Goal: Task Accomplishment & Management: Manage account settings

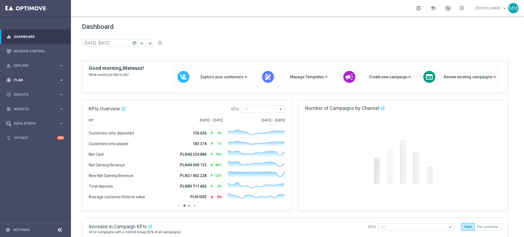
click at [44, 82] on div "gps_fixed Plan keyboard_arrow_right" at bounding box center [35, 80] width 70 height 14
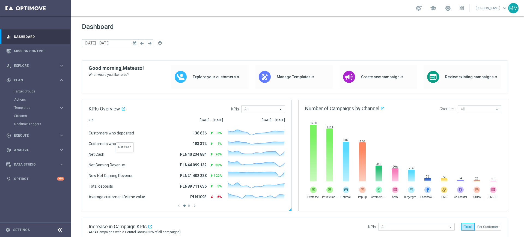
click at [153, 155] on span "Net Cash" at bounding box center [125, 154] width 73 height 5
click at [17, 90] on link "Target Groups" at bounding box center [35, 91] width 43 height 4
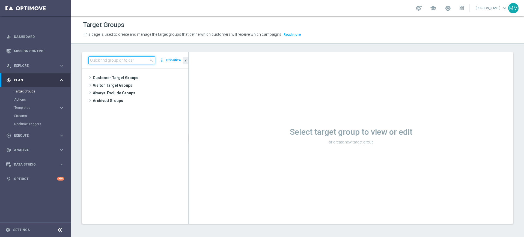
click at [101, 58] on input at bounding box center [121, 60] width 67 height 8
click at [139, 57] on input at bounding box center [121, 60] width 67 height 8
click at [98, 60] on input at bounding box center [121, 60] width 67 height 8
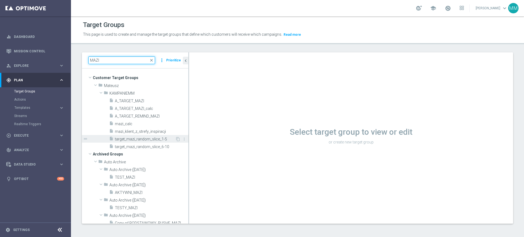
type input "MAZI"
click at [154, 139] on span "target_mazi_random_slice_1-5" at bounding box center [145, 139] width 60 height 5
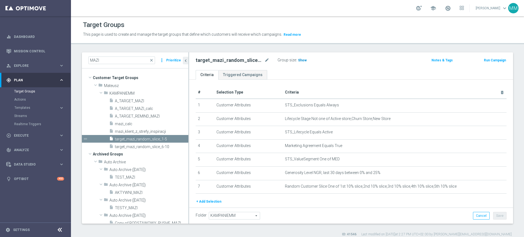
click at [300, 59] on span "Show" at bounding box center [302, 60] width 9 height 4
click at [152, 144] on div "insert_drive_file target_mazi_random_slice_6-10" at bounding box center [142, 147] width 66 height 8
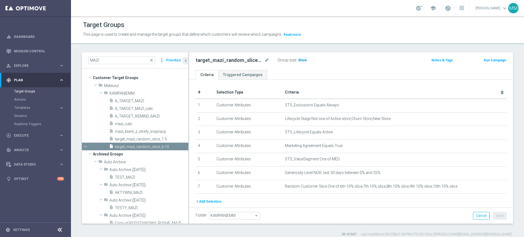
click at [298, 60] on span "Show" at bounding box center [302, 60] width 9 height 4
click at [139, 137] on span "target_mazi_random_slice_1-5" at bounding box center [145, 139] width 60 height 5
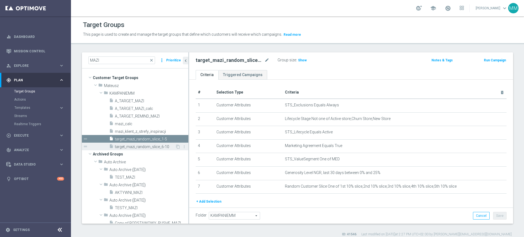
click at [141, 144] on div "insert_drive_file target_mazi_random_slice_6-10" at bounding box center [142, 147] width 66 height 8
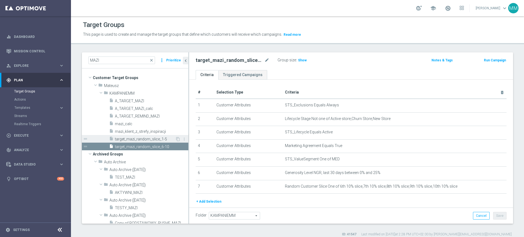
click at [156, 138] on span "target_mazi_random_slice_1-5" at bounding box center [145, 139] width 60 height 5
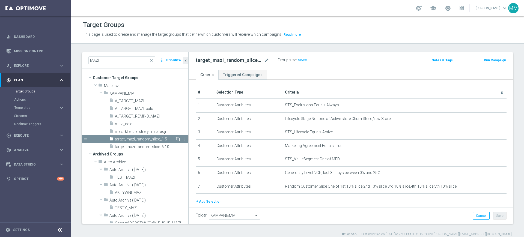
click at [176, 139] on icon "content_copy" at bounding box center [178, 139] width 4 height 4
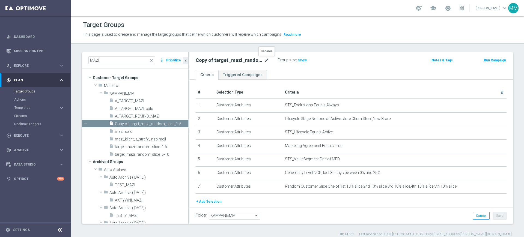
click at [269, 58] on icon "mode_edit" at bounding box center [266, 60] width 5 height 7
click at [229, 60] on input "Copy of target_mazi_random_slice_1-5" at bounding box center [233, 61] width 74 height 8
type input "target_mazi_random_slice_all"
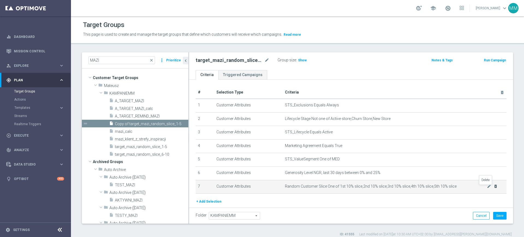
click at [493, 188] on icon "delete_forever" at bounding box center [495, 186] width 4 height 4
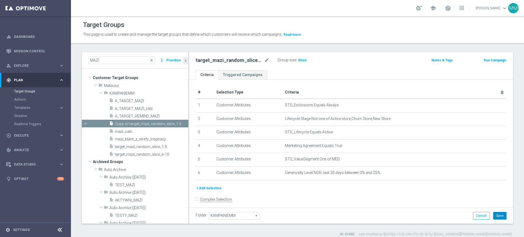
click at [494, 215] on button "Save" at bounding box center [499, 216] width 13 height 8
click at [298, 59] on span "Show" at bounding box center [302, 60] width 9 height 4
click at [300, 60] on span "19,962" at bounding box center [303, 60] width 11 height 5
click at [145, 145] on span "target_mazi_random_slice_1-5" at bounding box center [145, 147] width 60 height 5
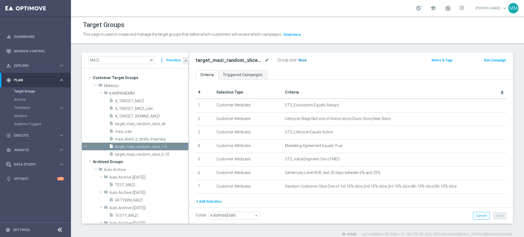
click at [300, 61] on span "Show" at bounding box center [302, 60] width 9 height 4
click at [302, 61] on span "10,057" at bounding box center [303, 60] width 11 height 5
click at [145, 155] on span "target_mazi_random_slice_6-10" at bounding box center [145, 154] width 60 height 5
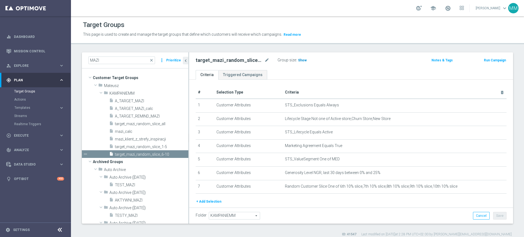
click at [299, 60] on span "Show" at bounding box center [302, 60] width 9 height 4
click at [305, 61] on span "9,905" at bounding box center [303, 60] width 10 height 5
click at [182, 145] on icon "more_vert" at bounding box center [184, 147] width 4 height 4
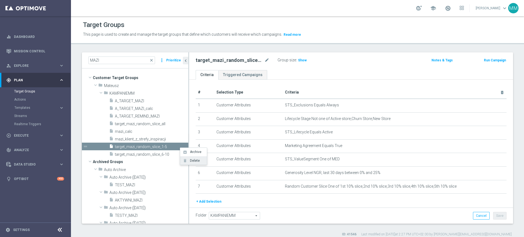
click at [190, 158] on li "delete Delete" at bounding box center [193, 160] width 27 height 8
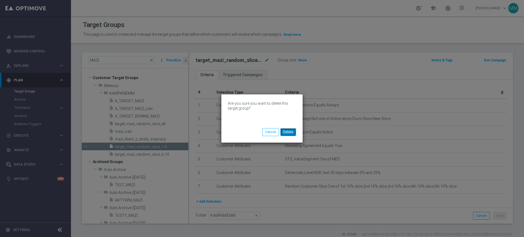
click at [288, 132] on button "Delete" at bounding box center [288, 132] width 16 height 8
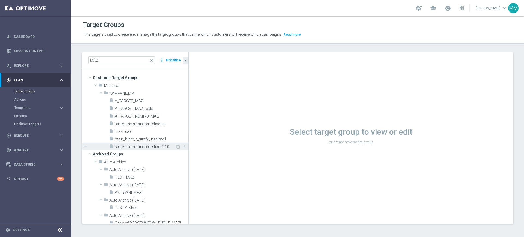
click at [182, 146] on icon "more_vert" at bounding box center [184, 147] width 4 height 4
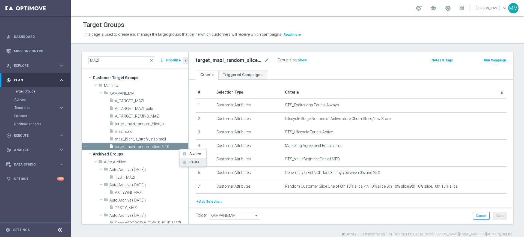
click at [205, 162] on li "delete Delete" at bounding box center [193, 162] width 27 height 8
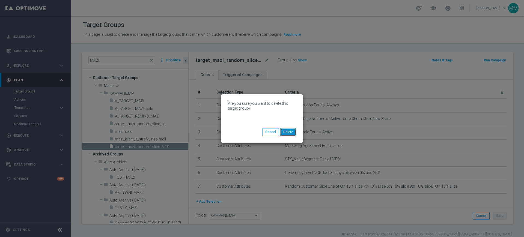
click at [292, 131] on button "Delete" at bounding box center [288, 132] width 16 height 8
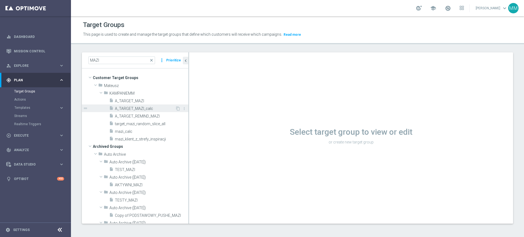
click at [145, 106] on div "insert_drive_file A_TARGET_MAZI_calc" at bounding box center [142, 108] width 66 height 8
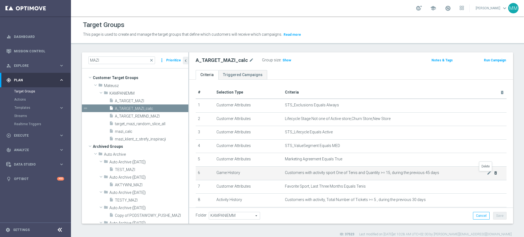
click at [493, 175] on icon "delete_forever" at bounding box center [495, 173] width 4 height 4
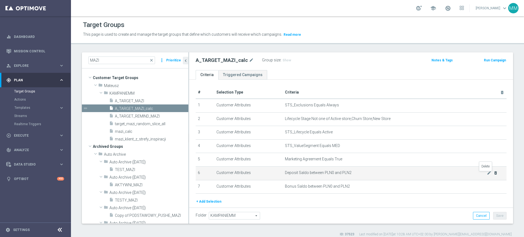
click at [493, 175] on icon "delete_forever" at bounding box center [495, 173] width 4 height 4
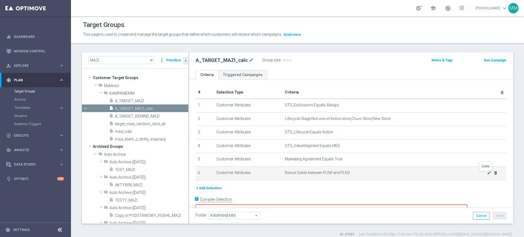
click at [493, 175] on icon "delete_forever" at bounding box center [495, 173] width 4 height 4
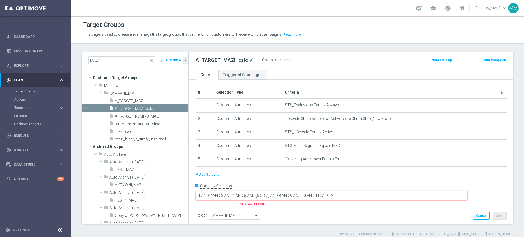
click at [198, 190] on input "Complex Selection" at bounding box center [198, 187] width 4 height 8
checkbox input "false"
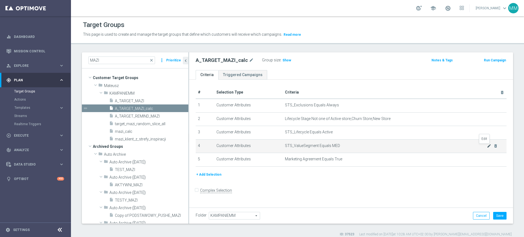
click at [487, 146] on icon "mode_edit" at bounding box center [489, 146] width 4 height 4
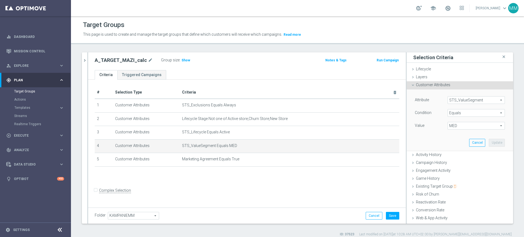
click at [458, 127] on span "MED" at bounding box center [476, 125] width 57 height 7
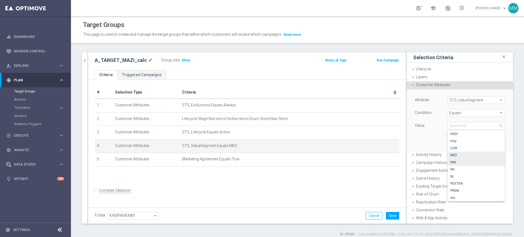
click at [456, 162] on span "MIN" at bounding box center [476, 162] width 52 height 4
type input "MIN"
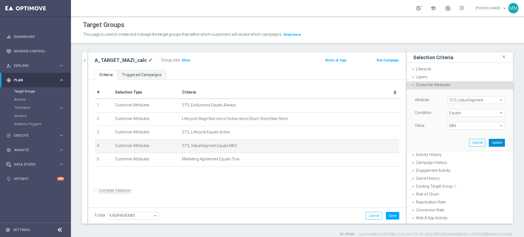
click at [489, 141] on button "Update" at bounding box center [497, 143] width 16 height 8
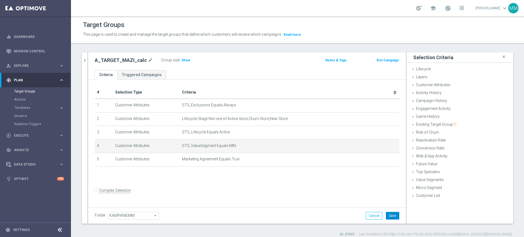
click at [390, 214] on button "Save" at bounding box center [392, 216] width 13 height 8
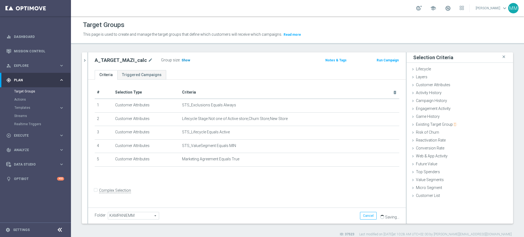
click at [183, 58] on span "Show" at bounding box center [185, 60] width 9 height 4
drag, startPoint x: 436, startPoint y: 86, endPoint x: 443, endPoint y: 95, distance: 11.1
click at [436, 86] on span "Customer Attributes" at bounding box center [433, 85] width 34 height 4
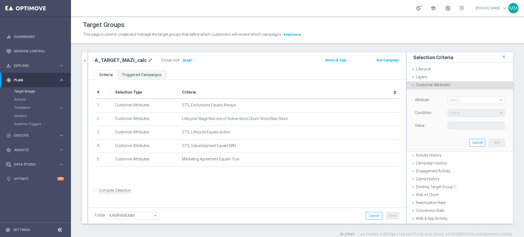
click at [448, 98] on span at bounding box center [476, 100] width 57 height 7
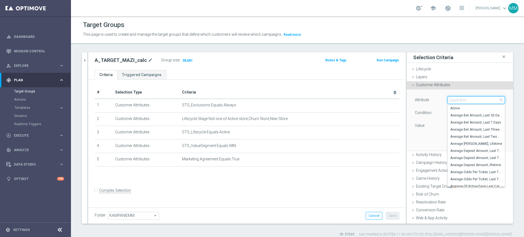
click at [448, 98] on input "search" at bounding box center [475, 100] width 57 height 8
type input "gen"
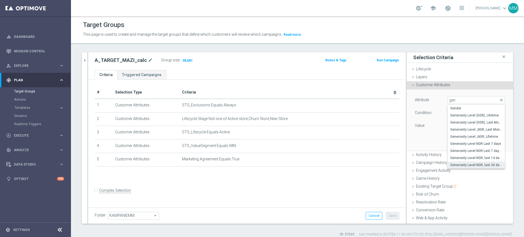
click at [473, 162] on label "Generosity Level NGR, last 30 days" at bounding box center [475, 165] width 57 height 7
type input "Generosity Level NGR, last 30 days"
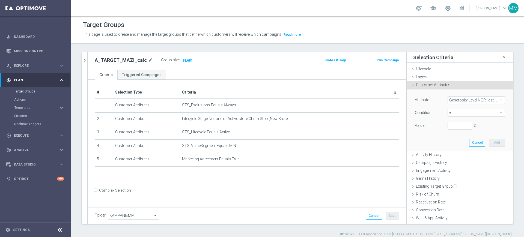
click at [460, 114] on span "=" at bounding box center [476, 112] width 57 height 7
click at [459, 163] on span "between" at bounding box center [476, 164] width 52 height 4
type input "between"
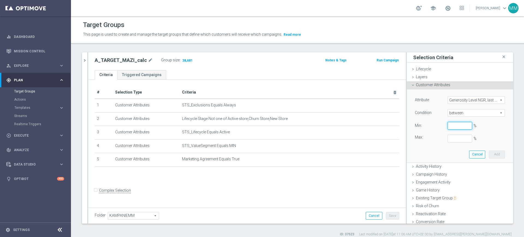
click at [453, 128] on input "%" at bounding box center [459, 126] width 25 height 8
type input "0"
click at [490, 155] on button "Add" at bounding box center [497, 155] width 16 height 8
type input "0.25"
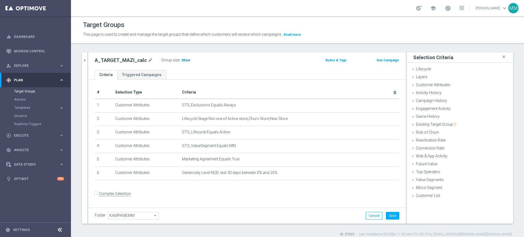
click at [183, 61] on span "Show" at bounding box center [185, 60] width 9 height 4
click at [445, 85] on div "Customer Attributes done selection saved" at bounding box center [459, 85] width 106 height 8
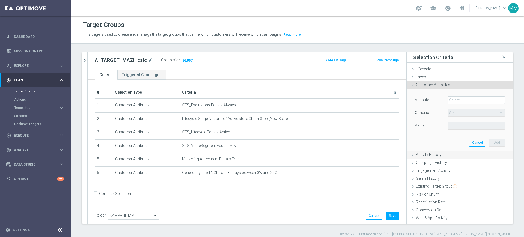
click at [437, 155] on div "Activity History done" at bounding box center [459, 155] width 106 height 8
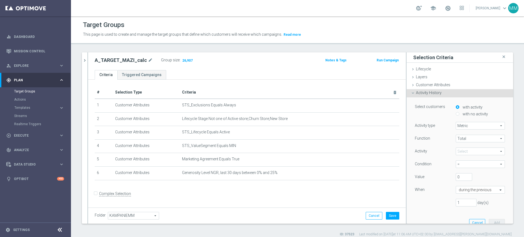
click at [465, 150] on span at bounding box center [480, 151] width 49 height 7
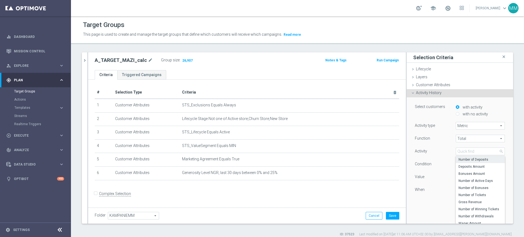
click at [470, 158] on span "Number of Deposits" at bounding box center [480, 159] width 44 height 4
type input "Number of Deposits"
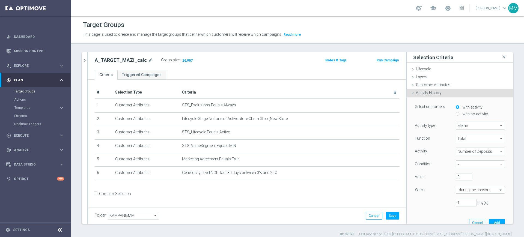
click at [461, 163] on span "=" at bounding box center [480, 164] width 49 height 7
click at [460, 193] on span ">=" at bounding box center [480, 194] width 44 height 4
type input ">="
drag, startPoint x: 455, startPoint y: 177, endPoint x: 442, endPoint y: 180, distance: 13.6
click at [439, 176] on div "Value 0" at bounding box center [460, 177] width 98 height 9
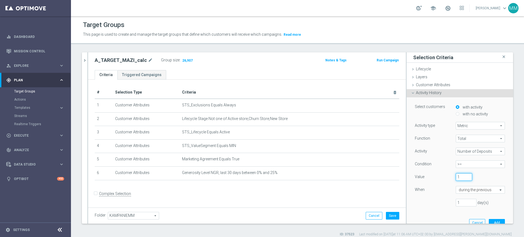
type input "1"
drag, startPoint x: 454, startPoint y: 200, endPoint x: 446, endPoint y: 201, distance: 8.2
click at [451, 201] on div "1 day(s)" at bounding box center [475, 203] width 49 height 8
type input "30"
click at [489, 221] on button "Add" at bounding box center [497, 223] width 16 height 8
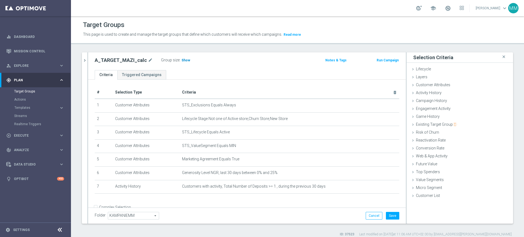
click at [183, 60] on span "Show" at bounding box center [185, 60] width 9 height 4
click at [392, 216] on button "Save" at bounding box center [392, 216] width 13 height 8
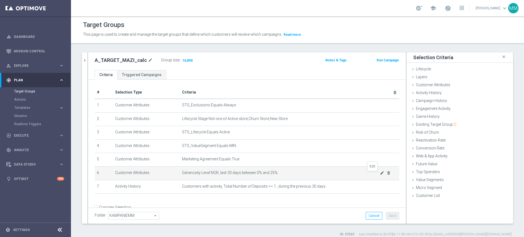
click at [380, 173] on icon "mode_edit" at bounding box center [382, 173] width 4 height 4
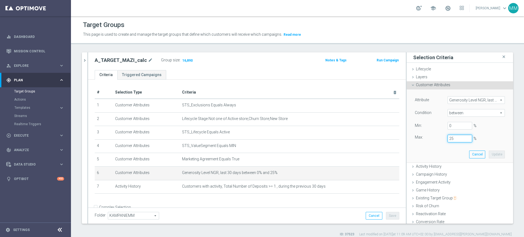
drag, startPoint x: 449, startPoint y: 139, endPoint x: 430, endPoint y: 138, distance: 18.6
click at [430, 138] on div "Max: 25 %" at bounding box center [460, 139] width 98 height 8
click at [473, 153] on button "Cancel" at bounding box center [477, 155] width 16 height 8
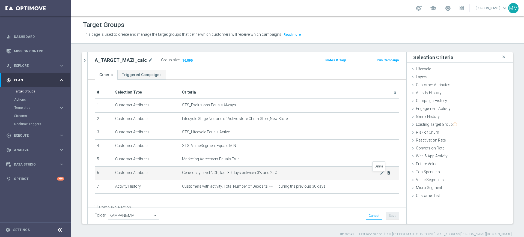
click at [386, 175] on icon "delete_forever" at bounding box center [388, 173] width 4 height 4
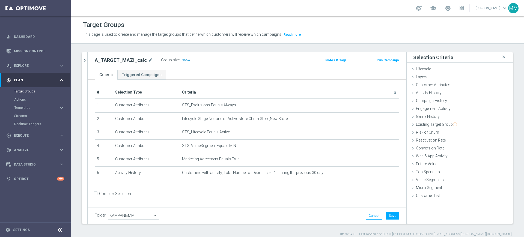
click at [181, 60] on span "Show" at bounding box center [185, 60] width 9 height 4
click at [436, 85] on span "Customer Attributes" at bounding box center [433, 85] width 34 height 4
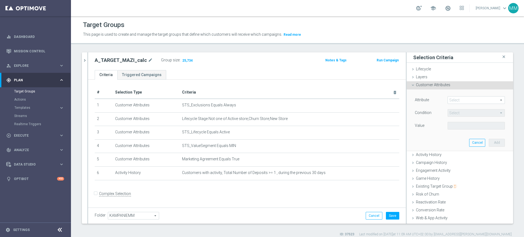
click at [454, 101] on span at bounding box center [476, 100] width 57 height 7
click at [0, 0] on input "search" at bounding box center [0, 0] width 0 height 0
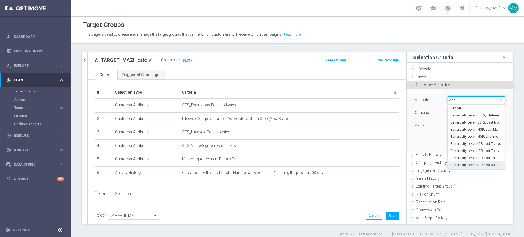
type input "gen"
click at [469, 163] on span "Generosity Level NGR, last 30 days" at bounding box center [476, 165] width 52 height 4
type input "Generosity Level NGR, last 30 days"
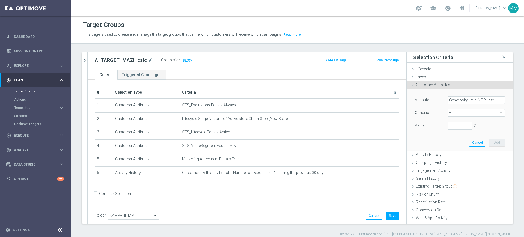
click at [461, 111] on span "=" at bounding box center [476, 112] width 57 height 7
click at [461, 162] on span "between" at bounding box center [476, 164] width 52 height 4
type input "between"
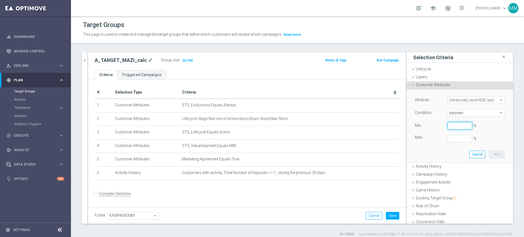
click at [451, 127] on input "%" at bounding box center [459, 126] width 25 height 8
type input "0"
click at [489, 155] on button "Add" at bounding box center [497, 155] width 16 height 8
type input "0.5"
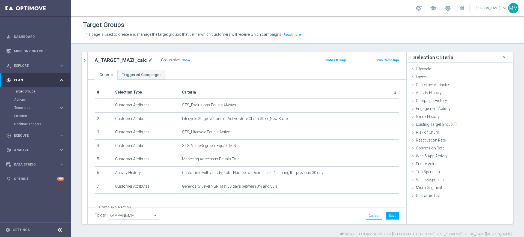
click at [185, 60] on span "Show" at bounding box center [185, 60] width 9 height 4
click at [435, 93] on span "Activity History" at bounding box center [429, 93] width 26 height 4
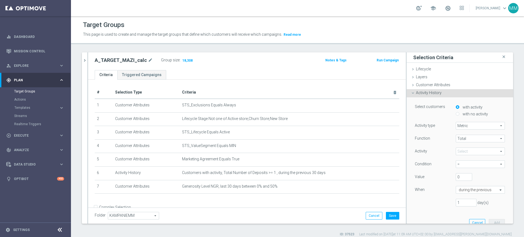
click at [459, 149] on span at bounding box center [480, 151] width 49 height 7
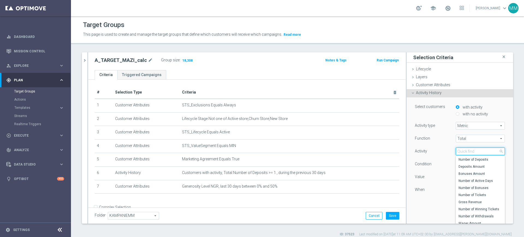
click at [459, 149] on input "search" at bounding box center [480, 152] width 49 height 8
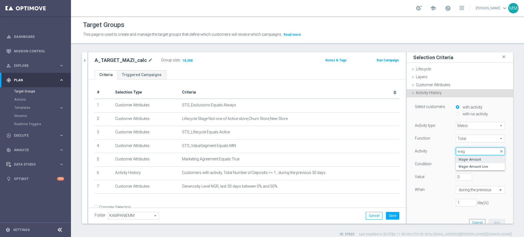
type input "wag"
click at [469, 160] on span "Wager Amount" at bounding box center [480, 159] width 44 height 4
type input "Wager Amount"
click at [462, 162] on span "=" at bounding box center [480, 164] width 49 height 7
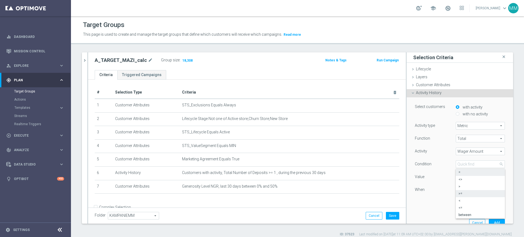
click at [461, 194] on span ">=" at bounding box center [480, 194] width 44 height 4
type input ">="
drag, startPoint x: 454, startPoint y: 177, endPoint x: 444, endPoint y: 176, distance: 10.5
click at [444, 176] on div "Value 0" at bounding box center [460, 177] width 98 height 9
type input "10"
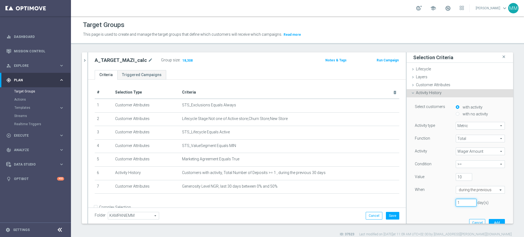
drag, startPoint x: 458, startPoint y: 202, endPoint x: 423, endPoint y: 202, distance: 34.4
click at [426, 201] on div "1 day(s)" at bounding box center [460, 203] width 98 height 8
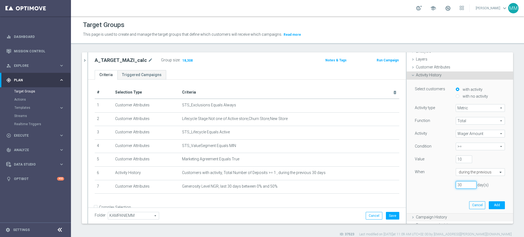
scroll to position [34, 0]
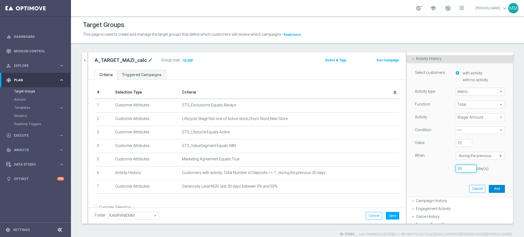
type input "30"
click at [489, 187] on button "Add" at bounding box center [497, 189] width 16 height 8
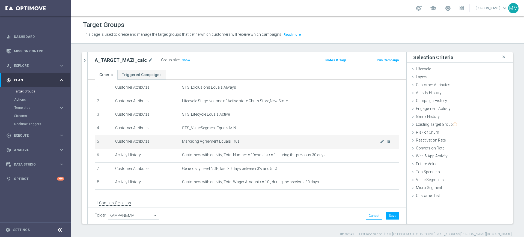
scroll to position [26, 0]
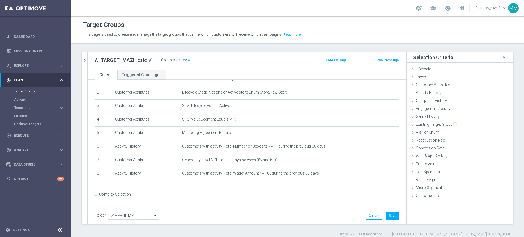
click at [182, 60] on span "Show" at bounding box center [185, 60] width 9 height 4
click at [380, 174] on icon "mode_edit" at bounding box center [382, 173] width 4 height 4
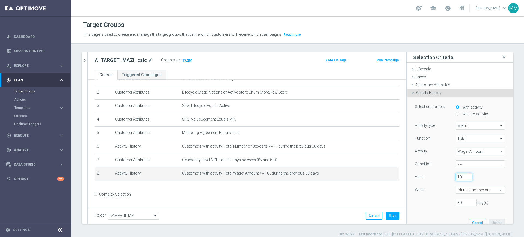
drag, startPoint x: 453, startPoint y: 178, endPoint x: 448, endPoint y: 178, distance: 4.9
click at [451, 178] on div "10" at bounding box center [463, 177] width 25 height 8
type input "20"
click at [489, 221] on button "Update" at bounding box center [497, 223] width 16 height 8
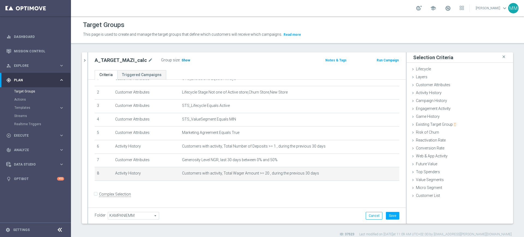
click at [181, 62] on h3 "Show" at bounding box center [186, 60] width 10 height 6
click at [386, 217] on button "Save" at bounding box center [392, 216] width 13 height 8
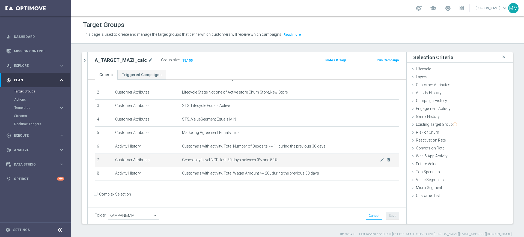
click at [241, 162] on span "Generosity Level NGR, last 30 days between 0% and 50%" at bounding box center [281, 160] width 198 height 5
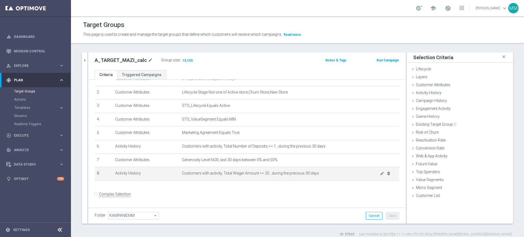
click at [240, 169] on td "Customers with activity, Total Wager Amount >= 20 , during the previous 30 days…" at bounding box center [289, 174] width 219 height 14
click at [183, 61] on span "15,155" at bounding box center [187, 60] width 11 height 5
click at [282, 174] on span "Customers with activity, Total Wager Amount >= 20 , during the previous 30 days" at bounding box center [281, 173] width 198 height 5
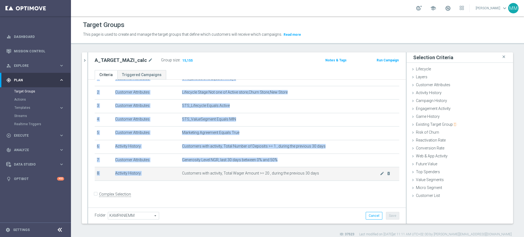
click at [282, 174] on span "Customers with activity, Total Wager Amount >= 20 , during the previous 30 days" at bounding box center [281, 173] width 198 height 5
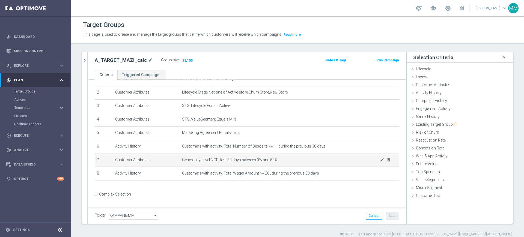
click at [280, 162] on span "Generosity Level NGR, last 30 days between 0% and 50%" at bounding box center [281, 160] width 198 height 5
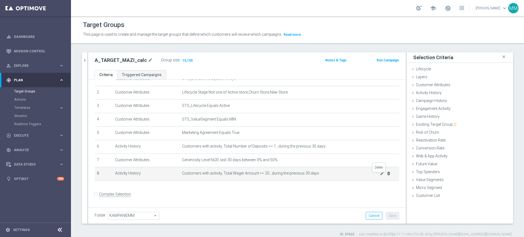
click at [386, 176] on icon "delete_forever" at bounding box center [388, 173] width 4 height 4
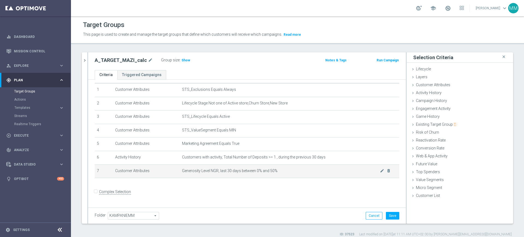
scroll to position [13, 0]
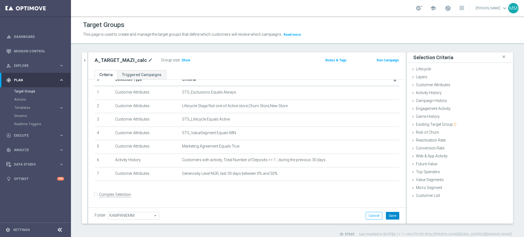
click at [389, 214] on button "Save" at bounding box center [392, 216] width 13 height 8
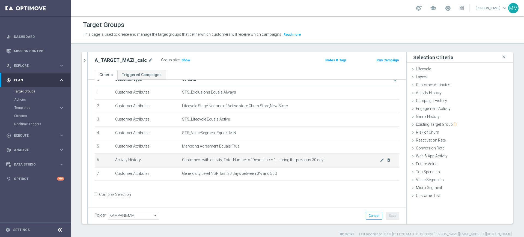
click at [212, 161] on span "Customers with activity, Total Number of Deposits >= 1 , during the previous 30…" at bounding box center [281, 160] width 198 height 5
click at [211, 161] on span "Customers with activity, Total Number of Deposits >= 1 , during the previous 30…" at bounding box center [281, 160] width 198 height 5
click at [219, 162] on span "Customers with activity, Total Number of Deposits >= 1 , during the previous 30…" at bounding box center [281, 160] width 198 height 5
click at [223, 162] on span "Customers with activity, Total Number of Deposits >= 1 , during the previous 30…" at bounding box center [281, 160] width 198 height 5
drag, startPoint x: 222, startPoint y: 162, endPoint x: 315, endPoint y: 161, distance: 92.2
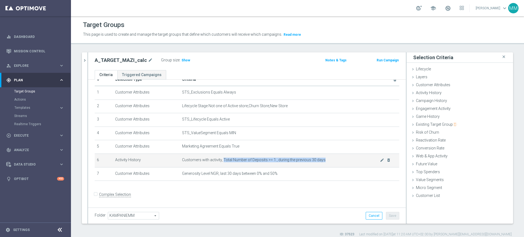
click at [315, 161] on span "Customers with activity, Total Number of Deposits >= 1 , during the previous 30…" at bounding box center [281, 160] width 198 height 5
copy tbody "Total Number of Deposits >= 1 , during the previous 30 days mode_edit delete_fo…"
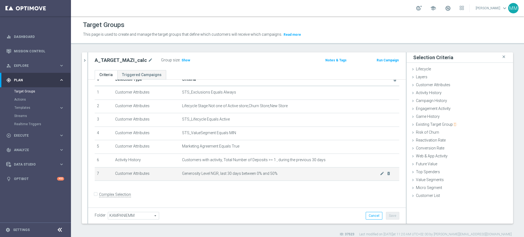
click at [201, 175] on span "Generosity Level NGR, last 30 days between 0% and 50%" at bounding box center [281, 173] width 198 height 5
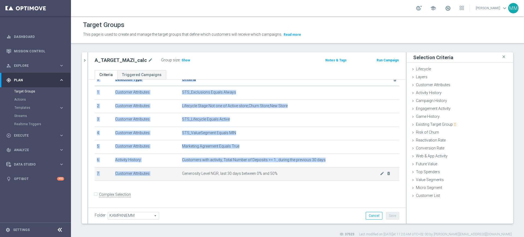
click at [201, 175] on span "Generosity Level NGR, last 30 days between 0% and 50%" at bounding box center [281, 173] width 198 height 5
copy table "# Selection Type Criteria delete_forever 1 Customer Attributes STS_Exclusions E…"
click at [255, 185] on div "# Selection Type Criteria delete_forever 1 Customer Attributes STS_Exclusions E…" at bounding box center [247, 129] width 313 height 112
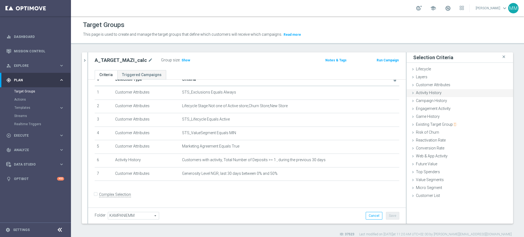
click at [424, 93] on span "Activity History" at bounding box center [429, 93] width 26 height 4
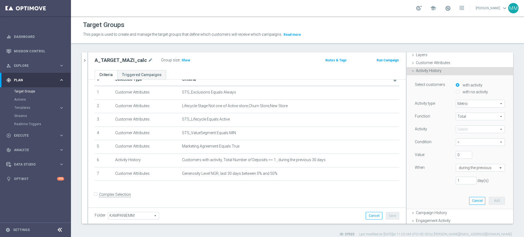
scroll to position [34, 0]
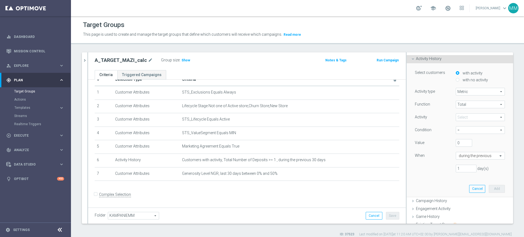
click at [459, 117] on span at bounding box center [480, 117] width 49 height 7
click at [0, 0] on input "search" at bounding box center [0, 0] width 0 height 0
type input "New"
click at [463, 126] on span "New Net Gaming Revenue" at bounding box center [480, 125] width 44 height 4
type input "New Net Gaming Revenue"
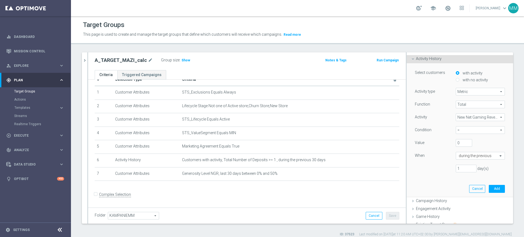
click at [462, 131] on span "=" at bounding box center [480, 130] width 49 height 7
click at [459, 151] on span ">" at bounding box center [480, 152] width 44 height 4
click at [456, 139] on input "0" at bounding box center [464, 143] width 16 height 8
click at [458, 164] on div "Function Total Total arrow_drop_down search Activity New Net Gaming Revenue New…" at bounding box center [460, 139] width 90 height 76
click at [459, 155] on input "text" at bounding box center [475, 156] width 32 height 5
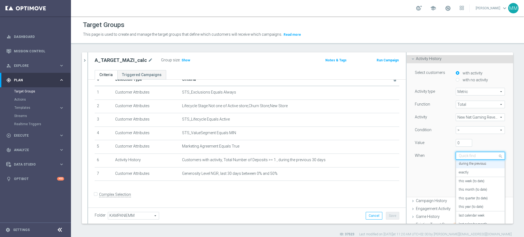
click at [458, 128] on span ">" at bounding box center [480, 130] width 49 height 7
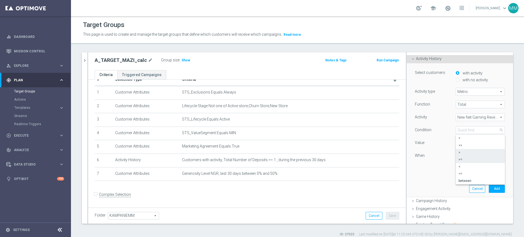
click at [458, 161] on span ">=" at bounding box center [480, 159] width 44 height 4
type input ">="
drag, startPoint x: 455, startPoint y: 169, endPoint x: 432, endPoint y: 168, distance: 22.6
click at [432, 168] on div "1 day(s)" at bounding box center [460, 169] width 98 height 8
click at [459, 152] on div "during the previous" at bounding box center [480, 156] width 49 height 8
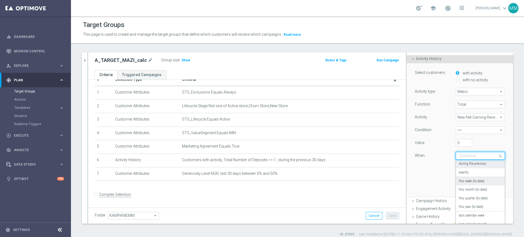
click at [468, 182] on label "this week (to date)" at bounding box center [472, 181] width 26 height 4
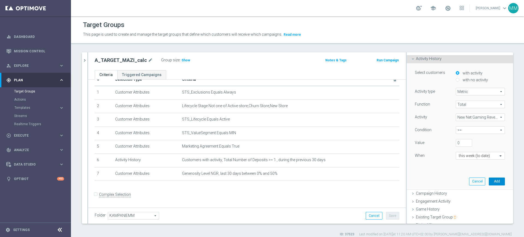
click at [489, 180] on button "Add" at bounding box center [497, 182] width 16 height 8
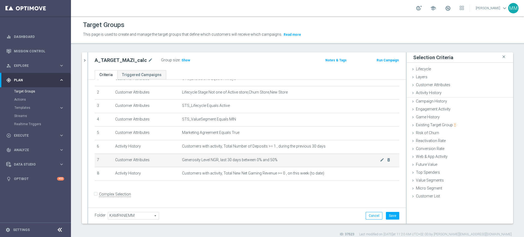
scroll to position [0, 0]
click at [235, 162] on span "Generosity Level NGR, last 30 days between 0% and 50%" at bounding box center [281, 160] width 198 height 5
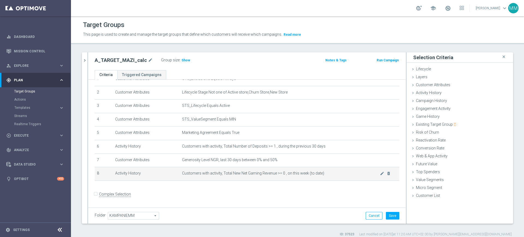
click at [240, 174] on span "Customers with activity, Total New Net Gaming Revenue >= 0 , on this week (to d…" at bounding box center [281, 173] width 198 height 5
click at [390, 214] on button "Save" at bounding box center [392, 216] width 13 height 8
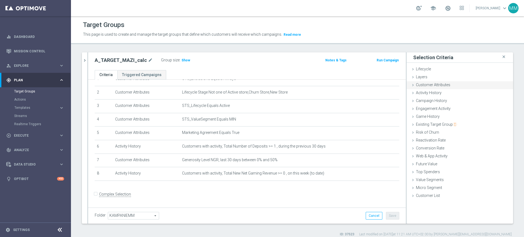
click at [439, 83] on span "Customer Attributes" at bounding box center [433, 85] width 34 height 4
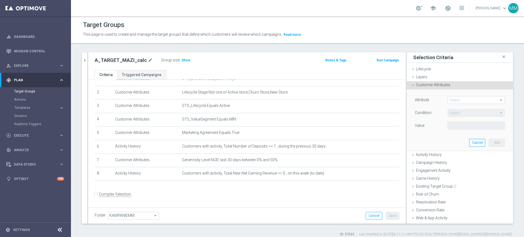
click at [448, 97] on span at bounding box center [476, 100] width 57 height 7
click at [0, 0] on input "search" at bounding box center [0, 0] width 0 height 0
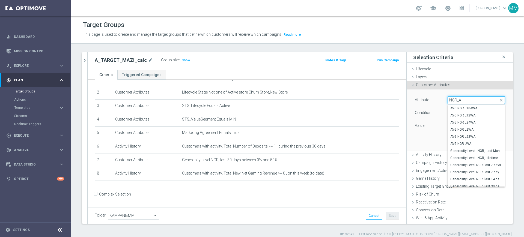
type input "NGR_AB"
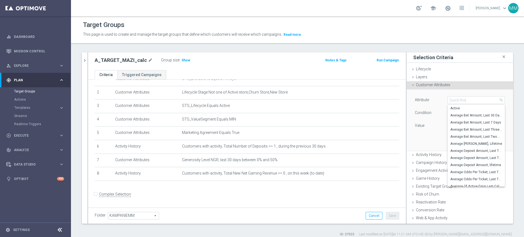
click at [437, 94] on div "Attribute Select arrow_drop_down search Active Average Bet Amount, Last 30 Days…" at bounding box center [460, 119] width 98 height 61
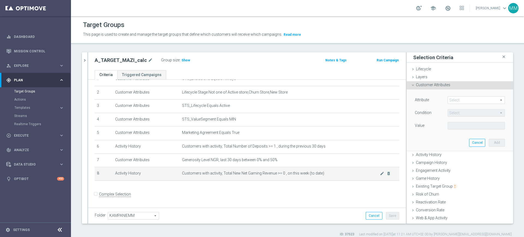
click at [238, 176] on span "Customers with activity, Total New Net Gaming Revenue >= 0 , on this week (to d…" at bounding box center [281, 173] width 198 height 5
click at [240, 175] on span "Customers with activity, Total New Net Gaming Revenue >= 0 , on this week (to d…" at bounding box center [281, 173] width 198 height 5
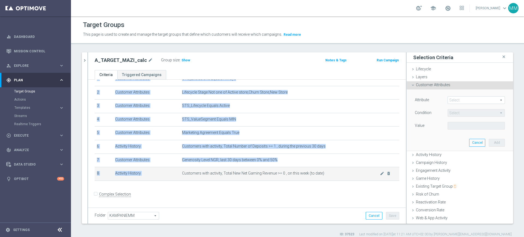
click at [240, 175] on span "Customers with activity, Total New Net Gaming Revenue >= 0 , on this week (to d…" at bounding box center [281, 173] width 198 height 5
click at [238, 181] on td "Customers with activity, Total New Net Gaming Revenue >= 0 , on this week (to d…" at bounding box center [289, 174] width 219 height 14
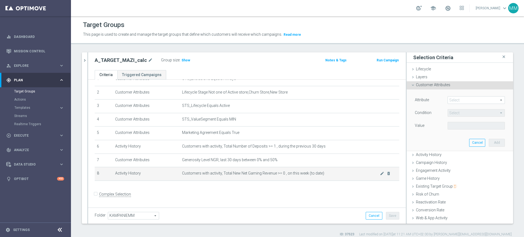
click at [186, 175] on span "Customers with activity, Total New Net Gaming Revenue >= 0 , on this week (to d…" at bounding box center [281, 173] width 198 height 5
drag, startPoint x: 186, startPoint y: 176, endPoint x: 320, endPoint y: 176, distance: 133.9
click at [323, 176] on span "Customers with activity, Total New Net Gaming Revenue >= 0 , on this week (to d…" at bounding box center [281, 173] width 198 height 5
click at [295, 181] on td "Customers with activity, Total New Net Gaming Revenue >= 0 , on this week (to d…" at bounding box center [289, 174] width 219 height 14
click at [253, 176] on span "Customers with activity, Total New Net Gaming Revenue >= 0 , on this week (to d…" at bounding box center [281, 173] width 198 height 5
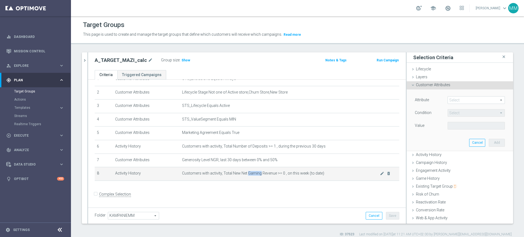
click at [253, 176] on span "Customers with activity, Total New Net Gaming Revenue >= 0 , on this week (to d…" at bounding box center [281, 173] width 198 height 5
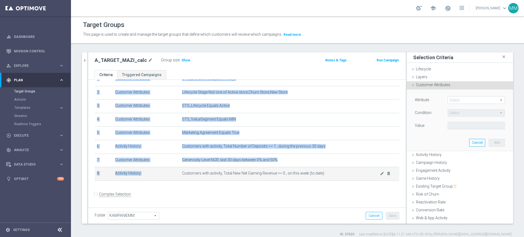
click at [253, 176] on span "Customers with activity, Total New Net Gaming Revenue >= 0 , on this week (to d…" at bounding box center [281, 173] width 198 height 5
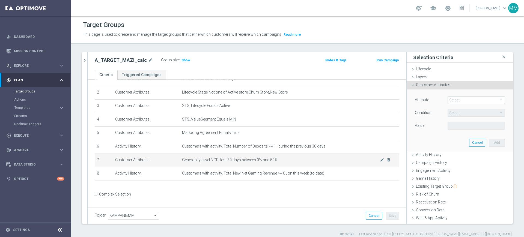
click at [255, 162] on span "Generosity Level NGR, last 30 days between 0% and 50%" at bounding box center [281, 160] width 198 height 5
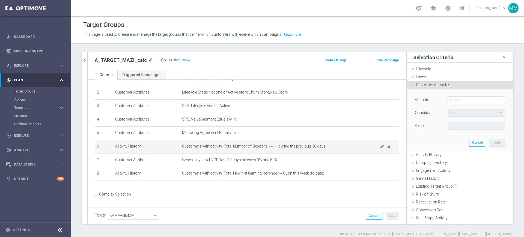
click at [300, 152] on td "Customers with activity, Total Number of Deposits >= 1 , during the previous 30…" at bounding box center [289, 147] width 219 height 14
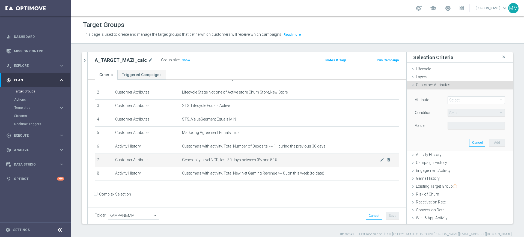
click at [300, 160] on span "Generosity Level NGR, last 30 days between 0% and 50%" at bounding box center [281, 160] width 198 height 5
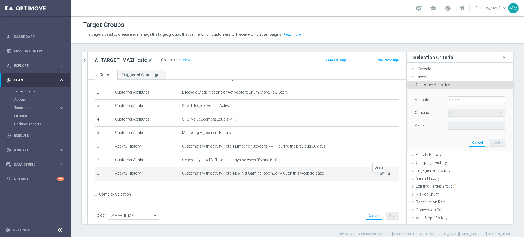
click at [386, 176] on icon "delete_forever" at bounding box center [388, 173] width 4 height 4
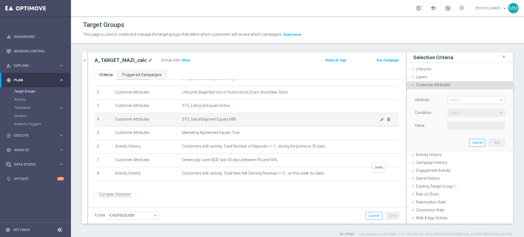
scroll to position [13, 0]
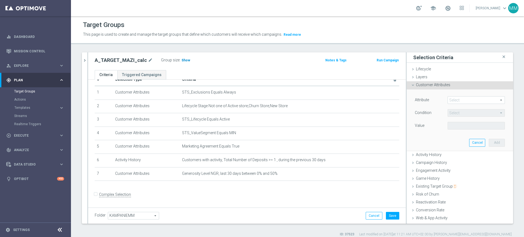
click at [181, 59] on span "Show" at bounding box center [185, 60] width 9 height 4
click at [392, 213] on button "Save" at bounding box center [392, 216] width 13 height 8
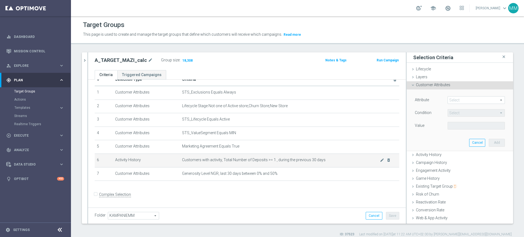
click at [200, 162] on span "Customers with activity, Total Number of Deposits >= 1 , during the previous 30…" at bounding box center [281, 160] width 198 height 5
click at [203, 167] on td "Customers with activity, Total Number of Deposits >= 1 , during the previous 30…" at bounding box center [289, 161] width 219 height 14
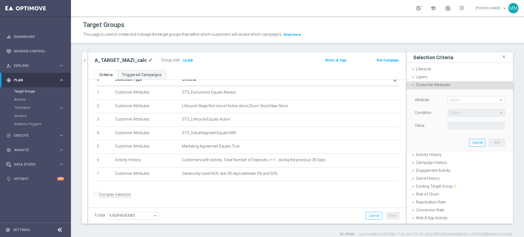
click at [450, 98] on span at bounding box center [476, 100] width 57 height 7
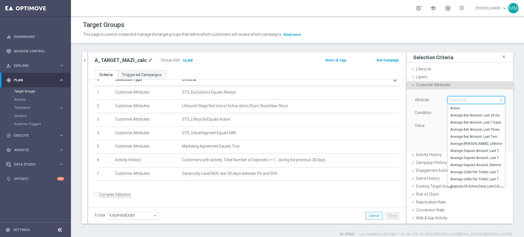
click at [450, 98] on input "search" at bounding box center [475, 100] width 57 height 8
click at [418, 153] on span "Activity History" at bounding box center [429, 154] width 26 height 4
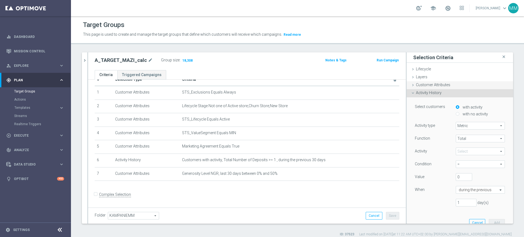
click at [426, 87] on span "Customer Attributes" at bounding box center [433, 85] width 34 height 4
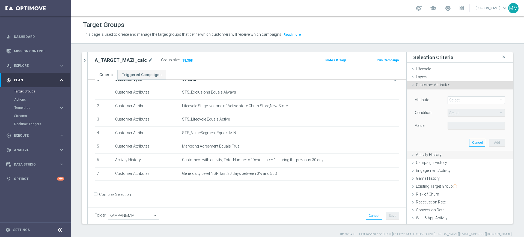
click at [430, 154] on span "Activity History" at bounding box center [429, 154] width 26 height 4
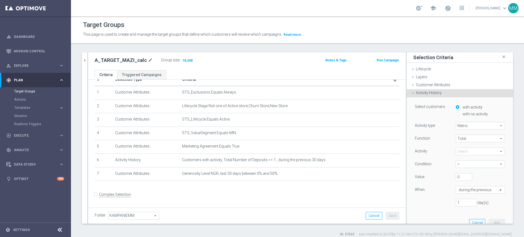
click at [464, 151] on span at bounding box center [480, 151] width 49 height 7
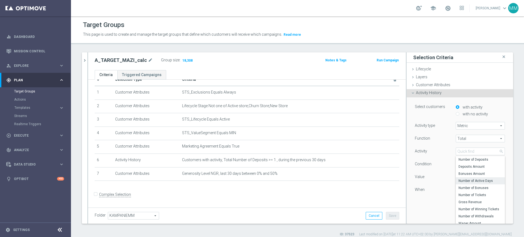
click at [468, 181] on span "Number of Active Days" at bounding box center [480, 181] width 44 height 4
type input "Number of Active Days"
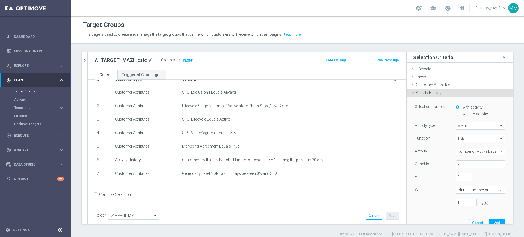
click at [461, 163] on span "=" at bounding box center [480, 164] width 49 height 7
click at [464, 193] on span ">=" at bounding box center [480, 194] width 44 height 4
type input ">="
drag, startPoint x: 455, startPoint y: 176, endPoint x: 436, endPoint y: 176, distance: 18.6
click at [436, 176] on div "Value 0" at bounding box center [460, 177] width 98 height 9
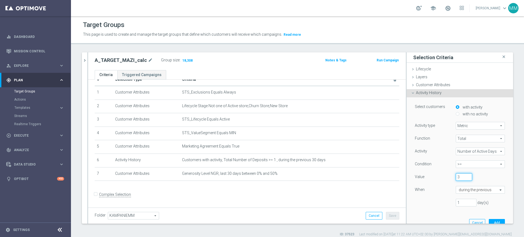
type input "3"
drag, startPoint x: 454, startPoint y: 201, endPoint x: 432, endPoint y: 201, distance: 21.8
click at [432, 201] on div "1 day(s)" at bounding box center [460, 203] width 98 height 8
type input "30"
drag, startPoint x: 487, startPoint y: 220, endPoint x: 473, endPoint y: 220, distance: 13.9
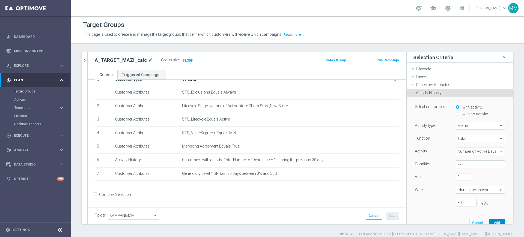
click at [489, 220] on button "Add" at bounding box center [497, 223] width 16 height 8
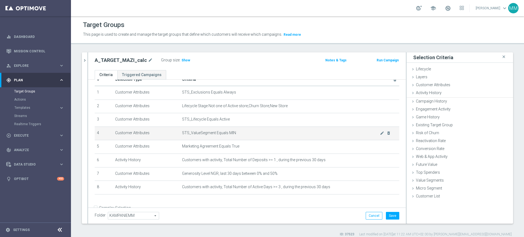
scroll to position [26, 0]
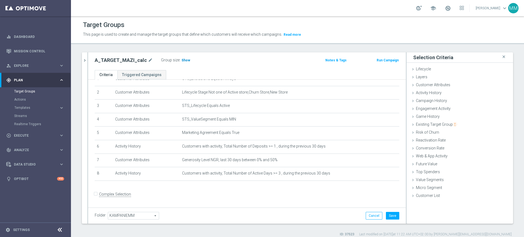
click at [181, 62] on span "Show" at bounding box center [185, 60] width 9 height 4
click at [391, 216] on button "Save" at bounding box center [392, 216] width 13 height 8
click at [186, 61] on span "16,980" at bounding box center [187, 60] width 11 height 5
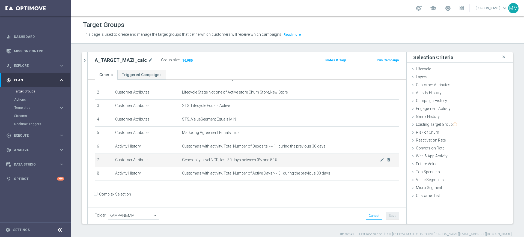
click at [255, 162] on span "Generosity Level NGR, last 30 days between 0% and 50%" at bounding box center [281, 160] width 198 height 5
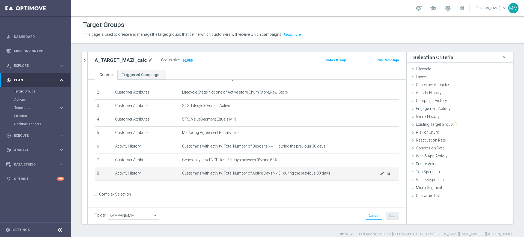
click at [259, 175] on span "Customers with activity, Total Number of Active Days >= 3 , during the previous…" at bounding box center [281, 173] width 198 height 5
click at [436, 93] on div "Activity History done selection saved" at bounding box center [459, 93] width 106 height 8
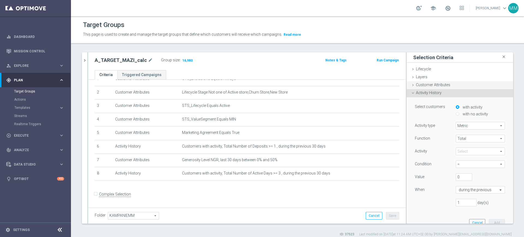
click at [436, 87] on span "Customer Attributes" at bounding box center [433, 85] width 34 height 4
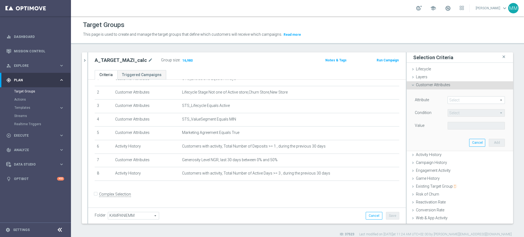
click at [463, 104] on div "Select arrow_drop_down search" at bounding box center [475, 100] width 57 height 8
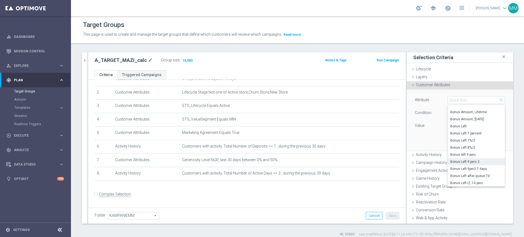
scroll to position [295, 0]
click at [411, 144] on div "Attribute Select arrow_drop_down search Bonus Amount, Lifetime Bonus Amount, Ye…" at bounding box center [460, 119] width 98 height 61
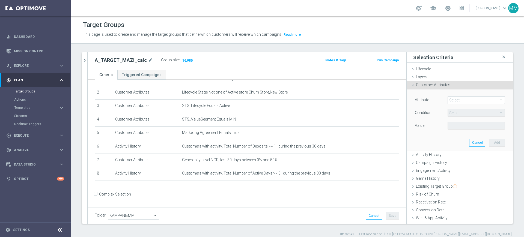
click at [389, 216] on button "Save" at bounding box center [392, 216] width 13 height 8
click at [298, 171] on td "Customers with activity, Total Number of Active Days >= 3 , during the previous…" at bounding box center [289, 174] width 219 height 14
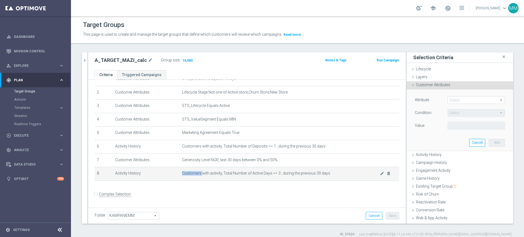
click at [298, 171] on td "Customers with activity, Total Number of Active Days >= 3 , during the previous…" at bounding box center [289, 174] width 219 height 14
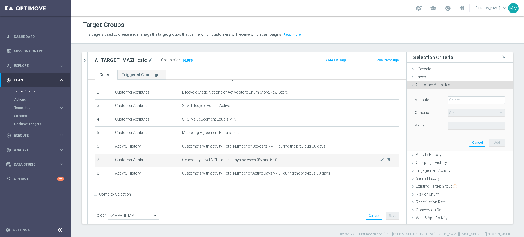
click at [295, 165] on td "Generosity Level NGR, last 30 days between 0% and 50% mode_edit delete_forever" at bounding box center [289, 161] width 219 height 14
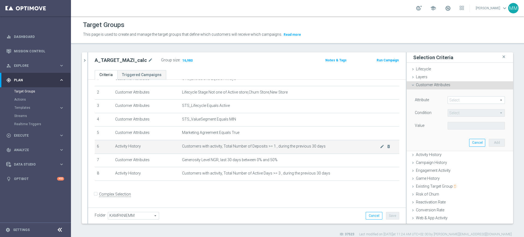
click at [290, 149] on span "Customers with activity, Total Number of Deposits >= 1 , during the previous 30…" at bounding box center [281, 146] width 198 height 5
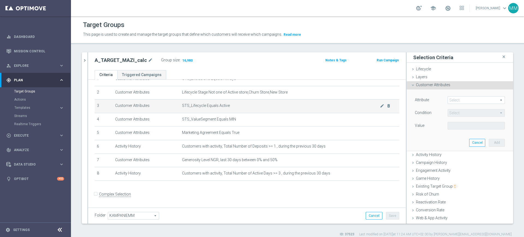
click at [306, 107] on span "STS_Lifecycle Equals Active" at bounding box center [281, 105] width 198 height 5
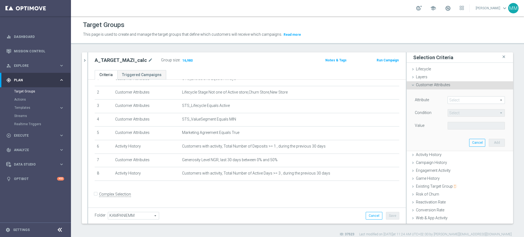
click at [456, 101] on span at bounding box center [476, 100] width 57 height 7
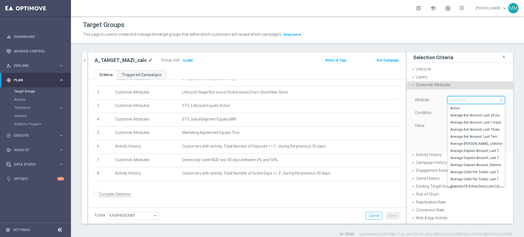
click at [456, 101] on input "search" at bounding box center [475, 100] width 57 height 8
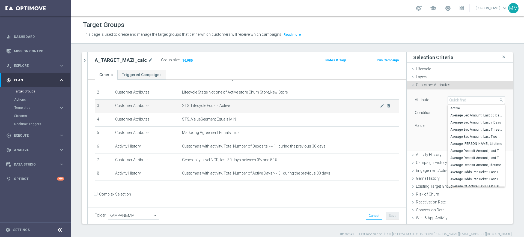
click at [293, 108] on span "STS_Lifecycle Equals Active" at bounding box center [281, 105] width 198 height 5
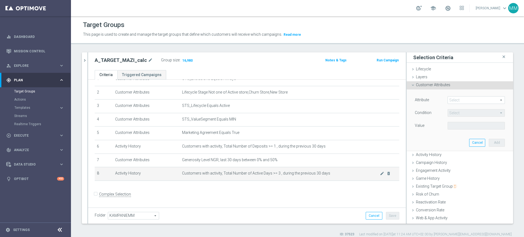
click at [219, 171] on td "Customers with activity, Total Number of Active Days >= 3 , during the previous…" at bounding box center [289, 174] width 219 height 14
click at [223, 174] on span "Customers with activity, Total Number of Active Days >= 3 , during the previous…" at bounding box center [281, 173] width 198 height 5
drag, startPoint x: 222, startPoint y: 174, endPoint x: 273, endPoint y: 176, distance: 50.8
click at [273, 176] on span "Customers with activity, Total Number of Active Days >= 3 , during the previous…" at bounding box center [281, 173] width 198 height 5
copy span "Total Number of Active Days >= 3"
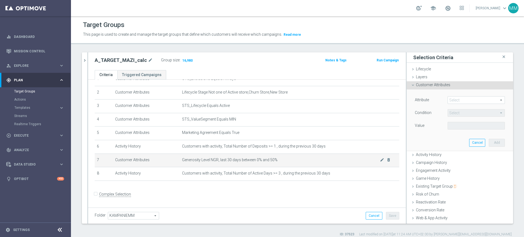
click at [255, 167] on td "Generosity Level NGR, last 30 days between 0% and 50% mode_edit delete_forever" at bounding box center [289, 161] width 219 height 14
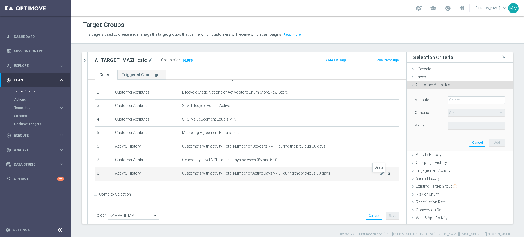
click at [386, 176] on icon "delete_forever" at bounding box center [388, 173] width 4 height 4
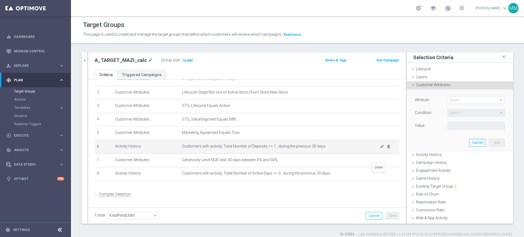
scroll to position [13, 0]
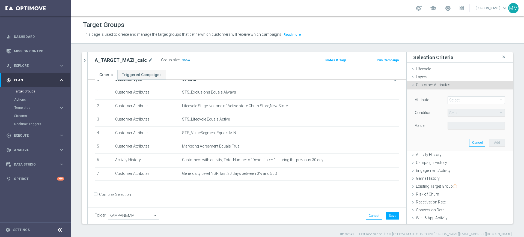
click at [184, 60] on span "Show" at bounding box center [185, 60] width 9 height 4
click at [381, 217] on div "Cancel Save Saving..." at bounding box center [383, 216] width 34 height 8
click at [386, 216] on button "Save" at bounding box center [392, 216] width 13 height 8
click at [432, 85] on span "Customer Attributes" at bounding box center [433, 85] width 34 height 4
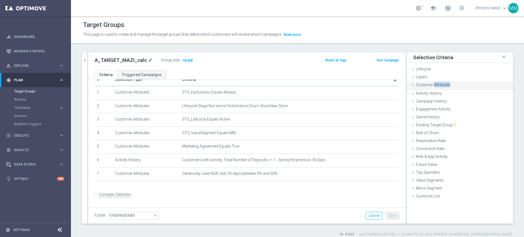
click at [432, 85] on span "Customer Attributes" at bounding box center [433, 85] width 34 height 4
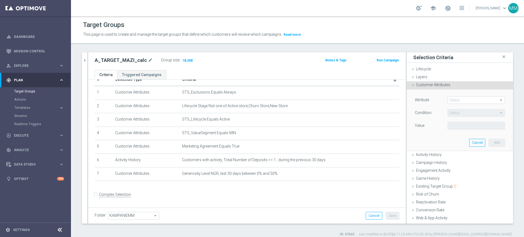
click at [460, 103] on span at bounding box center [476, 100] width 57 height 7
click at [0, 0] on input "search" at bounding box center [0, 0] width 0 height 0
type input "average de"
click at [471, 107] on span "Average Deposit Amount, Last Three Months" at bounding box center [476, 108] width 52 height 4
type input "Average Deposit Amount, Last Three Months"
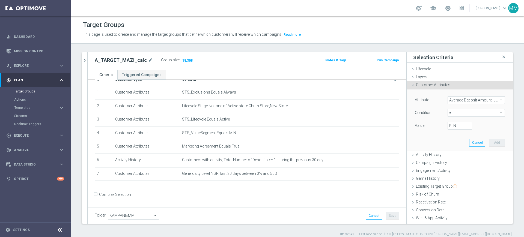
click at [463, 112] on span "=" at bounding box center [476, 112] width 57 height 7
click at [451, 154] on label ">=" at bounding box center [475, 156] width 57 height 7
type input ">="
click at [450, 125] on input "PLN" at bounding box center [459, 126] width 25 height 8
type input "5"
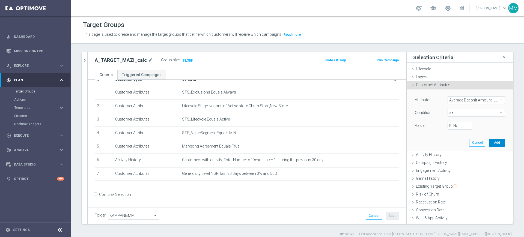
click at [489, 143] on button "Add" at bounding box center [497, 143] width 16 height 8
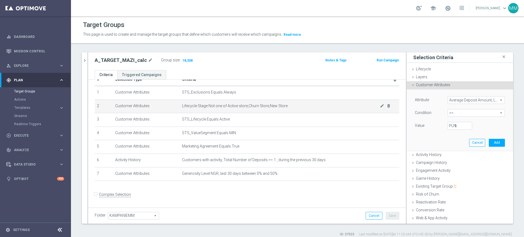
scroll to position [26, 0]
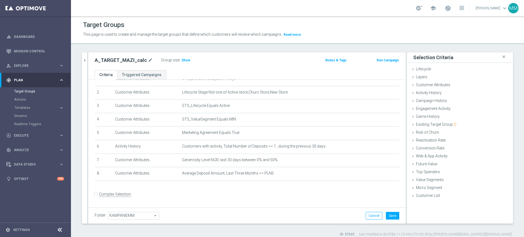
click at [189, 60] on div "Group size : Show" at bounding box center [188, 59] width 55 height 7
click at [184, 59] on span "Show" at bounding box center [185, 60] width 9 height 4
click at [386, 176] on icon "delete_forever" at bounding box center [388, 173] width 4 height 4
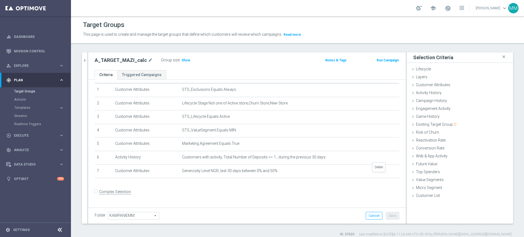
scroll to position [13, 0]
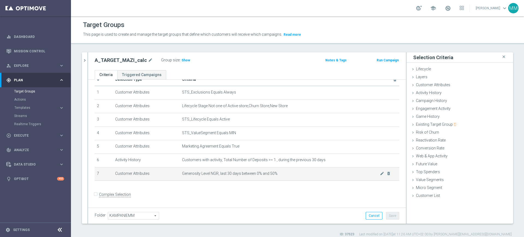
click at [337, 179] on td "Generosity Level NGR, last 30 days between 0% and 50% mode_edit delete_forever" at bounding box center [289, 174] width 219 height 14
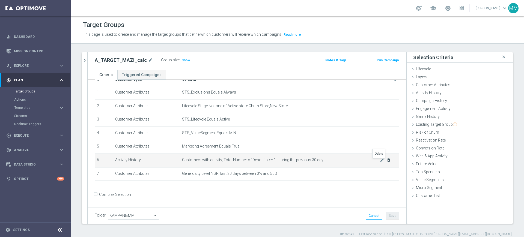
click at [386, 162] on icon "delete_forever" at bounding box center [388, 160] width 4 height 4
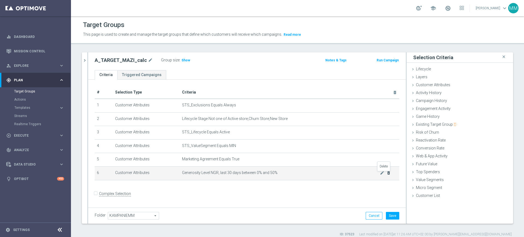
click at [386, 175] on icon "delete_forever" at bounding box center [388, 173] width 4 height 4
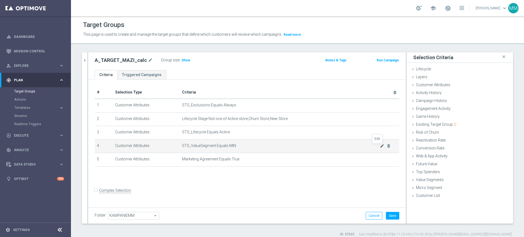
click at [380, 146] on icon "mode_edit" at bounding box center [382, 146] width 4 height 4
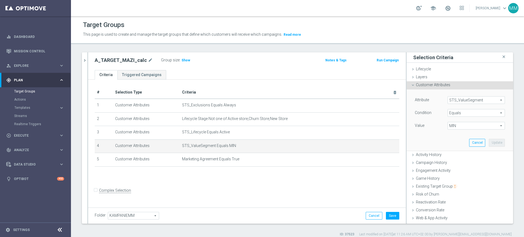
click at [448, 128] on span "MIN" at bounding box center [476, 125] width 57 height 7
click at [454, 147] on span "LOW" at bounding box center [476, 148] width 52 height 4
type input "LOW"
click at [489, 144] on button "Update" at bounding box center [497, 143] width 16 height 8
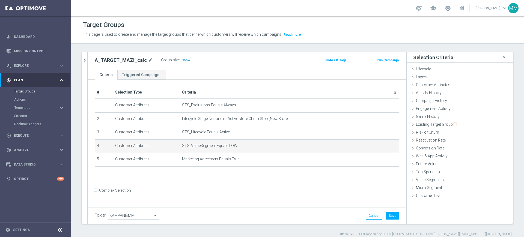
click at [182, 61] on span "Show" at bounding box center [185, 60] width 9 height 4
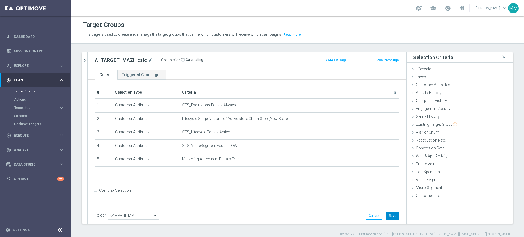
click at [391, 216] on button "Save" at bounding box center [392, 216] width 13 height 8
click at [428, 94] on span "Activity History" at bounding box center [429, 93] width 26 height 4
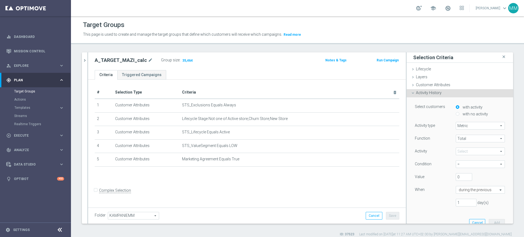
click at [465, 150] on span at bounding box center [480, 151] width 49 height 7
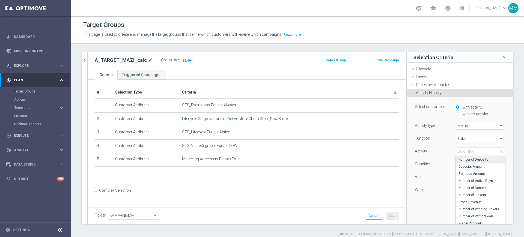
click at [474, 159] on span "Number of Deposits" at bounding box center [480, 159] width 44 height 4
type input "Number of Deposits"
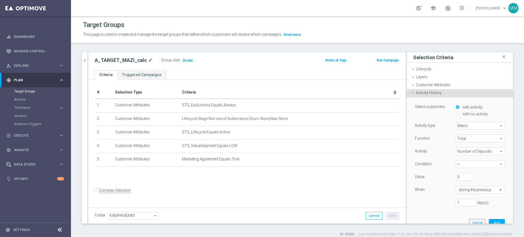
click at [465, 165] on span "=" at bounding box center [480, 164] width 49 height 7
click at [465, 195] on span ">=" at bounding box center [480, 194] width 44 height 4
type input ">="
drag, startPoint x: 449, startPoint y: 177, endPoint x: 441, endPoint y: 182, distance: 9.7
click at [440, 177] on div "Value 0" at bounding box center [460, 177] width 98 height 9
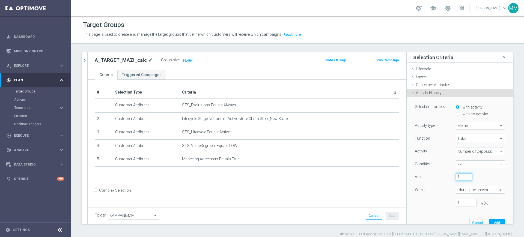
type input "1"
drag, startPoint x: 454, startPoint y: 198, endPoint x: 452, endPoint y: 202, distance: 4.6
click at [452, 198] on div "Function Total Total arrow_drop_down search Activity Number of Deposits Number …" at bounding box center [460, 173] width 90 height 76
drag, startPoint x: 454, startPoint y: 203, endPoint x: 442, endPoint y: 205, distance: 11.3
click at [443, 204] on div "1 day(s)" at bounding box center [460, 203] width 98 height 8
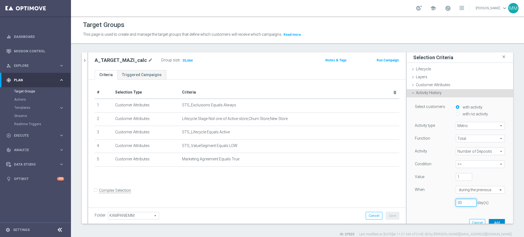
type input "30"
click at [489, 219] on button "Add" at bounding box center [497, 223] width 16 height 8
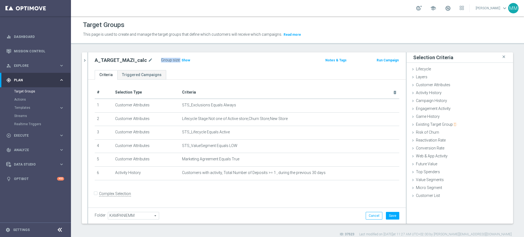
click at [176, 59] on div "Group size : Show" at bounding box center [188, 59] width 55 height 7
click at [181, 59] on span "Show" at bounding box center [185, 60] width 9 height 4
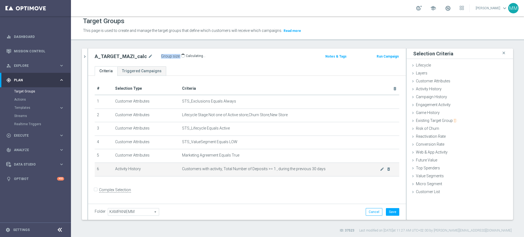
scroll to position [5, 0]
click at [246, 165] on td "Customers with activity, Total Number of Deposits >= 1 , during the previous 30…" at bounding box center [289, 169] width 219 height 14
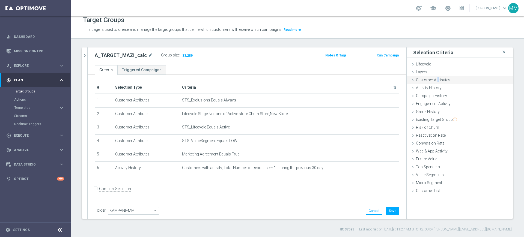
click at [432, 84] on div "Customer Attributes done selection updated" at bounding box center [459, 80] width 106 height 8
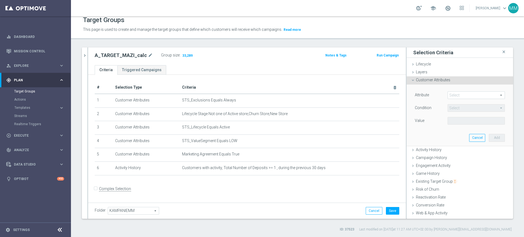
click at [465, 97] on span at bounding box center [476, 95] width 57 height 7
click at [0, 0] on input "search" at bounding box center [0, 0] width 0 height 0
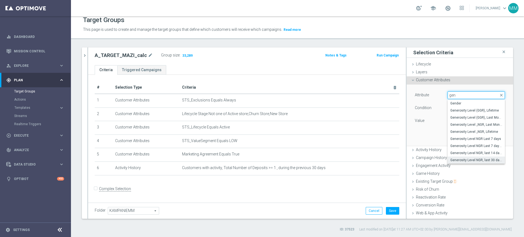
type input "gen"
click at [471, 160] on span "Generosity Level NGR, last 30 days" at bounding box center [476, 160] width 52 height 4
type input "Generosity Level NGR, last 30 days"
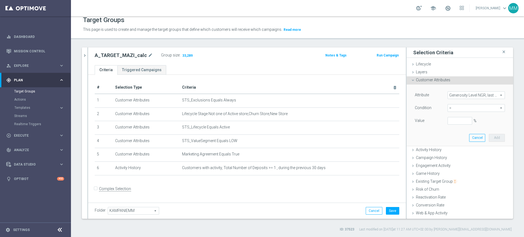
click at [457, 110] on span "=" at bounding box center [476, 107] width 57 height 7
click at [461, 160] on span "between" at bounding box center [476, 159] width 52 height 4
type input "between"
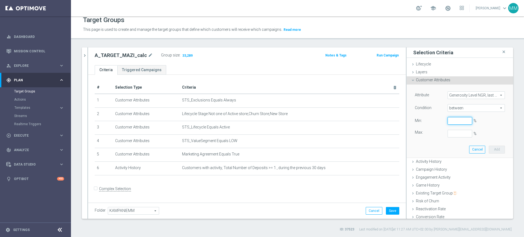
click at [447, 122] on input "%" at bounding box center [459, 121] width 25 height 8
type input "0"
click at [489, 146] on button "Add" at bounding box center [497, 150] width 16 height 8
type input "0.5"
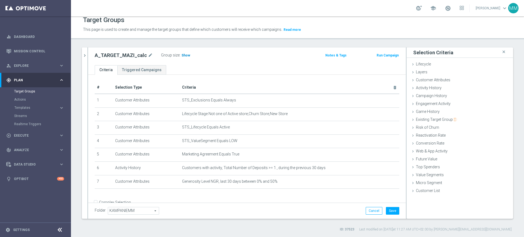
click at [184, 53] on span "Show" at bounding box center [185, 55] width 9 height 4
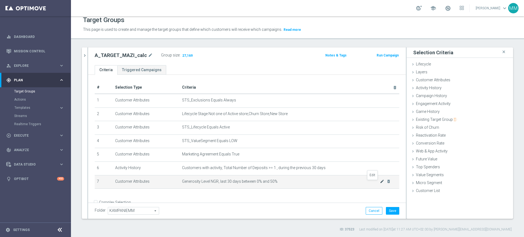
click at [380, 182] on icon "mode_edit" at bounding box center [382, 181] width 4 height 4
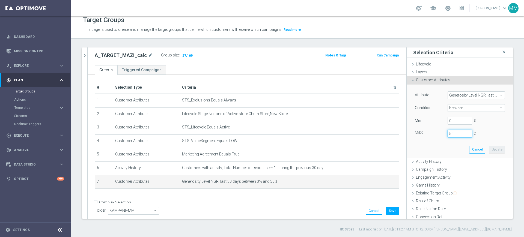
click at [434, 133] on div "Max: 50 %" at bounding box center [460, 134] width 98 height 8
click at [489, 149] on button "Update" at bounding box center [497, 150] width 16 height 8
type input "0.3"
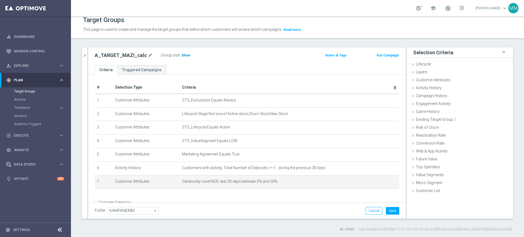
click at [183, 53] on h3 "Show" at bounding box center [186, 55] width 10 height 6
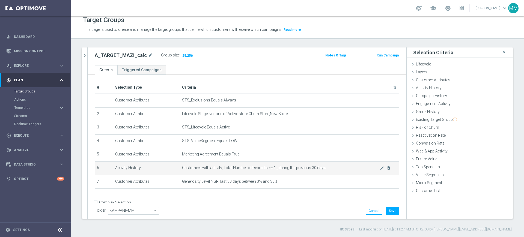
click at [255, 172] on td "Customers with activity, Total Number of Deposits >= 1 , during the previous 30…" at bounding box center [289, 169] width 219 height 14
click at [235, 169] on span "Customers with activity, Total Number of Deposits >= 1 , during the previous 30…" at bounding box center [281, 168] width 198 height 5
drag, startPoint x: 235, startPoint y: 169, endPoint x: 325, endPoint y: 170, distance: 90.0
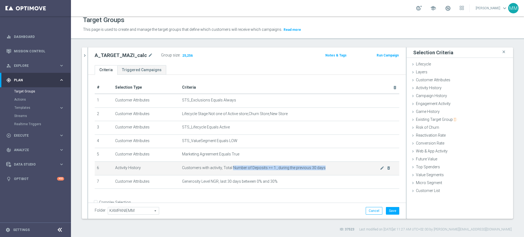
click at [325, 170] on span "Customers with activity, Total Number of Deposits >= 1 , during the previous 30…" at bounding box center [281, 168] width 198 height 5
click at [325, 169] on span "Customers with activity, Total Number of Deposits >= 1 , during the previous 30…" at bounding box center [281, 168] width 198 height 5
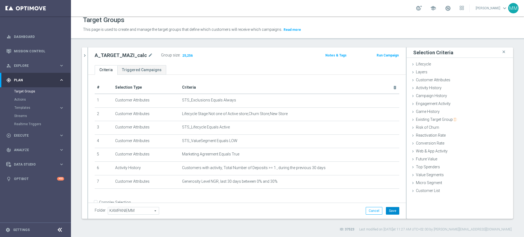
click at [391, 213] on button "Save" at bounding box center [392, 211] width 13 height 8
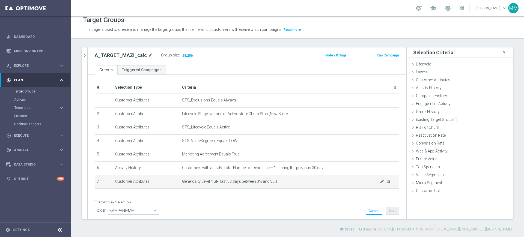
click at [200, 178] on td "Generosity Level NGR, last 30 days between 0% and 30% mode_edit delete_forever" at bounding box center [289, 182] width 219 height 14
click at [380, 183] on icon "mode_edit" at bounding box center [382, 181] width 4 height 4
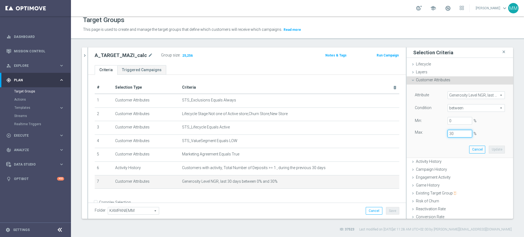
drag, startPoint x: 454, startPoint y: 134, endPoint x: 423, endPoint y: 135, distance: 30.6
click at [423, 135] on div "Max: 30 %" at bounding box center [460, 134] width 98 height 8
click at [469, 149] on button "Cancel" at bounding box center [477, 150] width 16 height 8
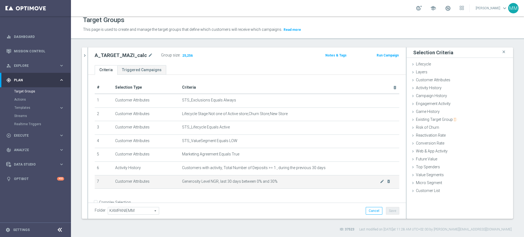
click at [194, 178] on td "Generosity Level NGR, last 30 days between 0% and 30% mode_edit delete_forever" at bounding box center [289, 182] width 219 height 14
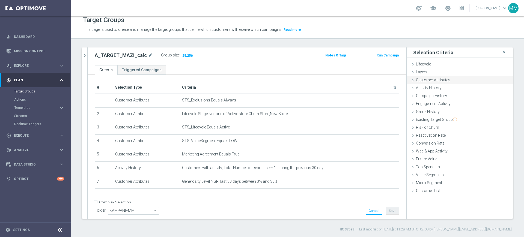
click at [435, 80] on span "Customer Attributes" at bounding box center [433, 80] width 34 height 4
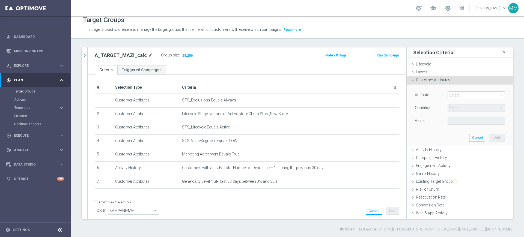
click at [448, 94] on span at bounding box center [476, 95] width 57 height 7
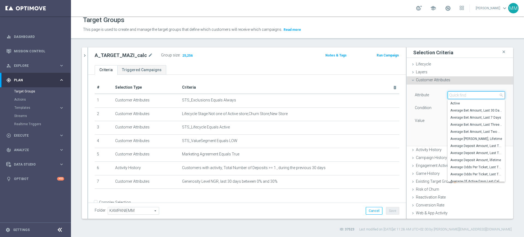
click at [447, 94] on input "search" at bounding box center [475, 95] width 57 height 8
click at [426, 94] on div "Attribute" at bounding box center [427, 95] width 33 height 9
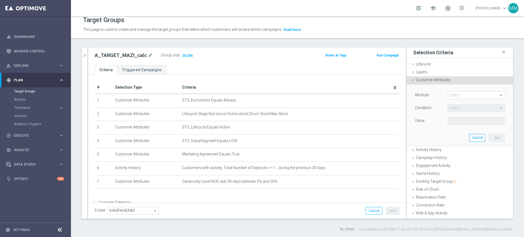
click at [448, 95] on span at bounding box center [476, 95] width 57 height 7
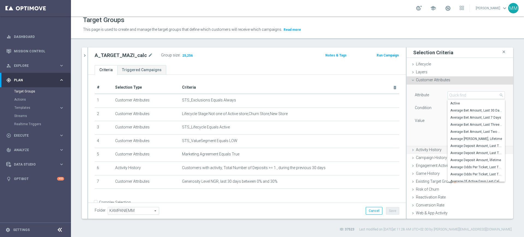
click at [420, 152] on span "Activity History" at bounding box center [429, 150] width 26 height 4
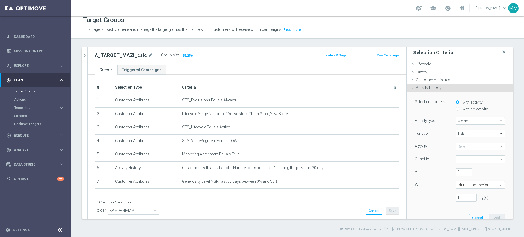
click at [462, 108] on label "with no activity" at bounding box center [474, 109] width 27 height 5
click at [459, 108] on input "with no activity" at bounding box center [458, 109] width 4 height 4
radio input "true"
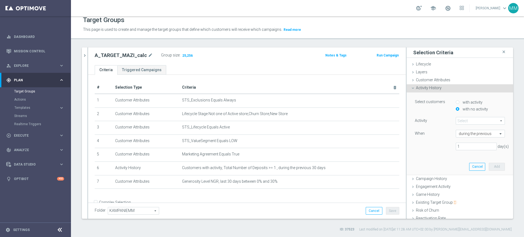
click at [462, 122] on span at bounding box center [480, 120] width 49 height 7
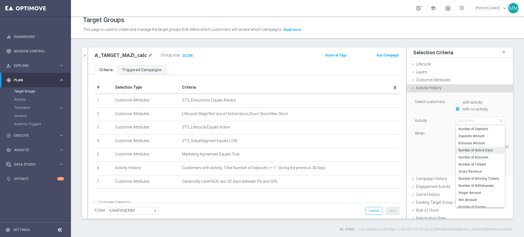
click at [463, 152] on span "Number of Active Days" at bounding box center [480, 150] width 44 height 4
type input "Number of Active Days"
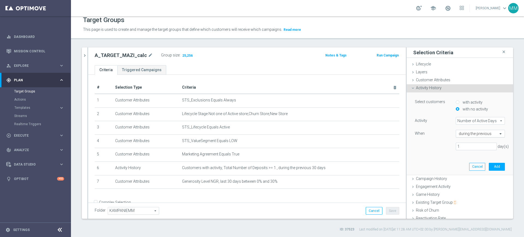
click at [460, 134] on input "text" at bounding box center [475, 133] width 32 height 5
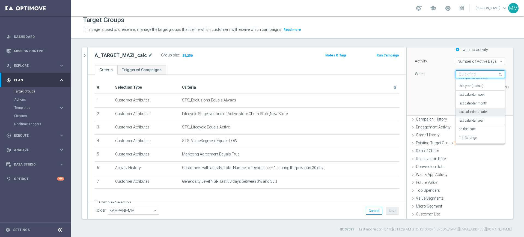
scroll to position [5, 0]
click at [461, 96] on label "this week (to date)" at bounding box center [472, 94] width 26 height 4
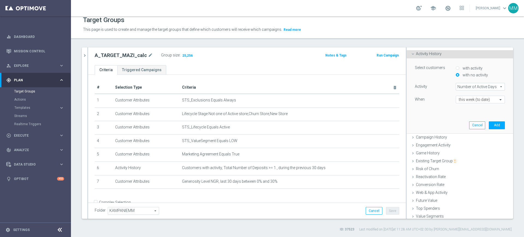
scroll to position [0, 0]
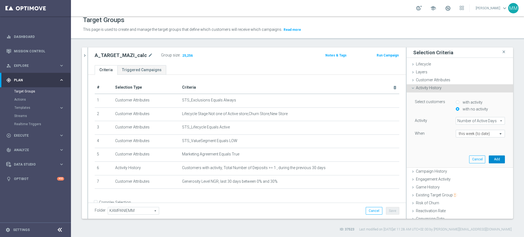
click at [489, 159] on button "Add" at bounding box center [497, 160] width 16 height 8
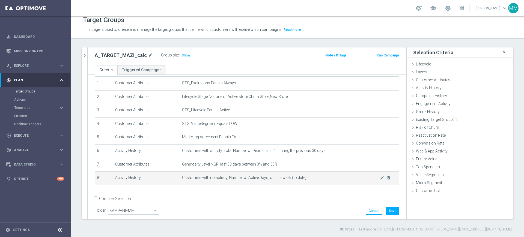
scroll to position [26, 0]
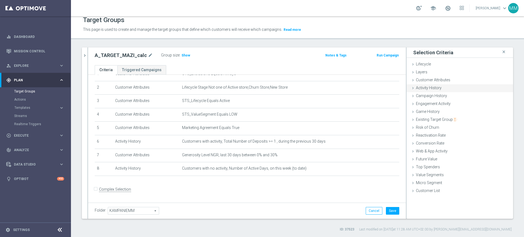
click at [451, 85] on div "Activity History done selection saved" at bounding box center [459, 88] width 106 height 8
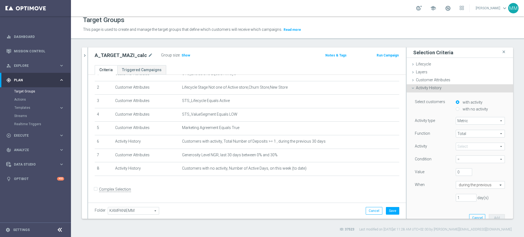
click at [467, 143] on span at bounding box center [480, 146] width 49 height 7
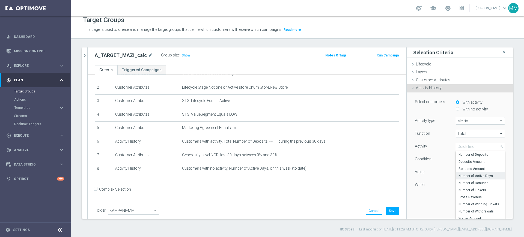
click at [474, 177] on span "Number of Active Days" at bounding box center [480, 176] width 44 height 4
type input "Number of Active Days"
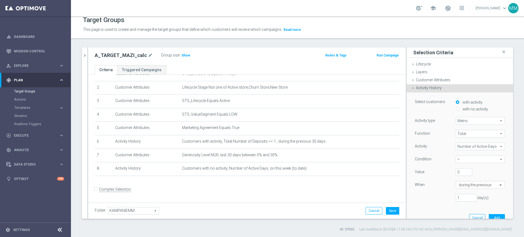
click at [464, 157] on span "=" at bounding box center [480, 159] width 49 height 7
click at [465, 189] on span ">=" at bounding box center [480, 189] width 44 height 4
type input ">="
drag, startPoint x: 453, startPoint y: 169, endPoint x: 448, endPoint y: 171, distance: 4.4
click at [456, 170] on input "0" at bounding box center [464, 172] width 16 height 8
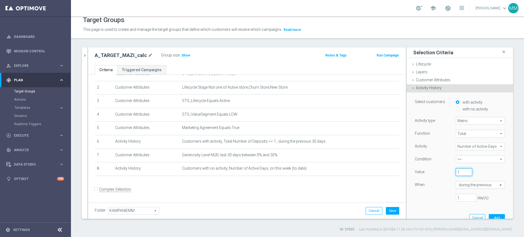
type input "1"
click at [456, 181] on div "during the previous" at bounding box center [480, 185] width 49 height 8
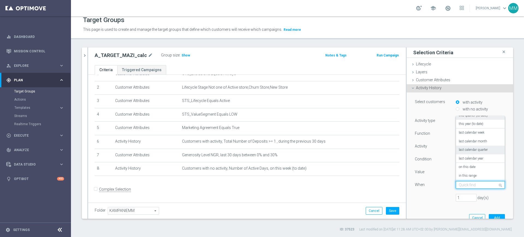
scroll to position [39, 0]
click at [472, 134] on label "last calendar week" at bounding box center [472, 132] width 26 height 4
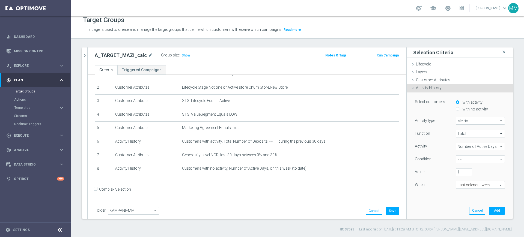
click at [489, 216] on div "Select customers with activity with no activity Activity type Metric Metric arr…" at bounding box center [460, 155] width 98 height 126
click at [489, 212] on button "Add" at bounding box center [497, 211] width 16 height 8
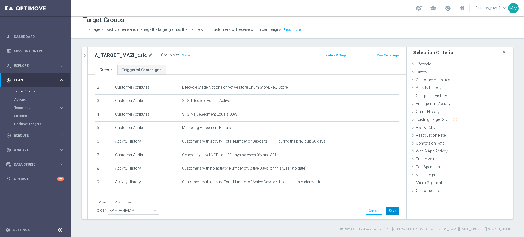
click at [390, 212] on button "Save" at bounding box center [392, 211] width 13 height 8
click at [181, 55] on span "Show" at bounding box center [185, 55] width 9 height 4
drag, startPoint x: 437, startPoint y: 80, endPoint x: 440, endPoint y: 86, distance: 7.2
click at [437, 80] on span "Customer Attributes" at bounding box center [433, 80] width 34 height 4
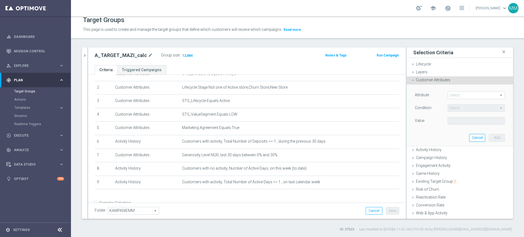
click at [456, 96] on span at bounding box center [476, 95] width 57 height 7
click at [0, 0] on input "search" at bounding box center [0, 0] width 0 height 0
type input "deposit saldo"
click at [451, 101] on span "Deposit Saldo" at bounding box center [476, 103] width 52 height 4
type input "Deposit Saldo"
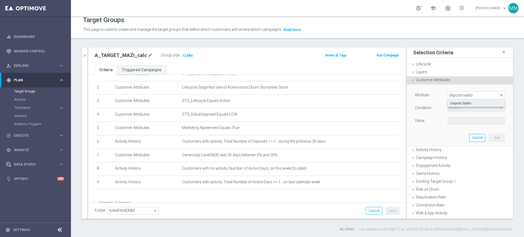
type input "="
click at [456, 122] on input "PLN" at bounding box center [459, 121] width 25 height 8
type input "0"
click at [489, 136] on button "Add" at bounding box center [497, 138] width 16 height 8
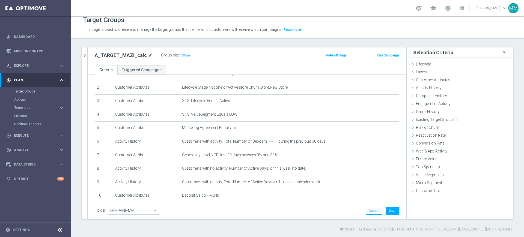
click at [183, 59] on div "A_TARGET_MAZI_calc mode_edit Group size : Show Notes & Tags Run Campaign" at bounding box center [247, 56] width 318 height 18
click at [183, 58] on h3 "Show" at bounding box center [186, 55] width 10 height 6
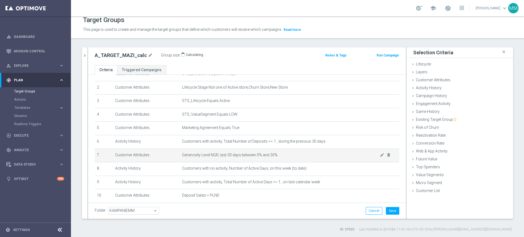
scroll to position [54, 0]
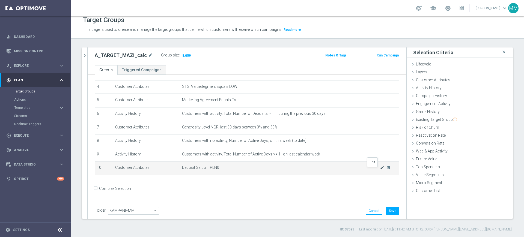
click at [380, 169] on icon "mode_edit" at bounding box center [382, 168] width 4 height 4
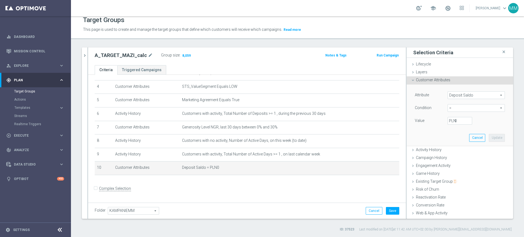
click at [452, 107] on span "=" at bounding box center [476, 107] width 57 height 7
click at [455, 158] on span "between" at bounding box center [476, 159] width 52 height 4
type input "between"
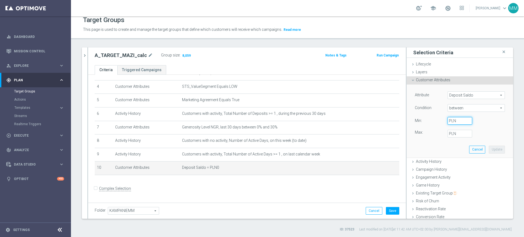
click at [451, 122] on input "PLN" at bounding box center [459, 121] width 25 height 8
type input "0"
type input "2"
click at [490, 148] on button "Update" at bounding box center [497, 150] width 16 height 8
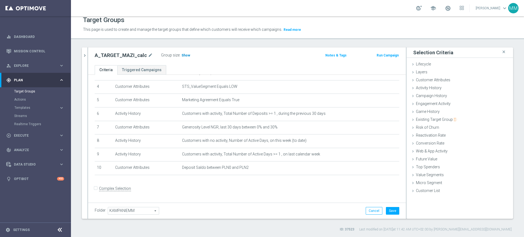
click at [181, 53] on span "Show" at bounding box center [185, 55] width 9 height 4
drag, startPoint x: 465, startPoint y: 77, endPoint x: 468, endPoint y: 83, distance: 6.4
click at [465, 77] on div "Customer Attributes done selection updated" at bounding box center [459, 80] width 106 height 8
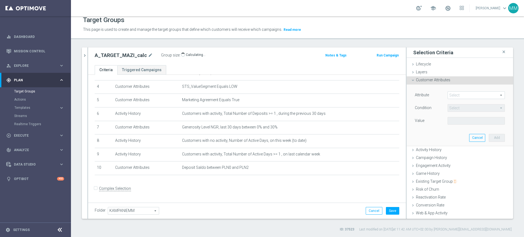
click at [471, 96] on span at bounding box center [476, 95] width 57 height 7
click at [0, 0] on input "search" at bounding box center [0, 0] width 0 height 0
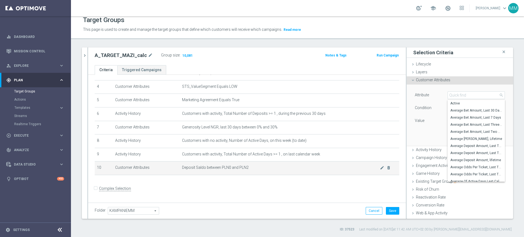
click at [266, 174] on td "Deposit Saldo between PLN0 and PLN2 mode_edit delete_forever" at bounding box center [289, 169] width 219 height 14
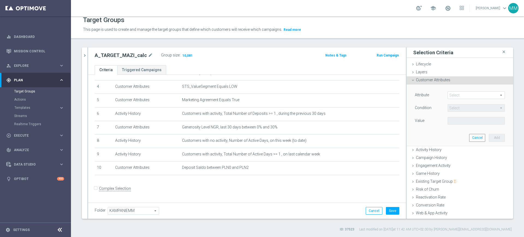
click at [450, 95] on span at bounding box center [476, 95] width 57 height 7
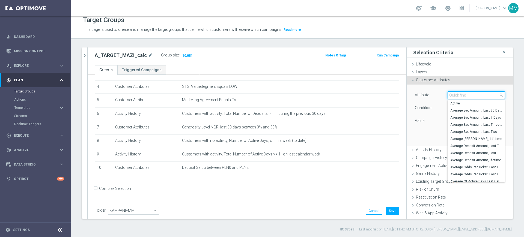
click at [450, 95] on input "search" at bounding box center [475, 95] width 57 height 8
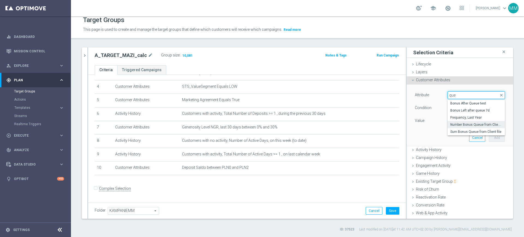
type input "que"
click at [460, 125] on span "Number Bonus Queue from Client file" at bounding box center [476, 124] width 52 height 4
type input "Number Bonus Queue from Client file"
type input "="
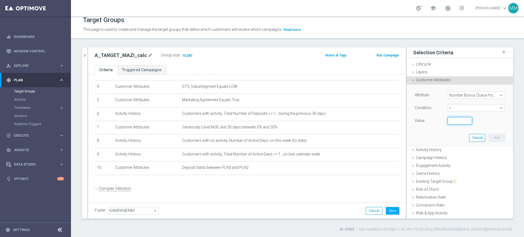
click at [453, 122] on input "number" at bounding box center [459, 121] width 25 height 8
type input "0"
click at [489, 134] on button "Add" at bounding box center [497, 138] width 16 height 8
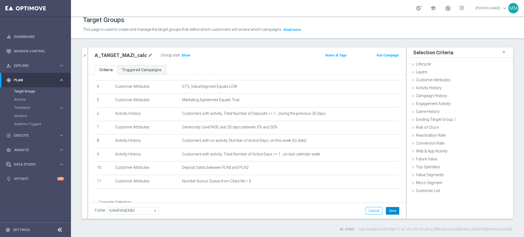
click at [389, 214] on button "Save" at bounding box center [392, 211] width 13 height 8
click at [181, 55] on span "Show" at bounding box center [185, 55] width 9 height 4
click at [83, 53] on icon "chevron_right" at bounding box center [84, 55] width 5 height 5
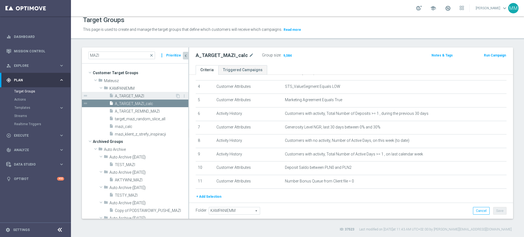
click at [129, 95] on span "A_TARGET_MAZI" at bounding box center [145, 96] width 60 height 5
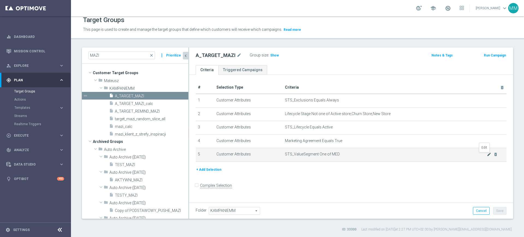
click at [487, 157] on icon "mode_edit" at bounding box center [489, 154] width 4 height 4
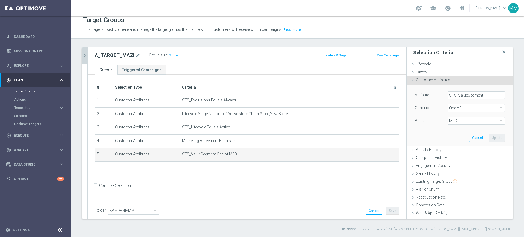
drag, startPoint x: 461, startPoint y: 122, endPoint x: 458, endPoint y: 130, distance: 8.7
click at [460, 122] on span "MED" at bounding box center [476, 120] width 57 height 7
click at [457, 151] on span "LOW" at bounding box center [480, 150] width 50 height 4
click at [455, 151] on input "LOW" at bounding box center [453, 151] width 4 height 4
checkbox input "true"
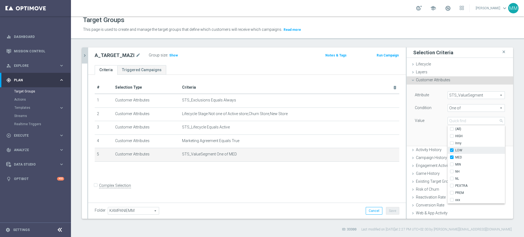
type input "Selected 2 of 10"
click at [456, 158] on span "MED" at bounding box center [480, 157] width 50 height 4
click at [455, 158] on input "MED" at bounding box center [453, 158] width 4 height 4
checkbox input "false"
type input "LOW"
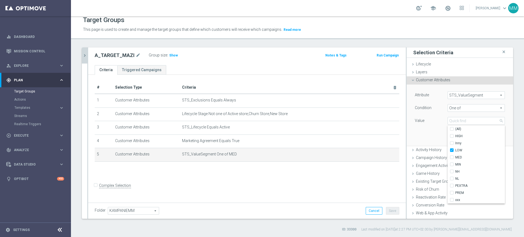
click at [427, 141] on div "Attribute STS_ValueSegment STS_ValueSegment arrow_drop_down search Condition On…" at bounding box center [460, 115] width 98 height 61
click at [492, 139] on button "Update" at bounding box center [497, 138] width 16 height 8
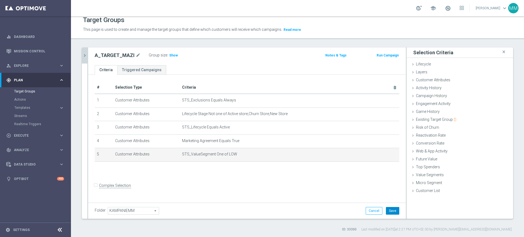
click at [386, 213] on button "Save" at bounding box center [392, 211] width 13 height 8
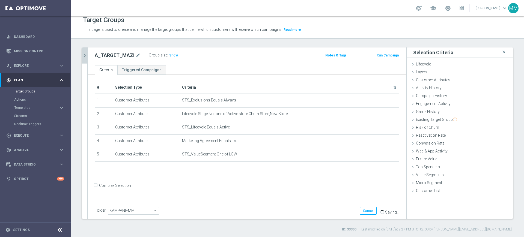
click at [171, 52] on div "Group size : Show" at bounding box center [176, 55] width 55 height 7
click at [170, 57] on h3 "Show" at bounding box center [174, 55] width 10 height 6
click at [177, 56] on span "35,464" at bounding box center [174, 55] width 11 height 5
drag, startPoint x: 444, startPoint y: 82, endPoint x: 444, endPoint y: 84, distance: 2.7
click at [444, 82] on span "Customer Attributes" at bounding box center [433, 80] width 34 height 4
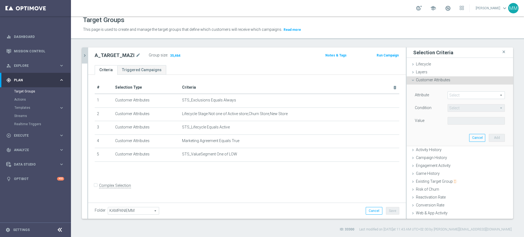
click at [450, 95] on span at bounding box center [476, 95] width 57 height 7
click at [0, 0] on input "search" at bounding box center [0, 0] width 0 height 0
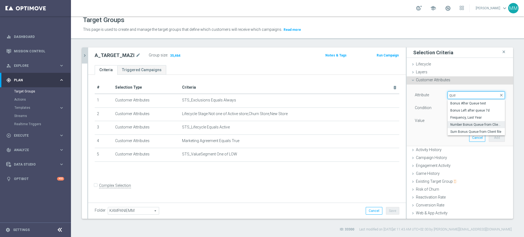
type input "que"
click at [465, 121] on label "Number Bonus Queue from Client file" at bounding box center [475, 124] width 57 height 7
type input "Number Bonus Queue from Client file"
type input "="
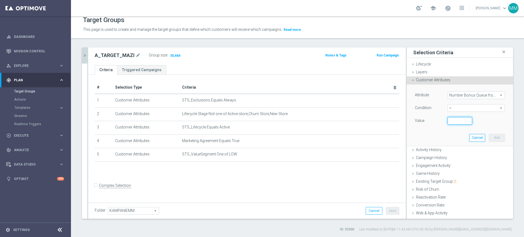
click at [454, 122] on input "number" at bounding box center [459, 121] width 25 height 8
type input "0"
click at [489, 134] on button "Add" at bounding box center [497, 138] width 16 height 8
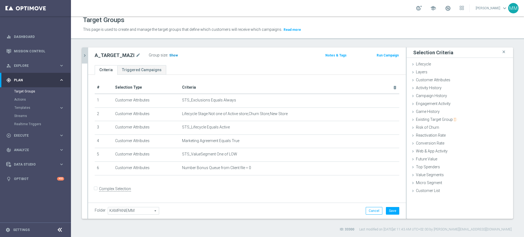
click at [169, 57] on span "Show" at bounding box center [173, 55] width 9 height 4
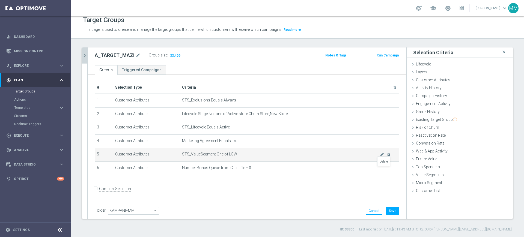
drag, startPoint x: 382, startPoint y: 169, endPoint x: 358, endPoint y: 152, distance: 29.9
click at [0, 0] on icon "delete_forever" at bounding box center [0, 0] width 0 height 0
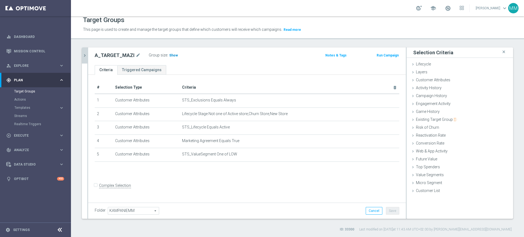
click at [172, 54] on span "Show" at bounding box center [173, 55] width 9 height 4
click at [85, 53] on icon "chevron_right" at bounding box center [84, 55] width 5 height 5
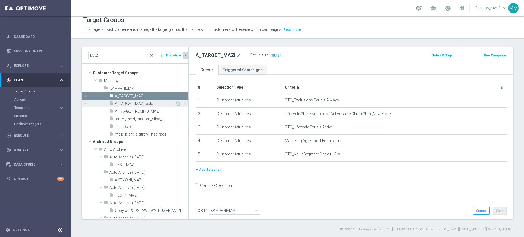
click at [141, 106] on span "A_TARGET_MAZI_calc" at bounding box center [145, 103] width 60 height 5
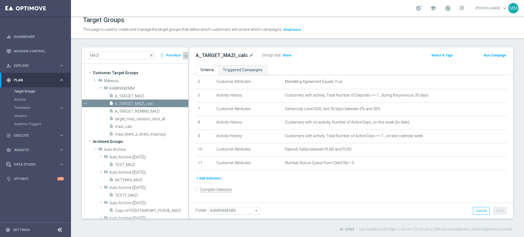
scroll to position [74, 0]
click at [140, 96] on span "A_TARGET_MAZI" at bounding box center [145, 96] width 60 height 5
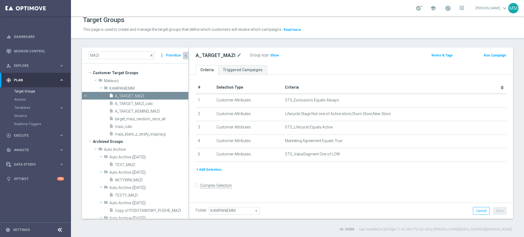
click at [271, 52] on div "Group size : Show" at bounding box center [277, 55] width 55 height 7
click at [276, 53] on h3 "Show" at bounding box center [275, 55] width 10 height 6
click at [213, 170] on button "+ Add Selection" at bounding box center [209, 170] width 26 height 6
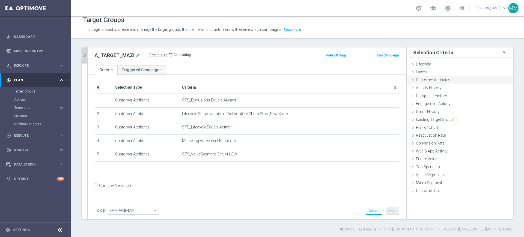
click at [437, 81] on span "Customer Attributes" at bounding box center [433, 80] width 34 height 4
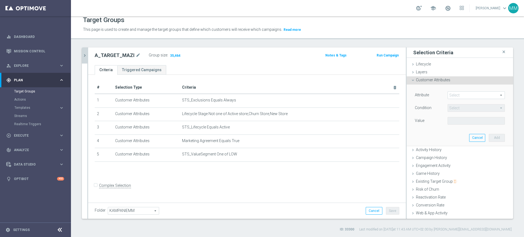
click at [452, 93] on span at bounding box center [476, 95] width 57 height 7
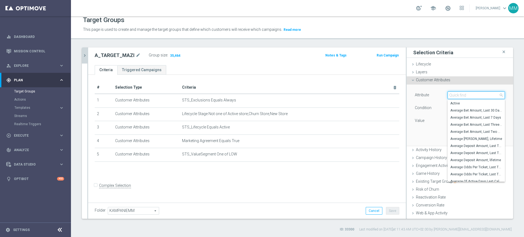
click at [452, 93] on input "search" at bounding box center [475, 95] width 57 height 8
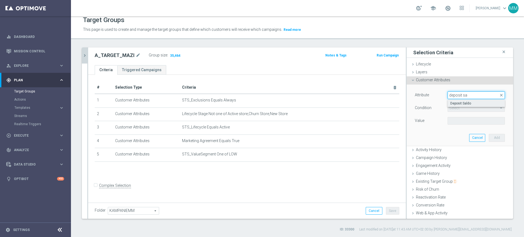
type input "deposit sa"
click at [462, 106] on label "Deposit Saldo" at bounding box center [475, 103] width 57 height 7
type input "Deposit Saldo"
click at [457, 109] on span "=" at bounding box center [476, 107] width 57 height 7
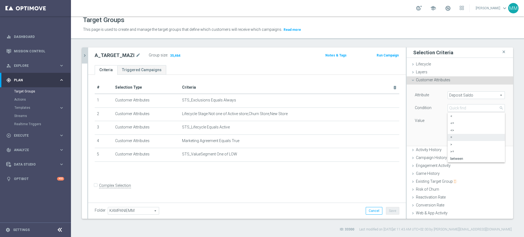
drag, startPoint x: 454, startPoint y: 158, endPoint x: 450, endPoint y: 140, distance: 18.0
click at [454, 158] on span "between" at bounding box center [476, 159] width 52 height 4
type input "between"
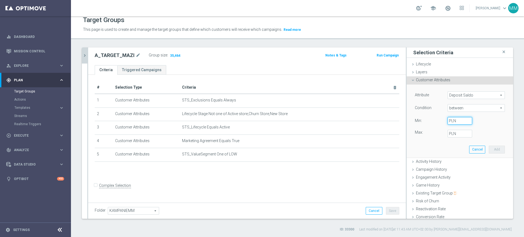
click at [450, 118] on input "PLN" at bounding box center [459, 121] width 25 height 8
type input "0"
type input "2"
click at [489, 147] on button "Add" at bounding box center [497, 150] width 16 height 8
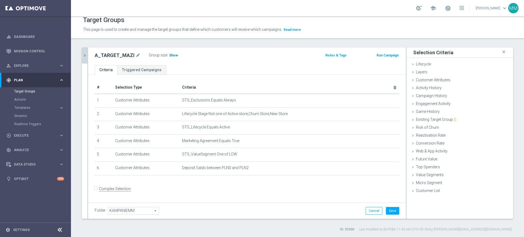
click at [174, 55] on span "Show" at bounding box center [173, 55] width 9 height 4
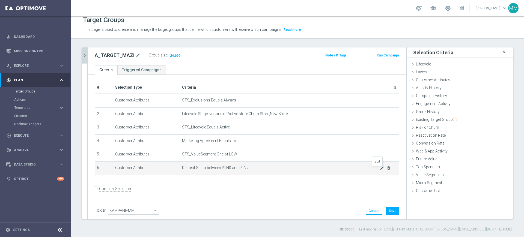
click at [380, 169] on icon "mode_edit" at bounding box center [382, 168] width 4 height 4
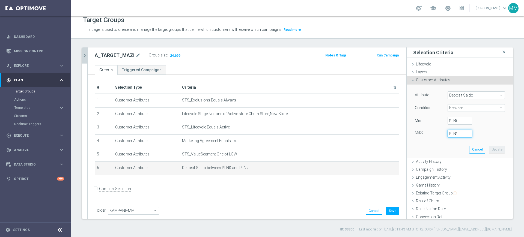
drag, startPoint x: 450, startPoint y: 133, endPoint x: 447, endPoint y: 133, distance: 3.5
click at [447, 133] on div "2 PLN" at bounding box center [459, 134] width 33 height 8
type input "10"
click at [492, 146] on button "Update" at bounding box center [497, 150] width 16 height 8
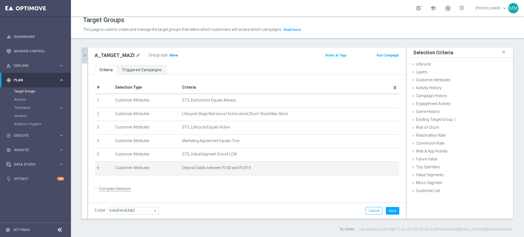
click at [173, 56] on span "Show" at bounding box center [173, 55] width 9 height 4
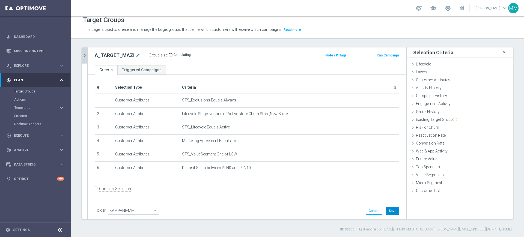
click at [390, 208] on button "Save" at bounding box center [392, 211] width 13 height 8
click at [85, 54] on icon "chevron_right" at bounding box center [84, 55] width 5 height 5
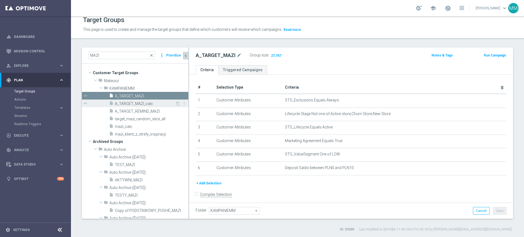
click at [137, 104] on span "A_TARGET_MAZI_calc" at bounding box center [145, 103] width 60 height 5
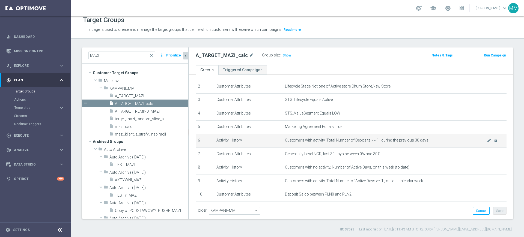
scroll to position [68, 0]
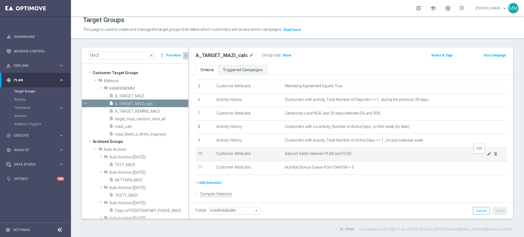
click at [487, 156] on icon "mode_edit" at bounding box center [489, 154] width 4 height 4
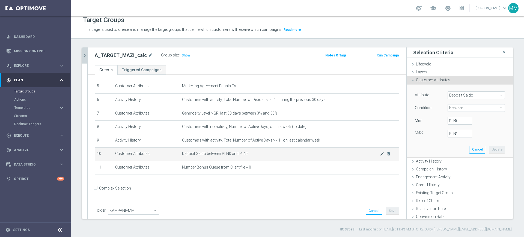
scroll to position [68, 0]
drag, startPoint x: 444, startPoint y: 136, endPoint x: 459, endPoint y: 134, distance: 15.2
click at [459, 134] on input "2" at bounding box center [459, 134] width 25 height 8
type input "10"
click at [489, 148] on button "Update" at bounding box center [497, 150] width 16 height 8
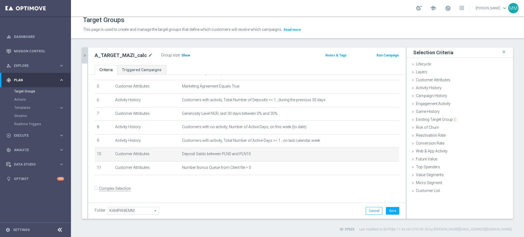
click at [181, 57] on span "Show" at bounding box center [185, 55] width 9 height 4
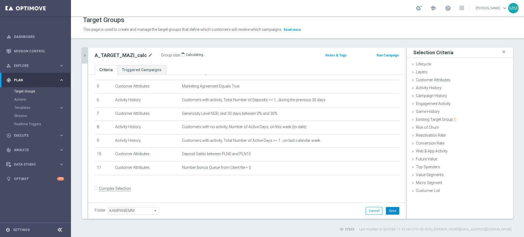
click at [393, 210] on button "Save" at bounding box center [392, 211] width 13 height 8
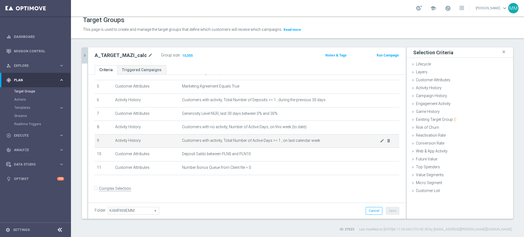
click at [245, 145] on td "Customers with activity, Total Number of Active Days >= 1 , on last calendar we…" at bounding box center [289, 141] width 219 height 14
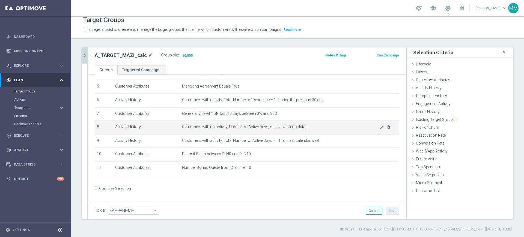
click at [244, 134] on td "Customers with no activity, Number of Active Days, on this week (to date) mode_…" at bounding box center [289, 128] width 219 height 14
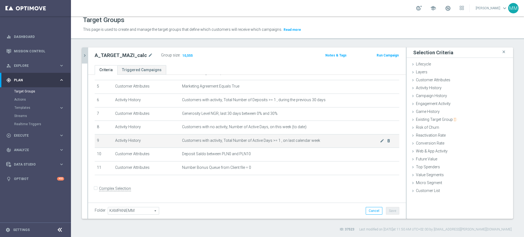
click at [248, 139] on td "Customers with activity, Total Number of Active Days >= 1 , on last calendar we…" at bounding box center [289, 141] width 219 height 14
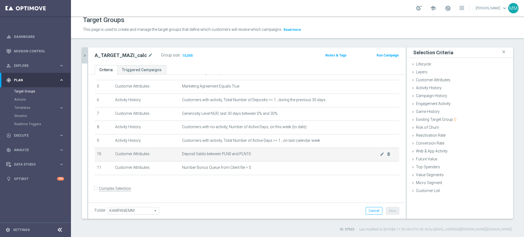
click at [256, 156] on span "Deposit Saldo between PLN0 and PLN10" at bounding box center [281, 154] width 198 height 5
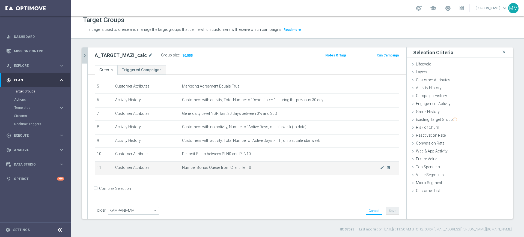
click at [257, 164] on td "Number Bonus Queue from Client file = 0 mode_edit delete_forever" at bounding box center [289, 168] width 219 height 14
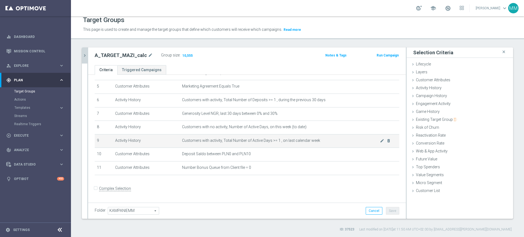
click at [291, 139] on td "Customers with activity, Total Number of Active Days >= 1 , on last calendar we…" at bounding box center [289, 141] width 219 height 14
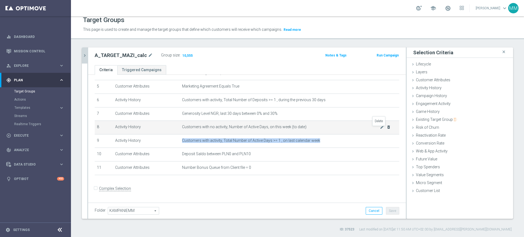
click at [386, 127] on icon "delete_forever" at bounding box center [388, 127] width 4 height 4
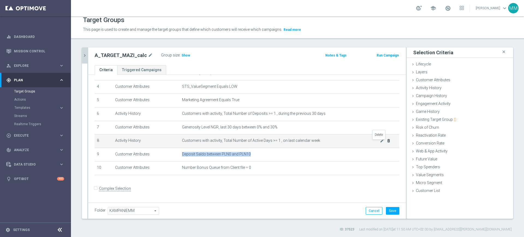
click at [386, 141] on icon "delete_forever" at bounding box center [388, 141] width 4 height 4
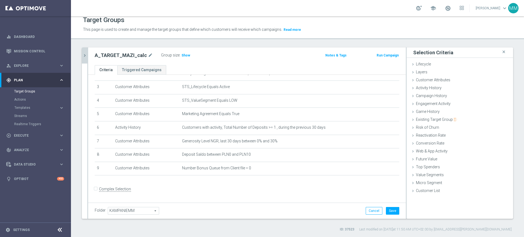
click at [180, 56] on label ":" at bounding box center [180, 55] width 1 height 5
click at [181, 55] on span "Show" at bounding box center [185, 55] width 9 height 4
click at [387, 209] on button "Save" at bounding box center [392, 211] width 13 height 8
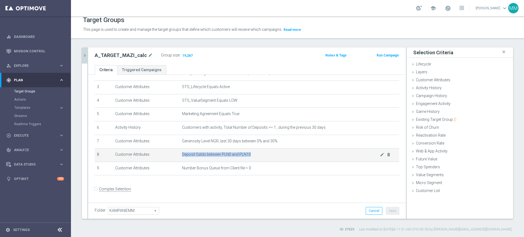
click at [270, 154] on span "Deposit Saldo between PLN0 and PLN10" at bounding box center [281, 154] width 198 height 5
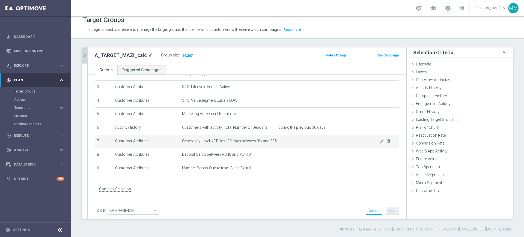
click at [269, 148] on td "Generosity Level NGR, last 30 days between 0% and 30% mode_edit delete_forever" at bounding box center [289, 142] width 219 height 14
click at [261, 142] on span "Generosity Level NGR, last 30 days between 0% and 30%" at bounding box center [281, 141] width 198 height 5
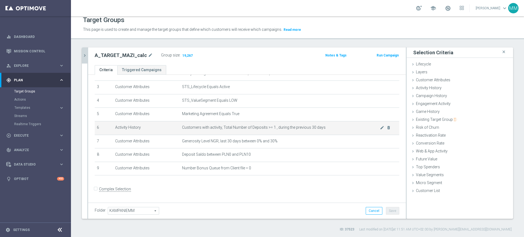
click at [254, 128] on span "Customers with activity, Total Number of Deposits >= 1 , during the previous 30…" at bounding box center [281, 127] width 198 height 5
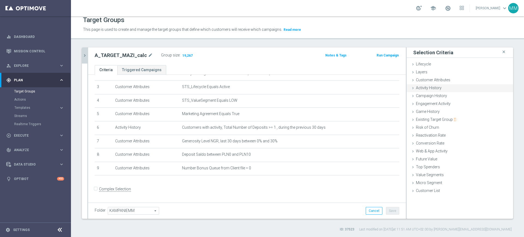
click at [430, 89] on span "Activity History" at bounding box center [429, 88] width 26 height 4
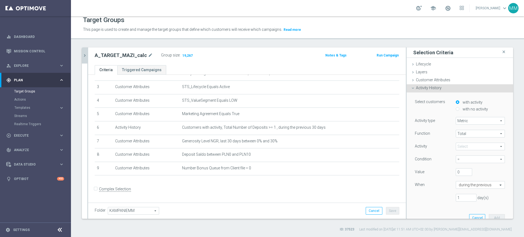
click at [461, 110] on label "with no activity" at bounding box center [474, 109] width 27 height 5
click at [457, 110] on input "with no activity" at bounding box center [458, 109] width 4 height 4
radio input "true"
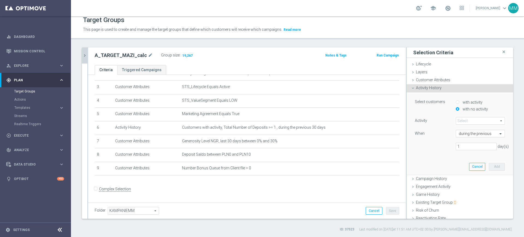
click at [464, 123] on span at bounding box center [480, 120] width 49 height 7
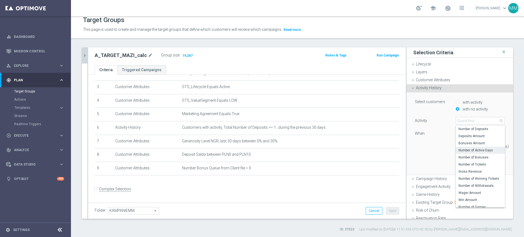
click at [474, 150] on span "Number of Active Days" at bounding box center [480, 150] width 44 height 4
type input "Number of Active Days"
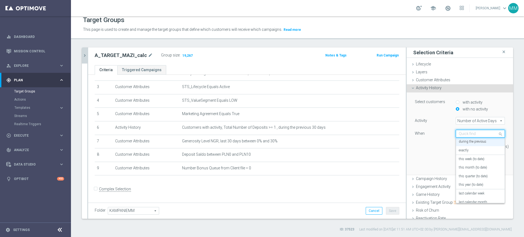
click at [465, 134] on input "text" at bounding box center [475, 133] width 32 height 5
click at [468, 160] on label "this week (to date)" at bounding box center [472, 159] width 26 height 4
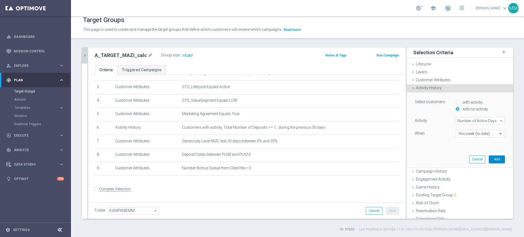
click at [489, 158] on button "Add" at bounding box center [497, 160] width 16 height 8
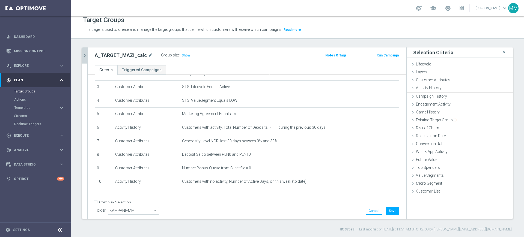
scroll to position [54, 0]
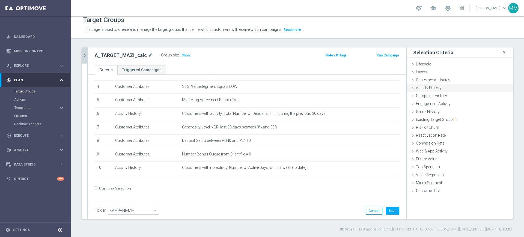
click at [437, 90] on div "Activity History done selection saved" at bounding box center [459, 88] width 106 height 8
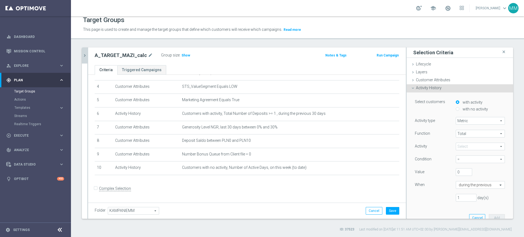
click at [463, 108] on label "with no activity" at bounding box center [474, 109] width 27 height 5
click at [468, 147] on span at bounding box center [480, 146] width 49 height 7
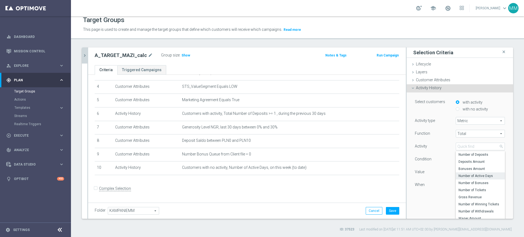
click at [479, 178] on label "Number of Active Days" at bounding box center [480, 175] width 49 height 7
type input "Number of Active Days"
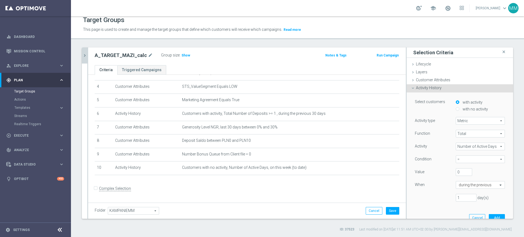
click at [474, 158] on span "=" at bounding box center [480, 159] width 49 height 7
click at [430, 164] on div "Condition" at bounding box center [431, 160] width 41 height 9
click at [470, 159] on span "=" at bounding box center [480, 159] width 49 height 7
click at [460, 188] on span ">=" at bounding box center [480, 189] width 44 height 4
type input ">="
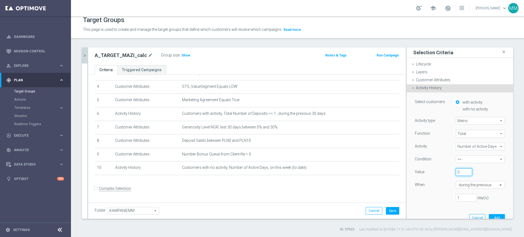
drag, startPoint x: 453, startPoint y: 172, endPoint x: 448, endPoint y: 171, distance: 5.0
click at [451, 171] on div "0" at bounding box center [463, 172] width 25 height 8
type input "1"
click at [459, 184] on input "text" at bounding box center [475, 185] width 32 height 5
click at [451, 182] on div "Quick find during the previous during the previous exactly this week (to date) …" at bounding box center [479, 185] width 57 height 8
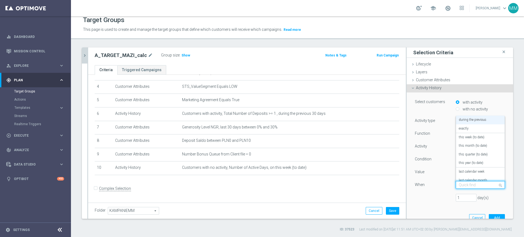
click at [461, 185] on input "text" at bounding box center [475, 185] width 32 height 5
click at [471, 174] on div "last calendar week" at bounding box center [480, 172] width 43 height 9
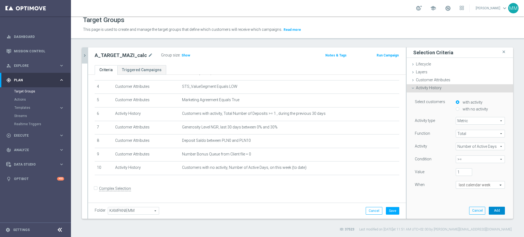
click at [489, 210] on button "Add" at bounding box center [497, 211] width 16 height 8
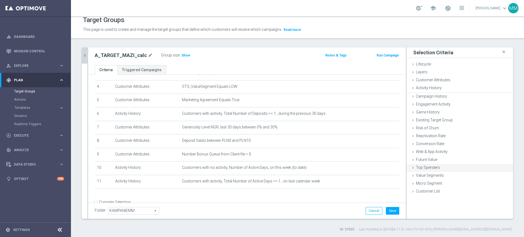
scroll to position [68, 0]
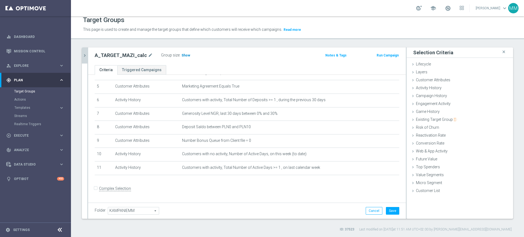
click at [186, 55] on span "Show" at bounding box center [185, 55] width 9 height 4
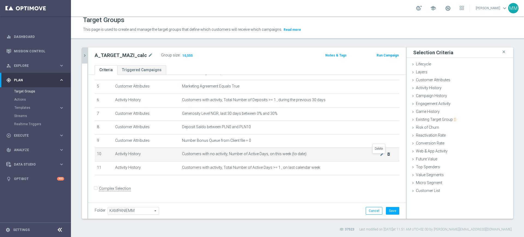
click at [386, 156] on icon "delete_forever" at bounding box center [388, 154] width 4 height 4
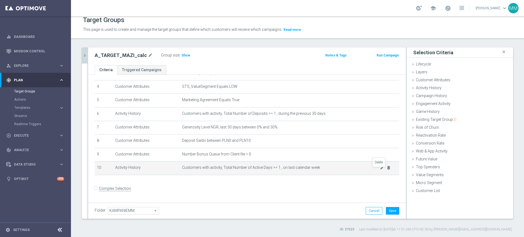
click at [386, 170] on icon "delete_forever" at bounding box center [388, 168] width 4 height 4
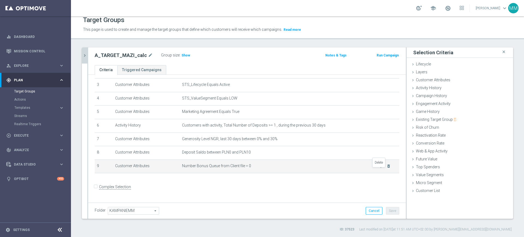
scroll to position [40, 0]
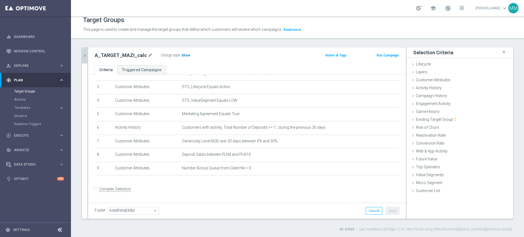
click at [181, 56] on span "Show" at bounding box center [185, 55] width 9 height 4
click at [436, 88] on span "Activity History" at bounding box center [429, 88] width 26 height 4
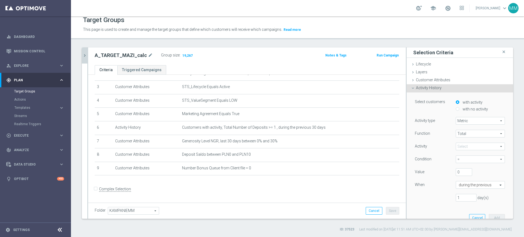
click at [467, 148] on span at bounding box center [480, 146] width 49 height 7
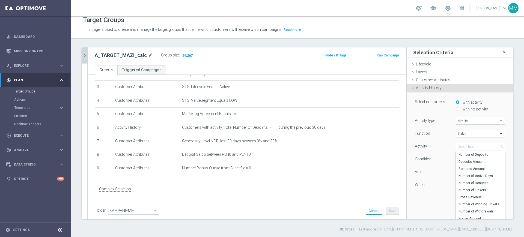
click at [419, 141] on div "Function Total Total arrow_drop_down search Activity Select arrow_drop_down sea…" at bounding box center [460, 168] width 90 height 76
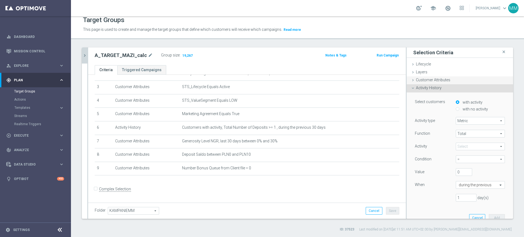
click at [431, 80] on span "Customer Attributes" at bounding box center [433, 80] width 34 height 4
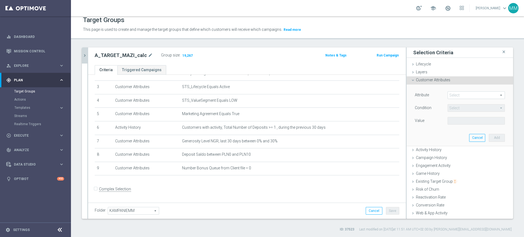
click at [448, 96] on span at bounding box center [476, 95] width 57 height 7
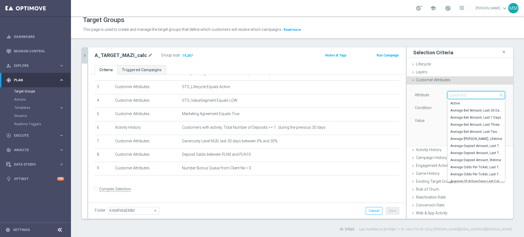
click at [447, 96] on input "search" at bounding box center [475, 95] width 57 height 8
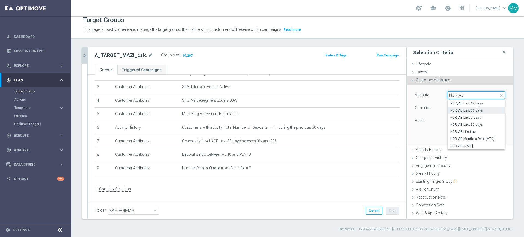
type input "NGR_AB"
click at [468, 110] on span "NGR_AB Last 30 days" at bounding box center [476, 110] width 52 height 4
type input "NGR_AB Last 30 days"
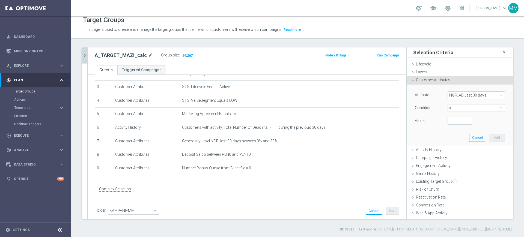
click at [463, 111] on span "=" at bounding box center [476, 107] width 57 height 7
click at [452, 149] on span ">=" at bounding box center [476, 151] width 52 height 4
type input ">="
click at [447, 122] on input "number" at bounding box center [459, 121] width 25 height 8
type input "50"
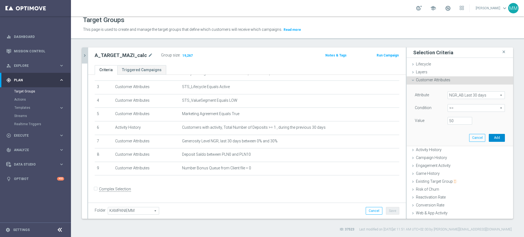
click at [489, 137] on button "Add" at bounding box center [497, 138] width 16 height 8
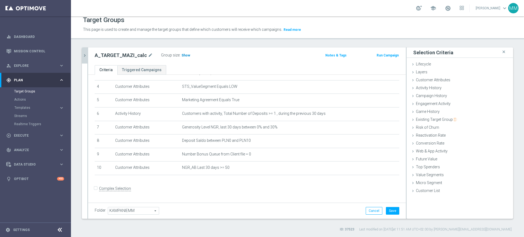
click at [184, 58] on h3 "Show" at bounding box center [186, 55] width 10 height 6
click at [438, 88] on div "Activity History done selection saved" at bounding box center [459, 88] width 106 height 8
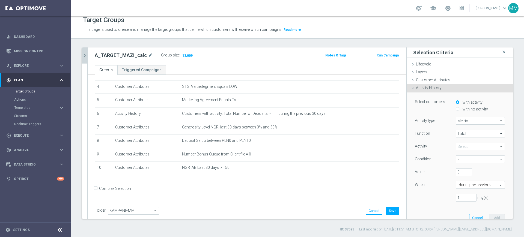
click at [467, 146] on span at bounding box center [480, 146] width 49 height 7
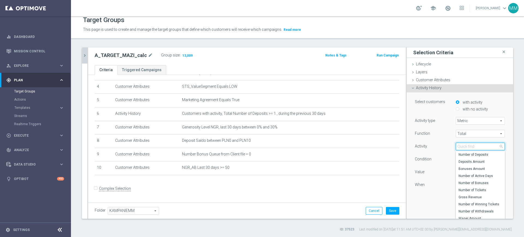
click at [467, 146] on input "search" at bounding box center [480, 147] width 49 height 8
click at [472, 215] on label "Wager Amount" at bounding box center [480, 218] width 49 height 7
type input "Wager Amount"
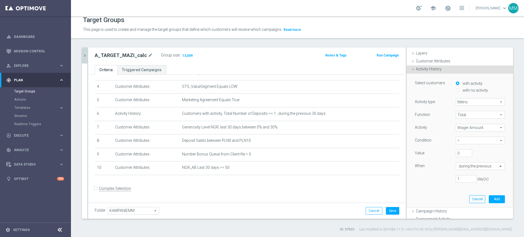
scroll to position [34, 0]
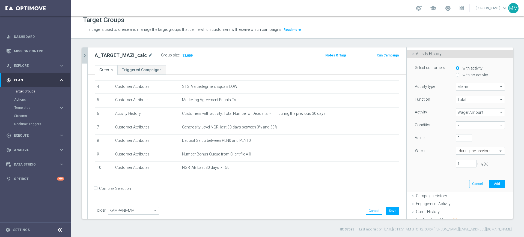
click at [459, 125] on span "=" at bounding box center [480, 125] width 49 height 7
click at [460, 156] on span ">=" at bounding box center [480, 154] width 44 height 4
type input ">="
drag, startPoint x: 454, startPoint y: 138, endPoint x: 440, endPoint y: 136, distance: 14.4
click at [440, 136] on div "Value 0" at bounding box center [460, 138] width 98 height 9
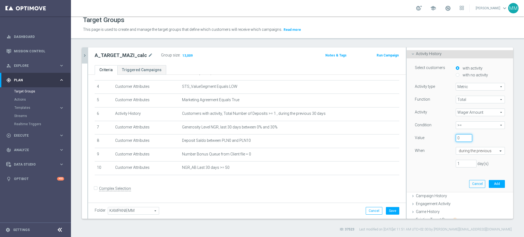
click at [456, 139] on input "0" at bounding box center [464, 138] width 16 height 8
drag, startPoint x: 459, startPoint y: 169, endPoint x: 456, endPoint y: 165, distance: 4.3
click at [457, 168] on div "Function Total Total arrow_drop_down search Activity Wager Amount Wager Amount …" at bounding box center [460, 134] width 90 height 76
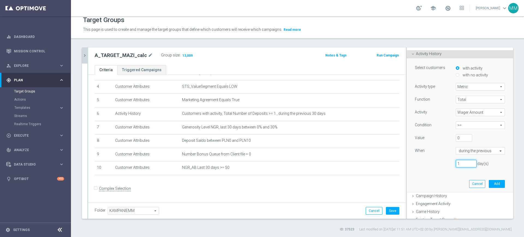
drag, startPoint x: 456, startPoint y: 165, endPoint x: 430, endPoint y: 162, distance: 26.2
click at [430, 162] on div "1 day(s)" at bounding box center [460, 164] width 98 height 8
type input "30"
drag, startPoint x: 458, startPoint y: 134, endPoint x: 448, endPoint y: 134, distance: 10.1
click at [451, 134] on div "0" at bounding box center [463, 138] width 25 height 8
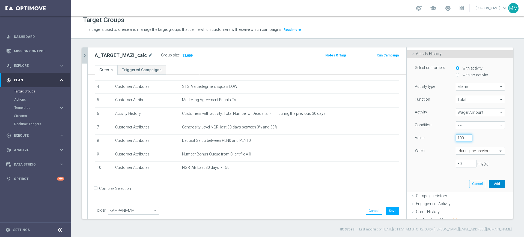
type input "100"
click at [489, 182] on button "Add" at bounding box center [497, 184] width 16 height 8
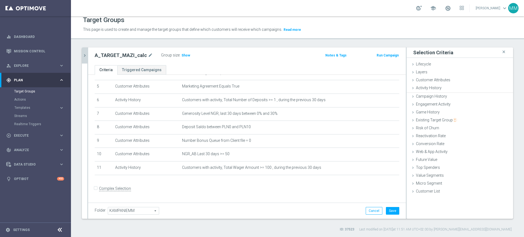
scroll to position [0, 0]
click at [182, 55] on span "Show" at bounding box center [185, 55] width 9 height 4
click at [386, 169] on icon "delete_forever" at bounding box center [388, 168] width 4 height 4
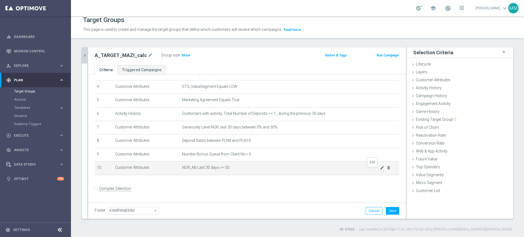
click at [380, 168] on icon "mode_edit" at bounding box center [382, 168] width 4 height 4
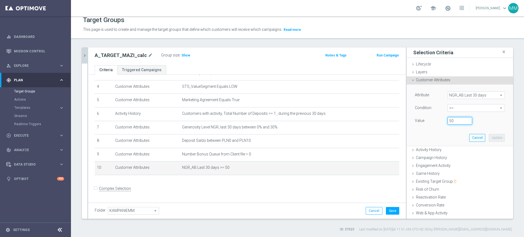
drag, startPoint x: 444, startPoint y: 124, endPoint x: 436, endPoint y: 120, distance: 8.4
click at [443, 122] on div "50" at bounding box center [459, 121] width 33 height 8
type input "100"
click at [489, 139] on button "Update" at bounding box center [497, 138] width 16 height 8
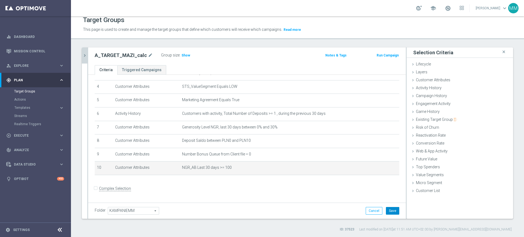
drag, startPoint x: 386, startPoint y: 209, endPoint x: 376, endPoint y: 195, distance: 17.0
click at [386, 208] on button "Save" at bounding box center [392, 211] width 13 height 8
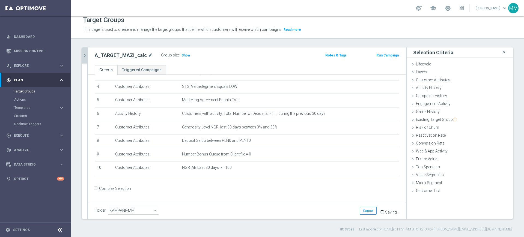
click at [184, 56] on span "Show" at bounding box center [185, 55] width 9 height 4
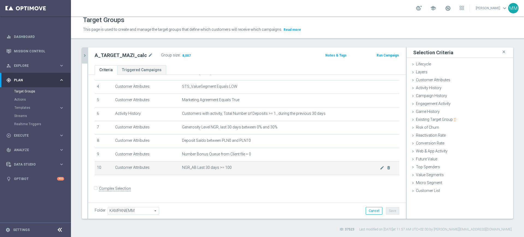
click at [247, 168] on span "NGR_AB Last 30 days >= 100" at bounding box center [281, 167] width 198 height 5
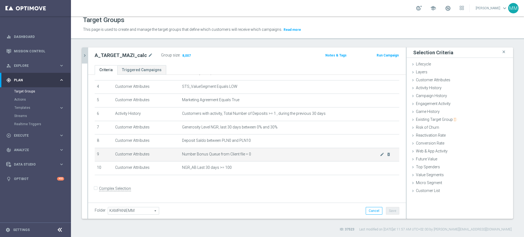
click at [242, 157] on span "Number Bonus Queue from Client file = 0" at bounding box center [281, 154] width 198 height 5
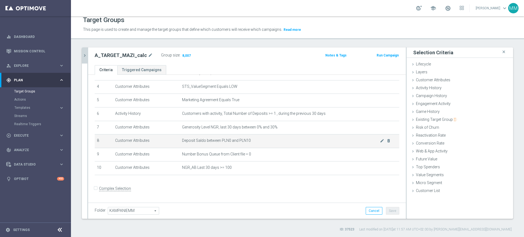
click at [224, 142] on span "Deposit Saldo between PLN0 and PLN10" at bounding box center [281, 140] width 198 height 5
click at [224, 143] on span "Deposit Saldo between PLN0 and PLN10" at bounding box center [281, 140] width 198 height 5
copy tbody "Deposit Saldo between PLN0 and PLN10 mode_edit delete_forever"
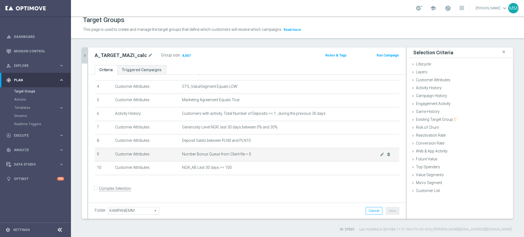
click at [202, 157] on span "Number Bonus Queue from Client file = 0" at bounding box center [281, 154] width 198 height 5
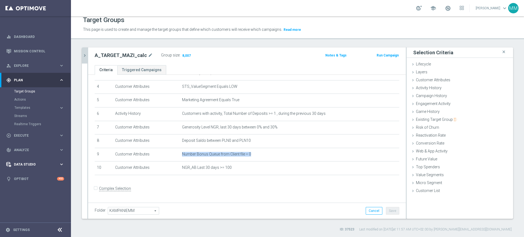
copy tbody "Number Bonus Queue from Client file = 0 mode_edit delete_forever"
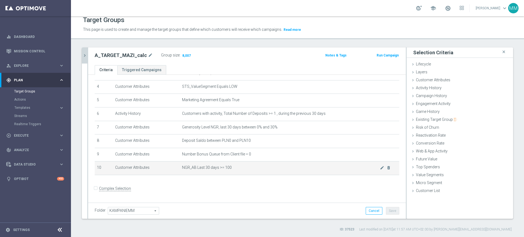
click at [201, 172] on td "NGR_AB Last 30 days >= 100 mode_edit delete_forever" at bounding box center [289, 169] width 219 height 14
click at [240, 168] on span "NGR_AB Last 30 days >= 100" at bounding box center [281, 167] width 198 height 5
click at [449, 87] on div "Activity History done selection saved" at bounding box center [459, 88] width 106 height 8
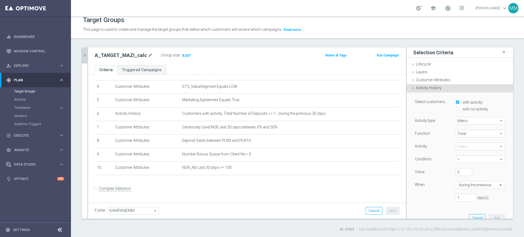
click at [465, 108] on label "with no activity" at bounding box center [474, 109] width 27 height 5
click at [459, 108] on input "with no activity" at bounding box center [458, 109] width 4 height 4
radio input "true"
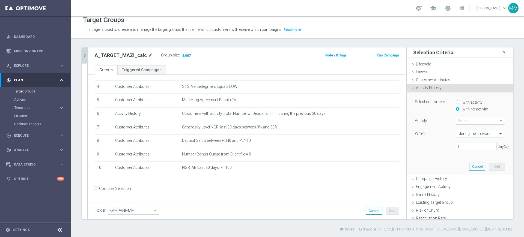
click at [464, 122] on span at bounding box center [480, 120] width 49 height 7
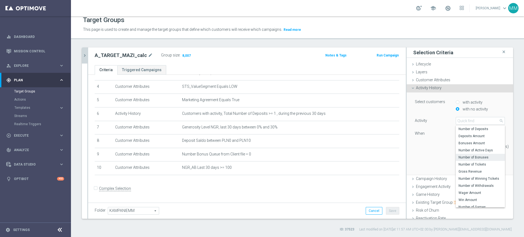
click at [475, 157] on span "Number of Bonuses" at bounding box center [480, 157] width 44 height 4
type input "Number of Bonuses"
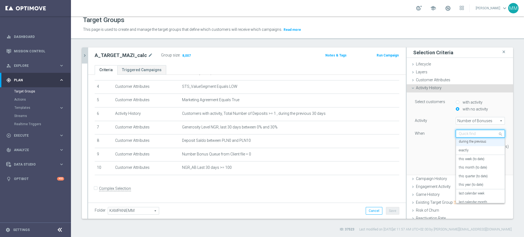
click at [459, 133] on input "text" at bounding box center [475, 133] width 32 height 5
click at [459, 134] on input "text" at bounding box center [475, 133] width 32 height 5
click at [470, 156] on div "this week (to date)" at bounding box center [480, 159] width 43 height 9
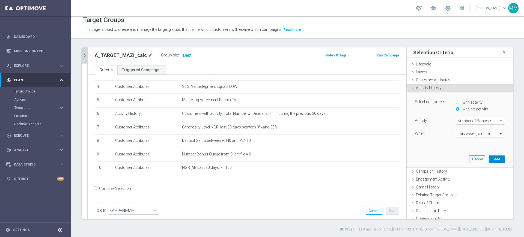
click at [489, 157] on button "Add" at bounding box center [497, 160] width 16 height 8
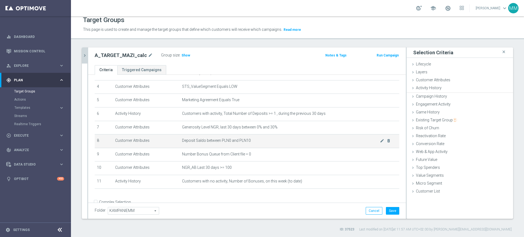
scroll to position [68, 0]
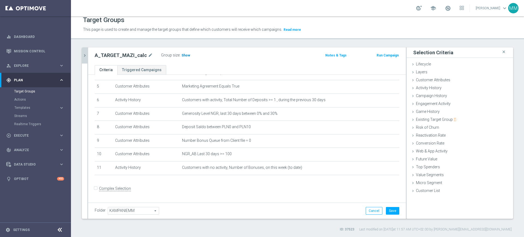
click at [185, 54] on span "Show" at bounding box center [185, 55] width 9 height 4
click at [386, 170] on icon "delete_forever" at bounding box center [388, 168] width 4 height 4
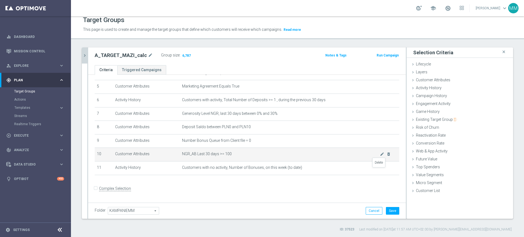
scroll to position [54, 0]
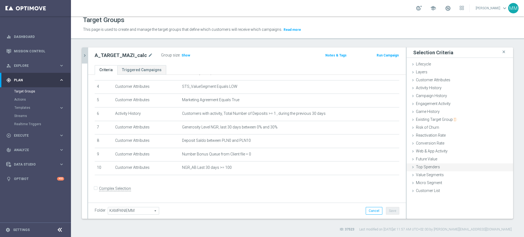
click at [433, 166] on span "Top Spenders" at bounding box center [428, 167] width 24 height 4
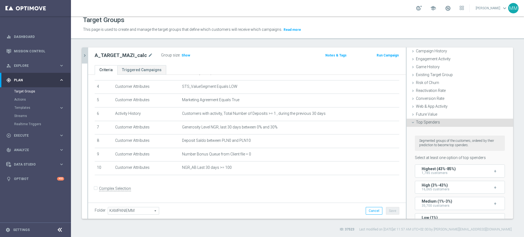
scroll to position [44, 0]
click at [435, 121] on div "Top Spenders done" at bounding box center [459, 123] width 106 height 8
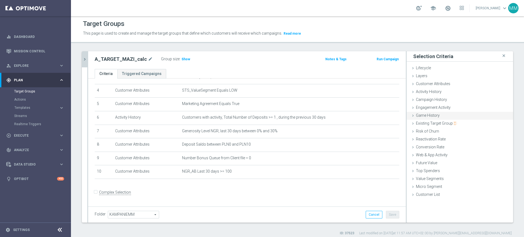
scroll to position [0, 0]
click at [439, 87] on div "Customer Attributes done selection updated" at bounding box center [459, 85] width 106 height 8
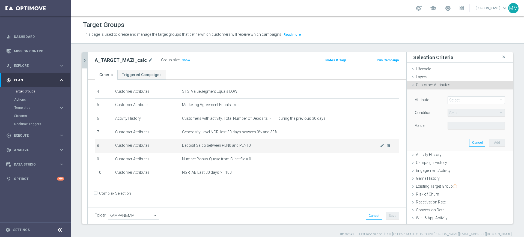
click at [213, 152] on td "Deposit Saldo between PLN0 and PLN10 mode_edit delete_forever" at bounding box center [289, 146] width 219 height 14
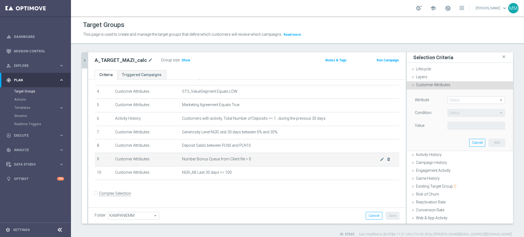
click at [213, 160] on span "Number Bonus Queue from Client file = 0" at bounding box center [281, 159] width 198 height 5
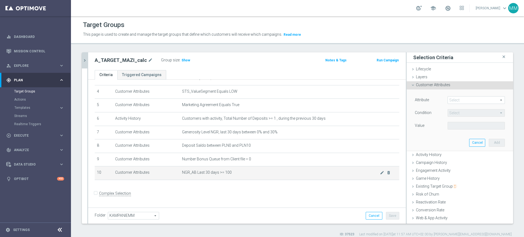
click at [196, 175] on span "NGR_AB Last 30 days >= 100" at bounding box center [281, 172] width 198 height 5
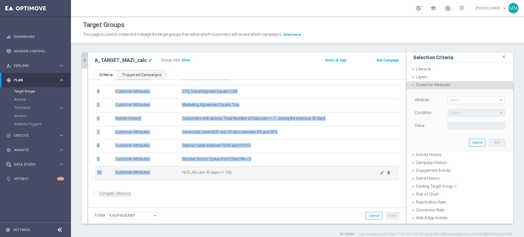
click at [196, 175] on span "NGR_AB Last 30 days >= 100" at bounding box center [281, 172] width 198 height 5
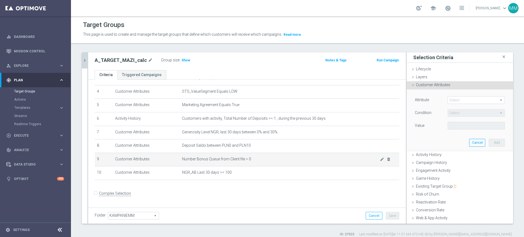
click at [233, 156] on td "Number Bonus Queue from Client file = 0 mode_edit delete_forever" at bounding box center [289, 160] width 219 height 14
click at [234, 156] on td "Number Bonus Queue from Client file = 0 mode_edit delete_forever" at bounding box center [289, 160] width 219 height 14
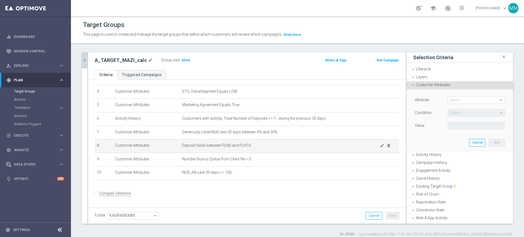
click at [254, 153] on td "Deposit Saldo between PLN0 and PLN10 mode_edit delete_forever" at bounding box center [289, 146] width 219 height 14
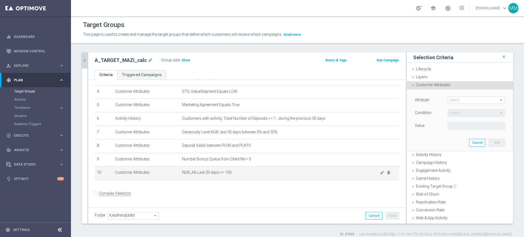
click at [370, 175] on span "NGR_AB Last 30 days >= 100" at bounding box center [281, 172] width 198 height 5
click at [380, 175] on icon "mode_edit" at bounding box center [382, 173] width 4 height 4
drag, startPoint x: 445, startPoint y: 126, endPoint x: 455, endPoint y: 134, distance: 13.0
click at [443, 127] on div "100" at bounding box center [459, 126] width 33 height 8
type input "200"
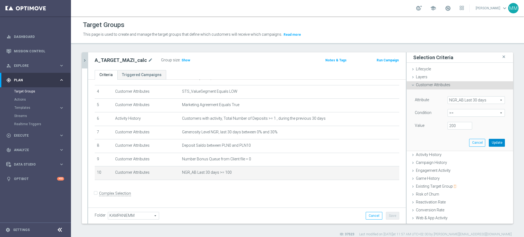
click at [489, 143] on button "Update" at bounding box center [497, 143] width 16 height 8
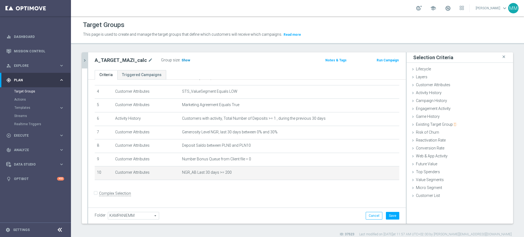
click at [182, 59] on span "Show" at bounding box center [185, 60] width 9 height 4
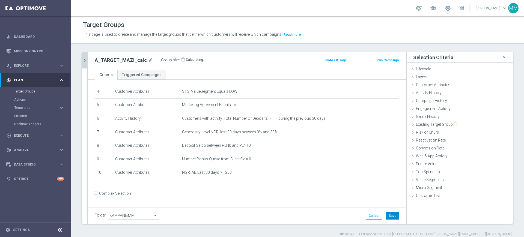
click at [387, 215] on button "Save" at bounding box center [392, 216] width 13 height 8
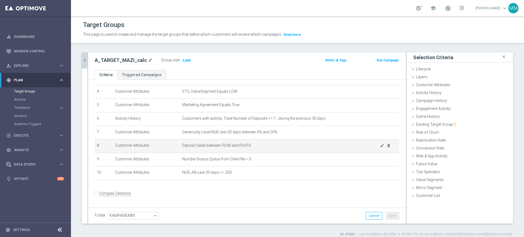
click at [192, 148] on span "Deposit Saldo between PLN0 and PLN10" at bounding box center [281, 145] width 198 height 5
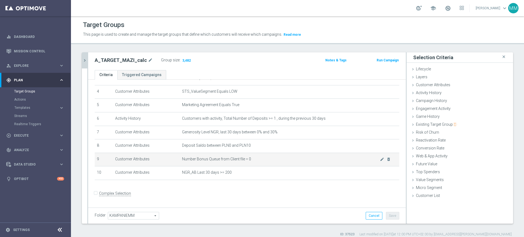
click at [193, 160] on span "Number Bonus Queue from Client file = 0" at bounding box center [281, 159] width 198 height 5
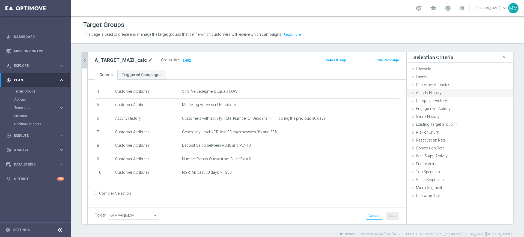
click at [442, 94] on div "Activity History done selection saved" at bounding box center [459, 93] width 106 height 8
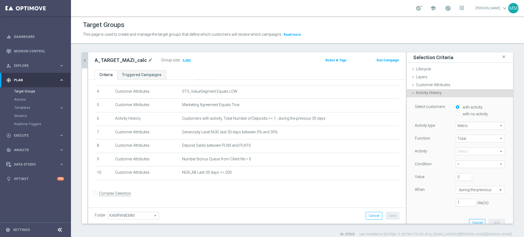
click at [469, 149] on span at bounding box center [480, 151] width 49 height 7
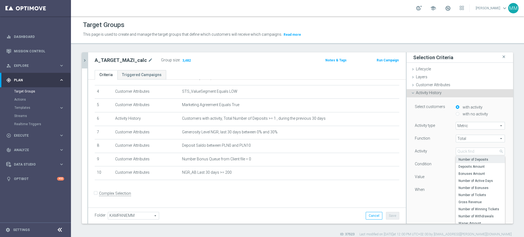
click at [475, 160] on span "Number of Deposits" at bounding box center [480, 159] width 44 height 4
type input "Number of Deposits"
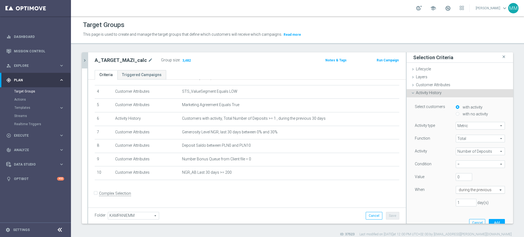
click at [462, 188] on input "text" at bounding box center [475, 190] width 32 height 5
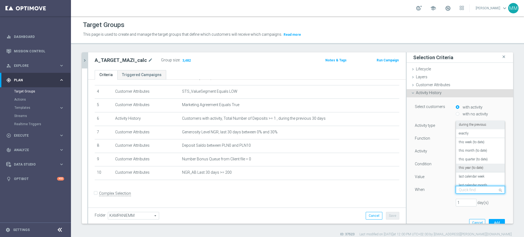
click at [435, 165] on div "Condition" at bounding box center [431, 164] width 41 height 9
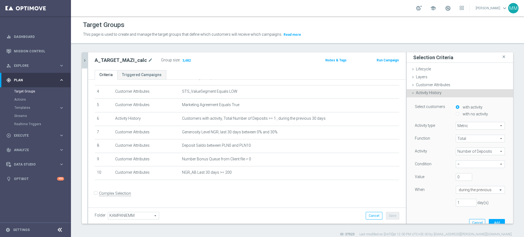
click at [461, 113] on label "with no activity" at bounding box center [474, 114] width 27 height 5
click at [458, 113] on input "with no activity" at bounding box center [458, 114] width 4 height 4
radio input "true"
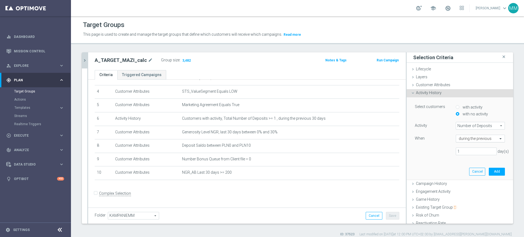
click at [465, 141] on div "during the previous" at bounding box center [480, 139] width 49 height 8
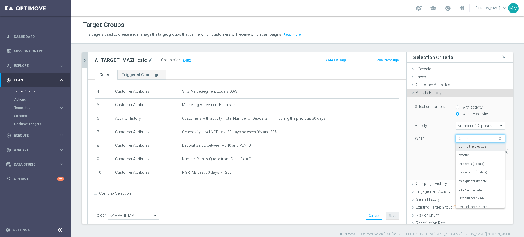
click at [459, 149] on label "during the previous" at bounding box center [473, 147] width 28 height 4
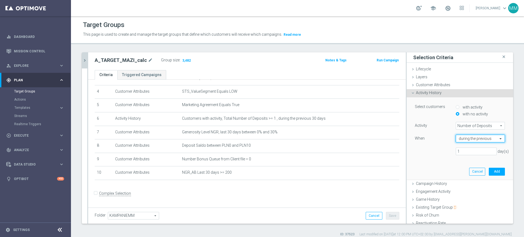
click at [459, 139] on input "text" at bounding box center [475, 138] width 32 height 5
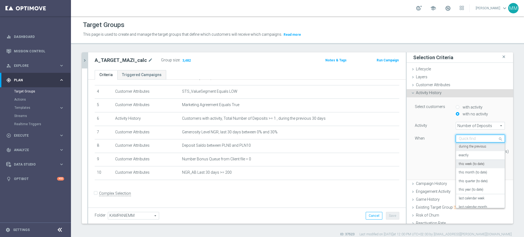
click at [466, 166] on label "this week (to date)" at bounding box center [472, 164] width 26 height 4
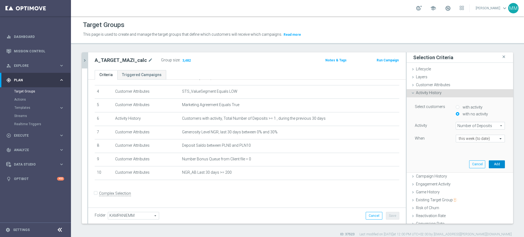
click at [489, 164] on button "Add" at bounding box center [497, 164] width 16 height 8
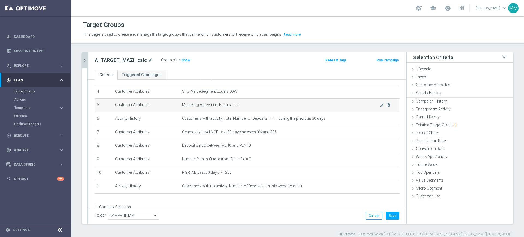
scroll to position [68, 0]
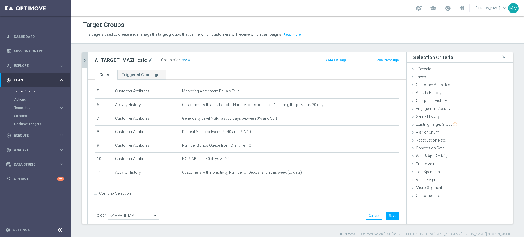
click at [181, 60] on span "Show" at bounding box center [185, 60] width 9 height 4
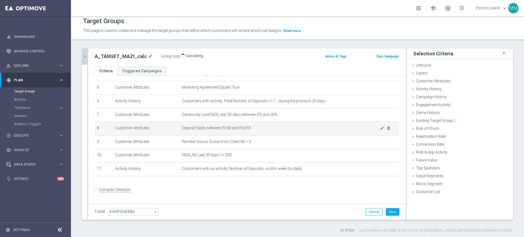
scroll to position [5, 0]
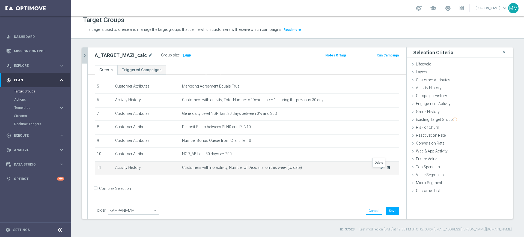
click at [386, 170] on icon "delete_forever" at bounding box center [388, 168] width 4 height 4
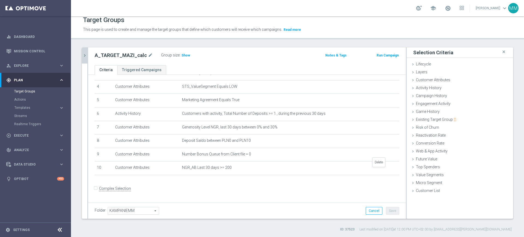
click at [0, 0] on icon "delete_forever" at bounding box center [0, 0] width 0 height 0
click at [181, 55] on span "Show" at bounding box center [185, 55] width 9 height 4
click at [387, 213] on button "Save" at bounding box center [392, 211] width 13 height 8
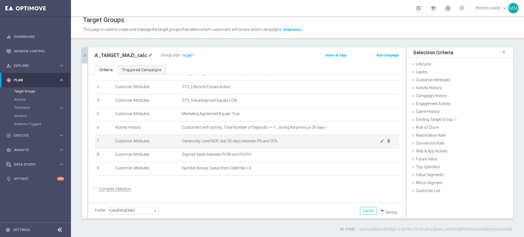
click at [249, 145] on td "Generosity Level NGR, last 30 days between 0% and 30% mode_edit delete_forever" at bounding box center [289, 142] width 219 height 14
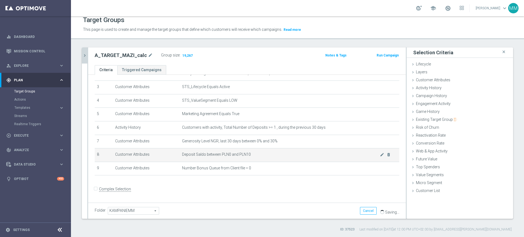
click at [242, 152] on td "Deposit Saldo between PLN0 and PLN10 mode_edit delete_forever" at bounding box center [289, 155] width 219 height 14
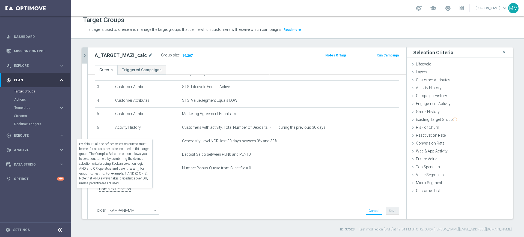
click at [102, 192] on label "Complex Selection" at bounding box center [115, 189] width 32 height 5
click at [98, 193] on input "Complex Selection" at bounding box center [97, 190] width 4 height 8
checkbox input "true"
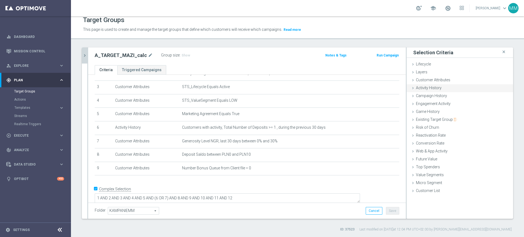
click at [441, 86] on div "Activity History done selection saved" at bounding box center [459, 88] width 106 height 8
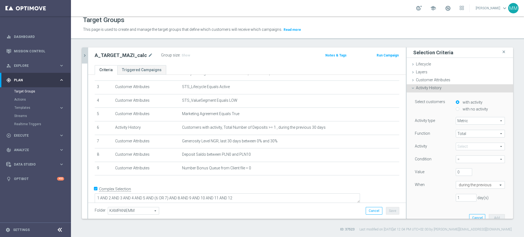
click at [461, 110] on label "with no activity" at bounding box center [474, 109] width 27 height 5
click at [456, 110] on input "with no activity" at bounding box center [458, 109] width 4 height 4
radio input "true"
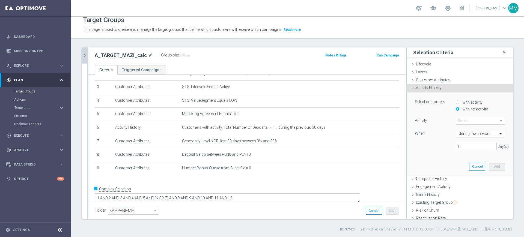
click at [459, 122] on span at bounding box center [480, 120] width 49 height 7
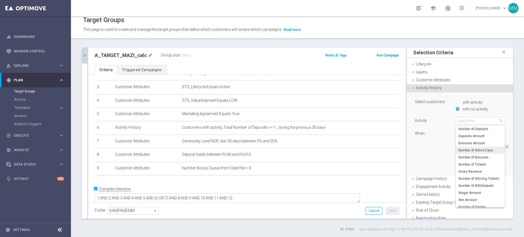
click at [471, 151] on span "Number of Active Days" at bounding box center [480, 150] width 44 height 4
type input "Number of Active Days"
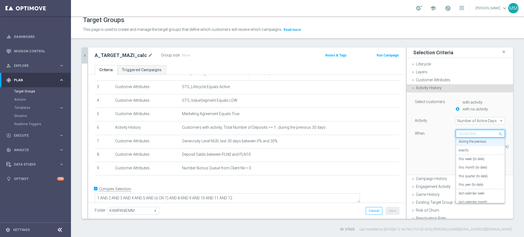
click at [464, 133] on input "text" at bounding box center [475, 133] width 32 height 5
click at [465, 157] on label "this week (to date)" at bounding box center [472, 159] width 26 height 4
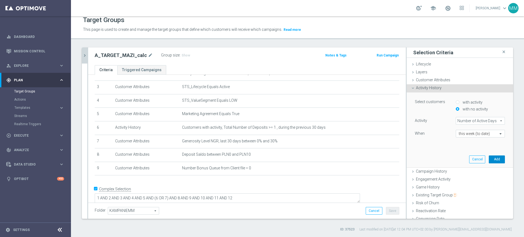
click at [489, 158] on button "Add" at bounding box center [497, 160] width 16 height 8
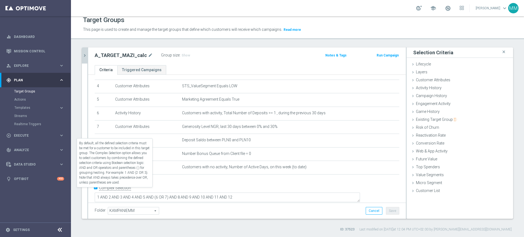
click at [117, 190] on label "Complex Selection" at bounding box center [115, 188] width 32 height 5
click at [98, 190] on input "Complex Selection" at bounding box center [97, 189] width 4 height 8
checkbox input "false"
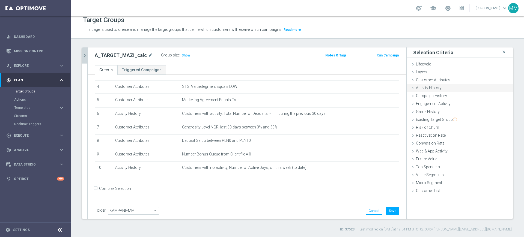
click at [445, 89] on div "Activity History done selection saved" at bounding box center [459, 88] width 106 height 8
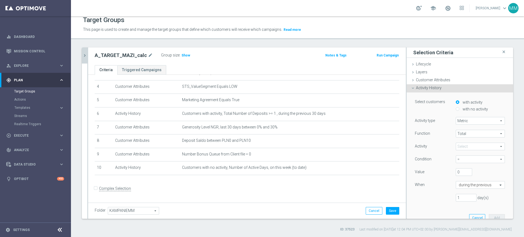
click at [466, 144] on span at bounding box center [480, 146] width 49 height 7
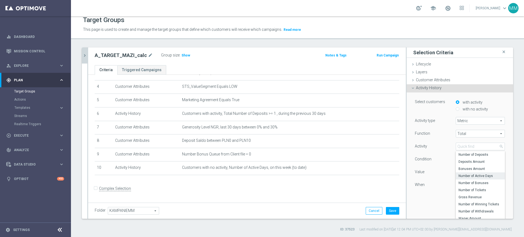
click at [476, 177] on span "Number of Active Days" at bounding box center [480, 176] width 44 height 4
type input "Number of Active Days"
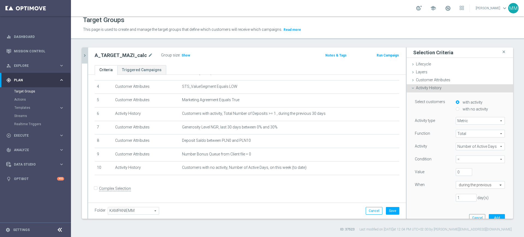
click at [468, 161] on span "=" at bounding box center [480, 159] width 49 height 7
click at [456, 191] on label ">=" at bounding box center [480, 188] width 49 height 7
type input ">="
drag, startPoint x: 451, startPoint y: 174, endPoint x: 445, endPoint y: 173, distance: 5.7
click at [451, 173] on div "0" at bounding box center [463, 172] width 25 height 8
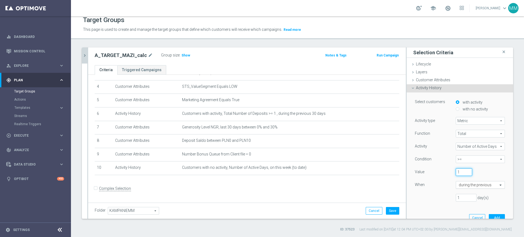
type input "1"
click at [457, 182] on div "during the previous" at bounding box center [480, 185] width 49 height 8
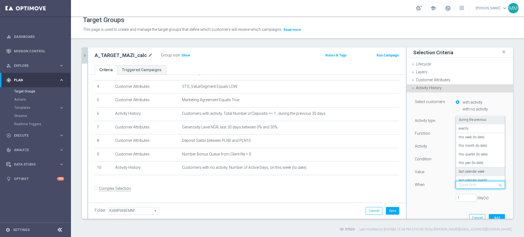
click at [474, 169] on div "last calendar week" at bounding box center [480, 172] width 43 height 9
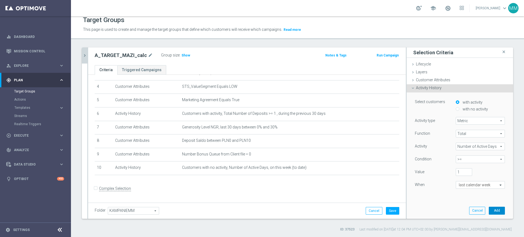
click at [489, 210] on button "Add" at bounding box center [497, 211] width 16 height 8
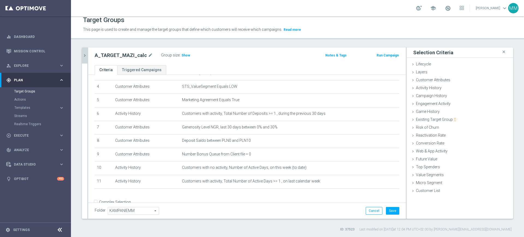
click at [184, 60] on div "A_TARGET_MAZI_calc mode_edit Group size : Show Notes & Tags Run Campaign" at bounding box center [247, 56] width 318 height 18
click at [183, 55] on span "Show" at bounding box center [185, 55] width 9 height 4
click at [387, 210] on button "Save" at bounding box center [392, 211] width 13 height 8
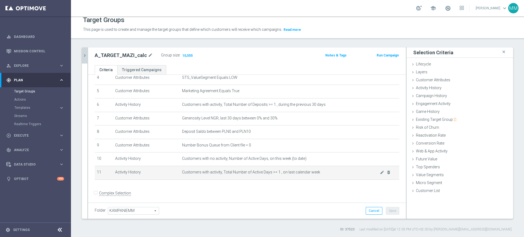
scroll to position [68, 0]
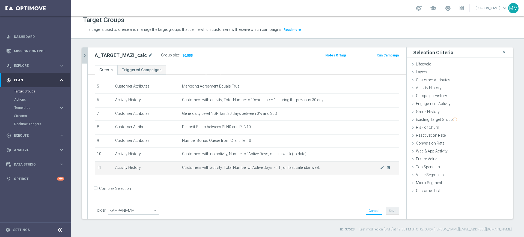
click at [255, 169] on span "Customers with activity, Total Number of Active Days >= 1 , on last calendar we…" at bounding box center [281, 167] width 198 height 5
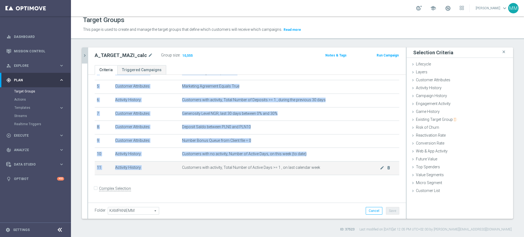
click at [255, 169] on span "Customers with activity, Total Number of Active Days >= 1 , on last calendar we…" at bounding box center [281, 167] width 198 height 5
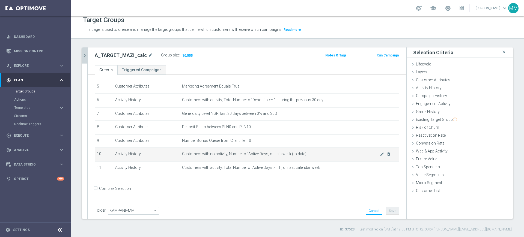
click at [254, 156] on span "Customers with no activity, Number of Active Days, on this week (to date)" at bounding box center [281, 154] width 198 height 5
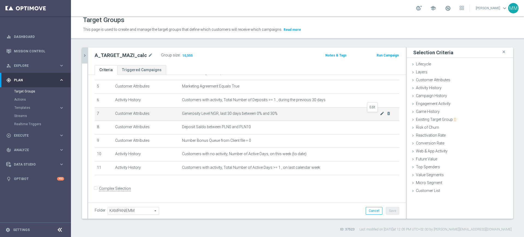
click at [380, 116] on icon "mode_edit" at bounding box center [382, 113] width 4 height 4
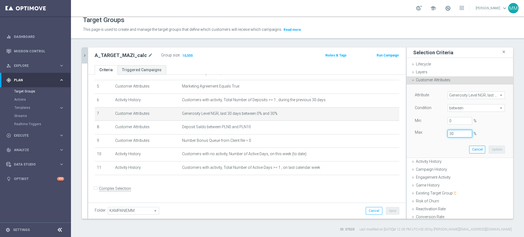
drag, startPoint x: 445, startPoint y: 131, endPoint x: 441, endPoint y: 131, distance: 3.9
click at [447, 131] on input "30" at bounding box center [459, 134] width 25 height 8
click at [489, 151] on button "Update" at bounding box center [497, 150] width 16 height 8
type input "0.5"
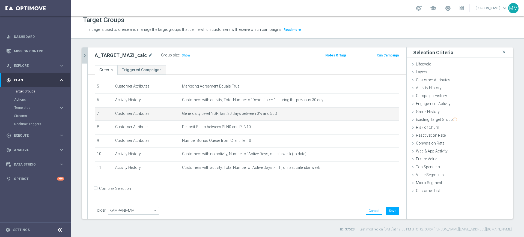
click at [182, 59] on div "Group size : Show" at bounding box center [188, 56] width 55 height 8
click at [182, 56] on span "Show" at bounding box center [185, 55] width 9 height 4
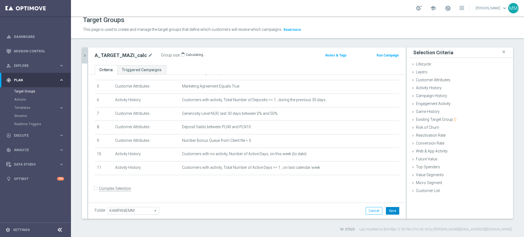
click at [393, 211] on button "Save" at bounding box center [392, 211] width 13 height 8
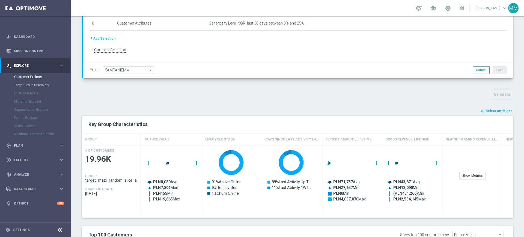
scroll to position [136, 0]
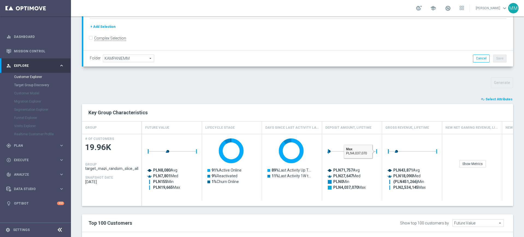
click at [486, 98] on span "Select Attributes" at bounding box center [498, 99] width 27 height 4
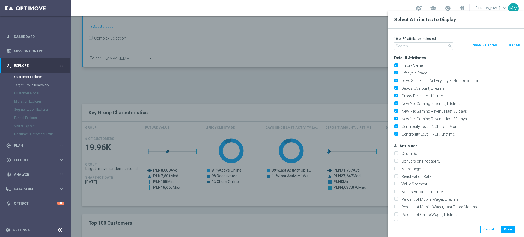
click at [509, 45] on button "Clear All" at bounding box center [513, 45] width 14 height 6
checkbox input "false"
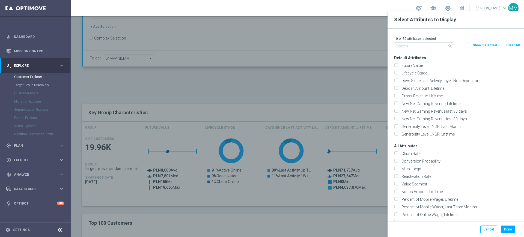
checkbox input "false"
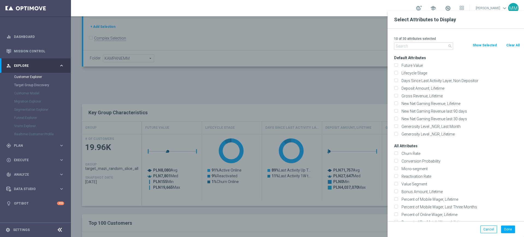
checkbox input "false"
click at [427, 44] on input "text" at bounding box center [423, 46] width 59 height 8
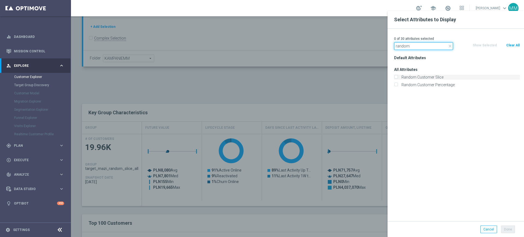
type input "random"
click at [422, 78] on label "Random Customer Slice" at bounding box center [459, 77] width 120 height 5
click at [397, 78] on input "Random Customer Slice" at bounding box center [396, 78] width 4 height 4
checkbox input "true"
click at [506, 229] on button "Done" at bounding box center [508, 230] width 14 height 8
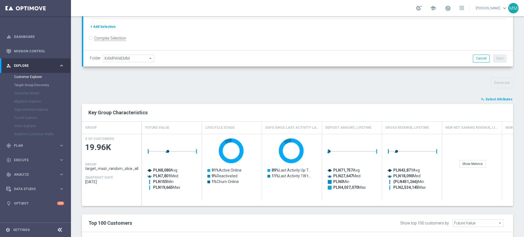
type input "Search"
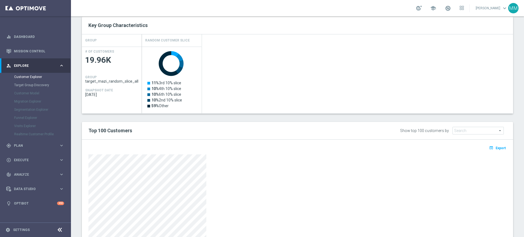
scroll to position [239, 0]
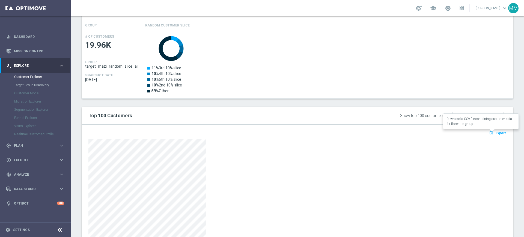
click at [496, 134] on span "Export" at bounding box center [500, 133] width 10 height 4
click at [494, 115] on span "Future Value" at bounding box center [478, 115] width 51 height 7
click at [372, 116] on div "Show top 100 customers by Future Value Search arrow_drop_down search Customer I…" at bounding box center [422, 115] width 178 height 8
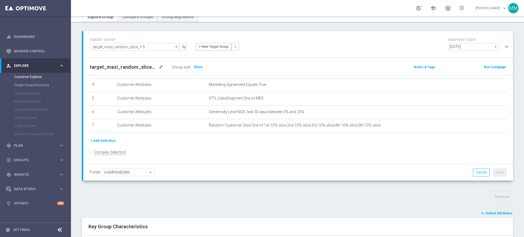
scroll to position [34, 0]
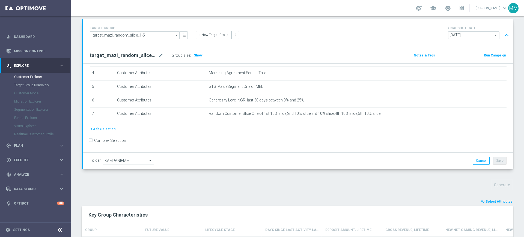
drag, startPoint x: 500, startPoint y: 201, endPoint x: 498, endPoint y: 197, distance: 4.9
click at [500, 201] on span "Select Attributes" at bounding box center [498, 202] width 27 height 4
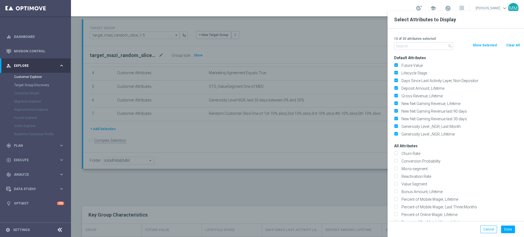
click at [506, 46] on button "Clear All" at bounding box center [513, 45] width 14 height 6
checkbox input "false"
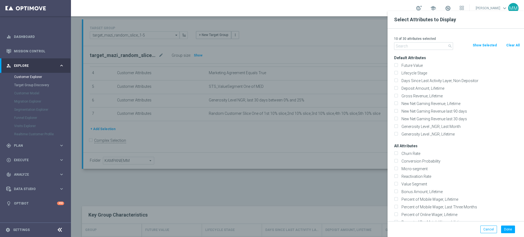
checkbox input "false"
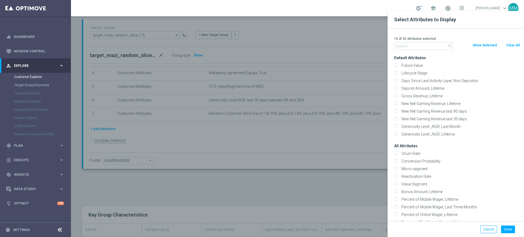
checkbox input "false"
click at [430, 44] on input "text" at bounding box center [423, 46] width 59 height 8
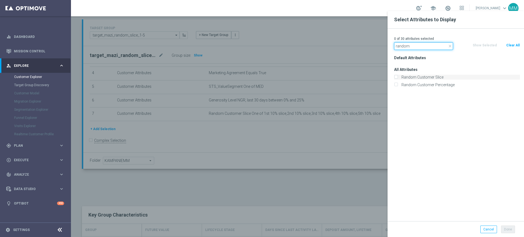
type input "random"
click at [402, 79] on label "Random Customer Slice" at bounding box center [459, 77] width 120 height 5
click at [397, 79] on input "Random Customer Slice" at bounding box center [396, 78] width 4 height 4
checkbox input "true"
click at [507, 227] on button "Done" at bounding box center [508, 230] width 14 height 8
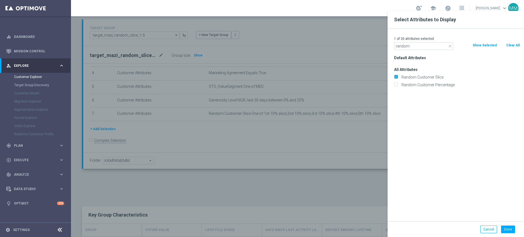
type input "Search"
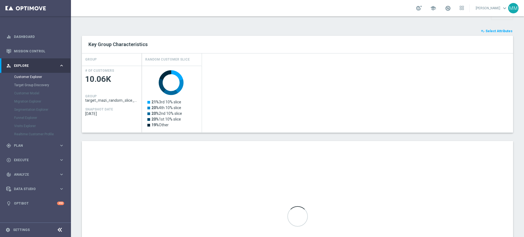
scroll to position [239, 0]
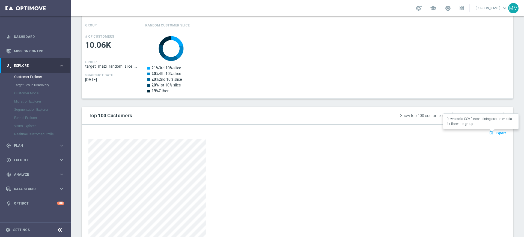
click at [495, 133] on span "Export" at bounding box center [500, 133] width 10 height 4
click at [248, 130] on div "open_in_browser Export" at bounding box center [297, 191] width 431 height 133
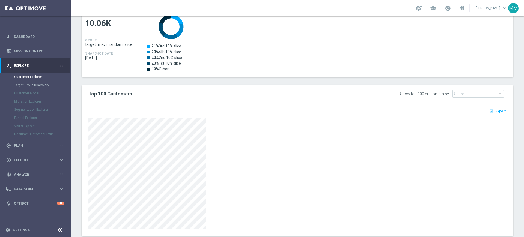
scroll to position [239, 0]
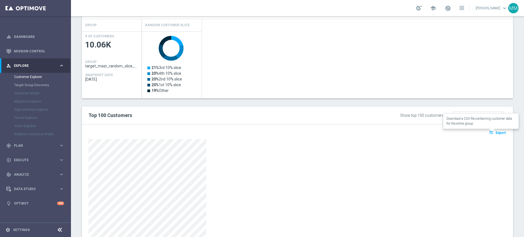
click at [489, 134] on icon "open_in_browser" at bounding box center [492, 132] width 6 height 4
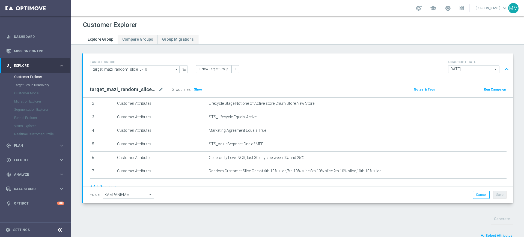
scroll to position [56, 0]
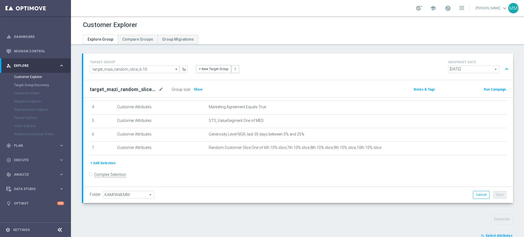
click at [483, 233] on button "playlist_add_check Select Attributes" at bounding box center [496, 236] width 33 height 6
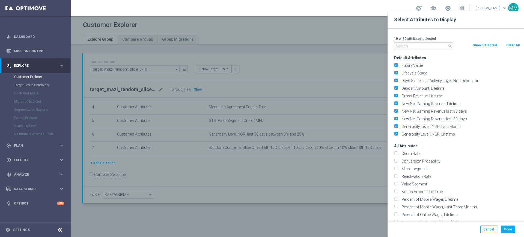
drag, startPoint x: 507, startPoint y: 46, endPoint x: 495, endPoint y: 46, distance: 12.6
click at [507, 46] on button "Clear All" at bounding box center [513, 45] width 14 height 6
checkbox input "false"
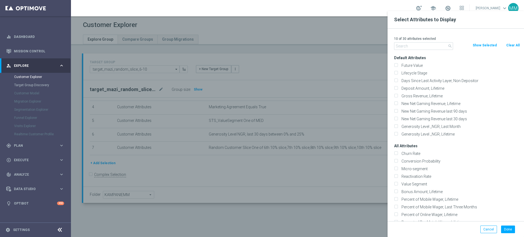
checkbox input "false"
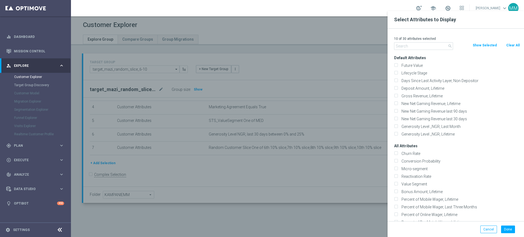
checkbox input "false"
click at [435, 46] on input "text" at bounding box center [423, 46] width 59 height 8
type input "d"
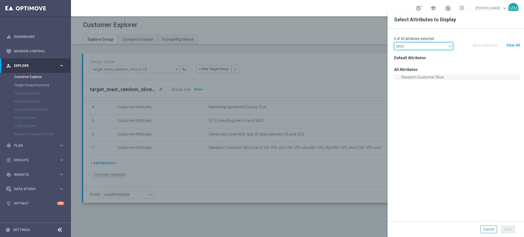
type input "slice"
click at [412, 77] on label "Random Customer Slice" at bounding box center [459, 77] width 120 height 5
click at [397, 77] on input "Random Customer Slice" at bounding box center [396, 78] width 4 height 4
checkbox input "true"
click at [510, 229] on button "Done" at bounding box center [508, 230] width 14 height 8
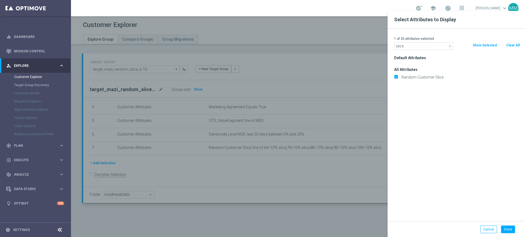
type input "Search"
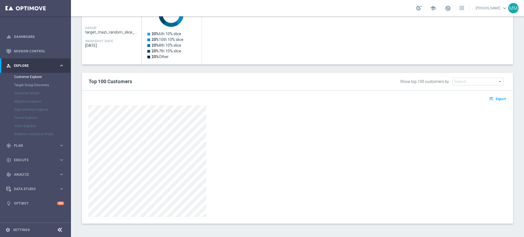
scroll to position [273, 0]
click at [495, 97] on span "Export" at bounding box center [500, 99] width 10 height 4
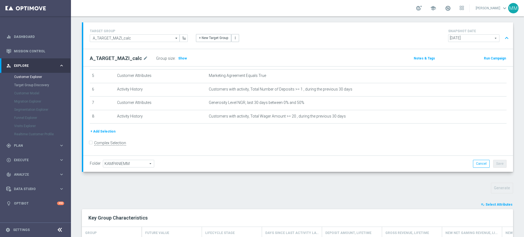
scroll to position [102, 0]
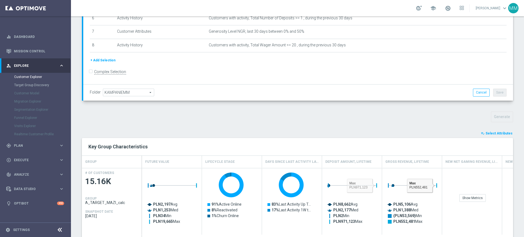
click at [500, 133] on span "Select Attributes" at bounding box center [498, 133] width 27 height 4
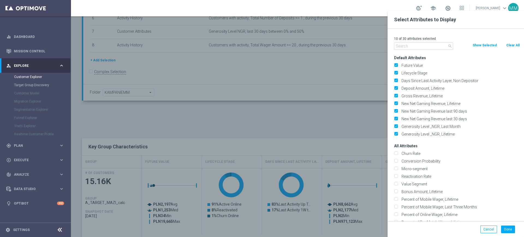
click at [509, 47] on button "Clear All" at bounding box center [513, 45] width 14 height 6
checkbox input "false"
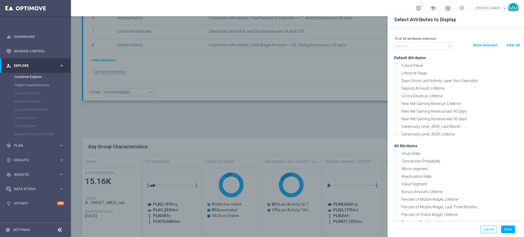
checkbox input "false"
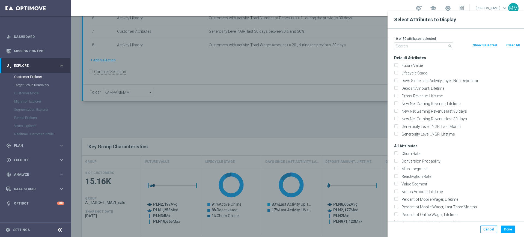
checkbox input "false"
click at [429, 46] on input "text" at bounding box center [423, 46] width 59 height 8
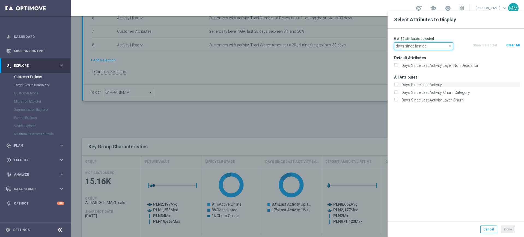
type input "days since last ac"
click at [421, 83] on label "Days Since Last Activity" at bounding box center [459, 84] width 120 height 5
click at [397, 84] on input "Days Since Last Activity" at bounding box center [396, 86] width 4 height 4
checkbox input "true"
click at [512, 227] on button "Done" at bounding box center [508, 230] width 14 height 8
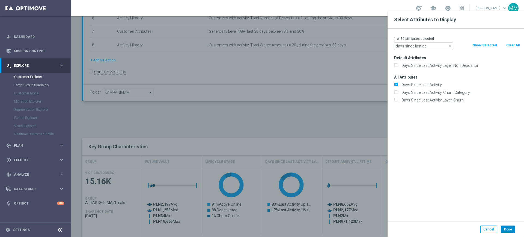
type input "Search"
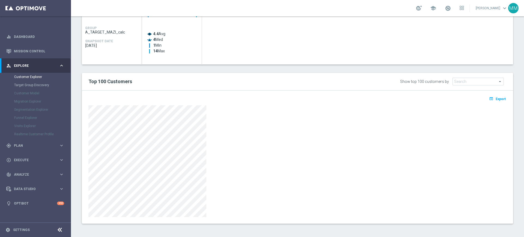
scroll to position [273, 0]
click at [309, 157] on div at bounding box center [297, 161] width 418 height 112
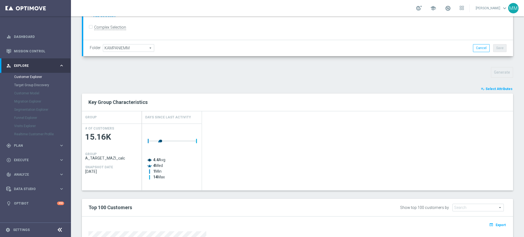
scroll to position [137, 0]
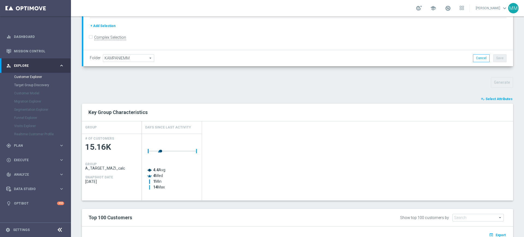
click at [488, 99] on span "Select Attributes" at bounding box center [498, 99] width 27 height 4
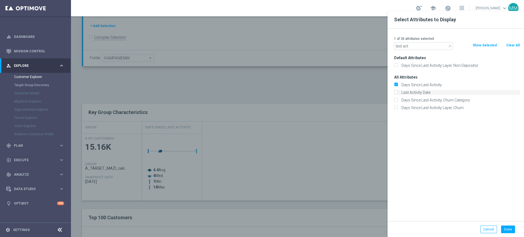
type input "last act"
click at [407, 92] on label "Last Activity Date" at bounding box center [459, 92] width 120 height 5
click at [397, 92] on input "Last Activity Date" at bounding box center [396, 93] width 4 height 4
checkbox input "true"
click at [505, 228] on button "Done" at bounding box center [508, 230] width 14 height 8
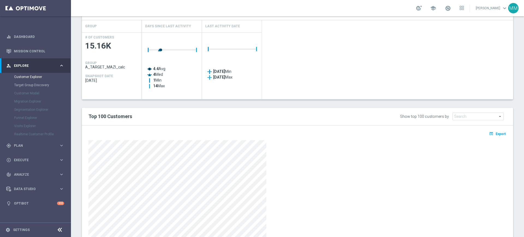
scroll to position [239, 0]
click at [494, 135] on button "open_in_browser Export" at bounding box center [497, 132] width 18 height 7
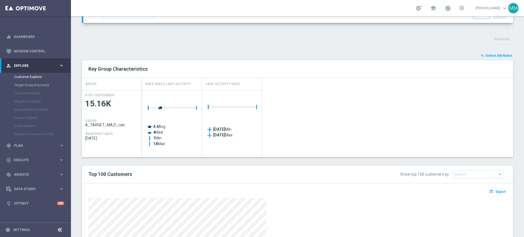
scroll to position [137, 0]
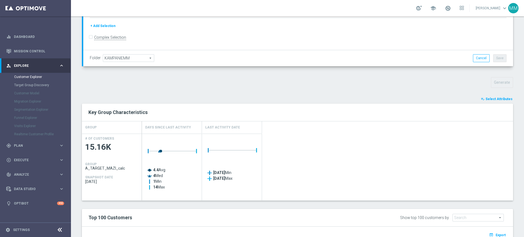
click at [495, 97] on span "Select Attributes" at bounding box center [498, 99] width 27 height 4
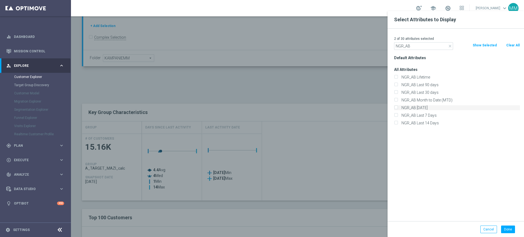
type input "NGR_AB"
click at [425, 109] on label "NGR_AB [DATE]" at bounding box center [459, 107] width 120 height 5
click at [397, 109] on input "NGR_AB [DATE]" at bounding box center [396, 109] width 4 height 4
checkbox input "true"
click at [509, 229] on button "Done" at bounding box center [508, 230] width 14 height 8
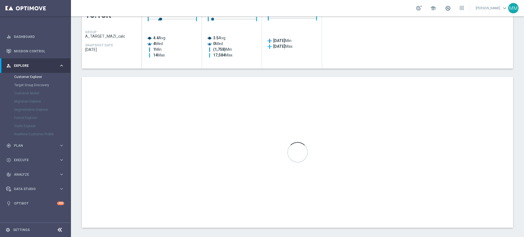
scroll to position [273, 0]
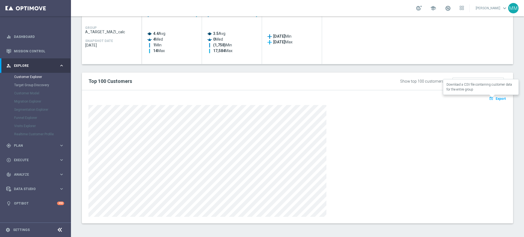
click at [495, 99] on span "Export" at bounding box center [500, 99] width 10 height 4
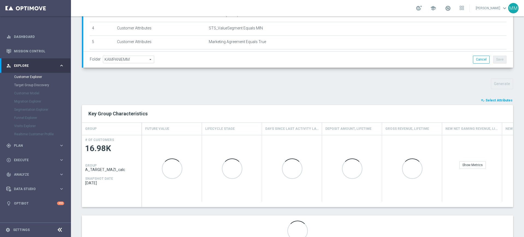
scroll to position [137, 0]
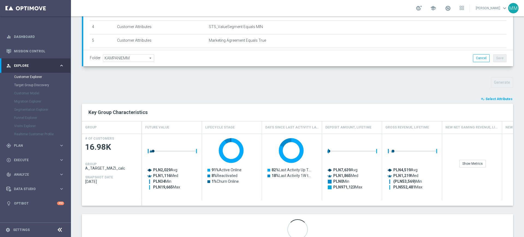
click at [494, 97] on span "Select Attributes" at bounding box center [498, 99] width 27 height 4
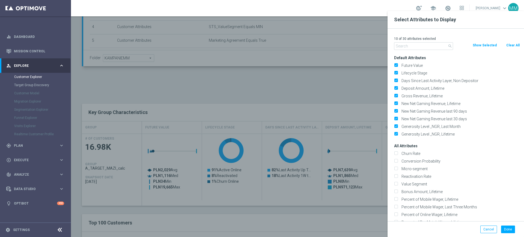
click at [509, 46] on button "Clear All" at bounding box center [513, 45] width 14 height 6
checkbox input "false"
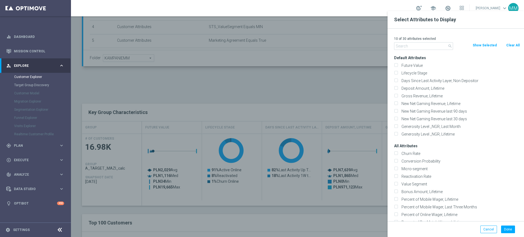
checkbox input "false"
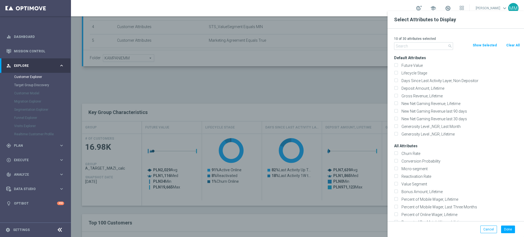
checkbox input "false"
click at [421, 42] on input "text" at bounding box center [423, 46] width 59 height 8
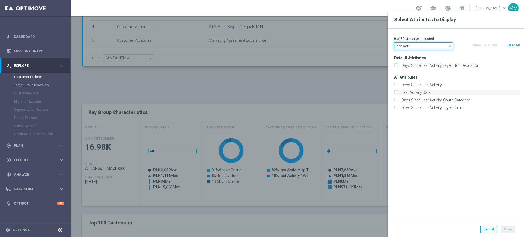
type input "last acti"
click at [417, 91] on label "Last Activity Date" at bounding box center [459, 92] width 120 height 5
click at [397, 91] on input "Last Activity Date" at bounding box center [396, 93] width 4 height 4
checkbox input "true"
click at [418, 85] on label "Days Since Last Activity" at bounding box center [459, 84] width 120 height 5
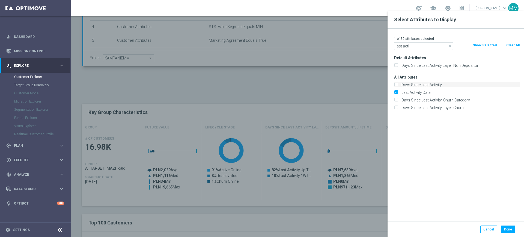
click at [397, 85] on input "Days Since Last Activity" at bounding box center [396, 86] width 4 height 4
checkbox input "true"
click at [506, 229] on button "Done" at bounding box center [508, 230] width 14 height 8
type input "Search"
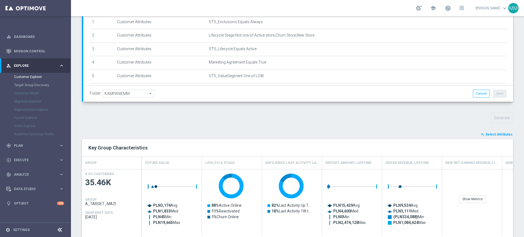
scroll to position [171, 0]
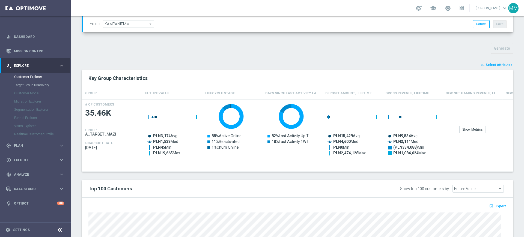
click at [491, 66] on span "Select Attributes" at bounding box center [498, 65] width 27 height 4
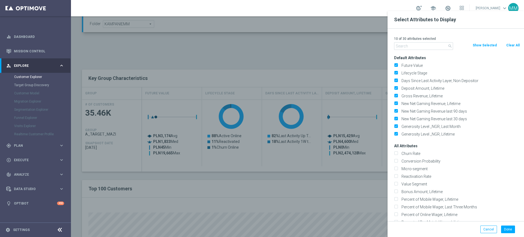
drag, startPoint x: 507, startPoint y: 44, endPoint x: 495, endPoint y: 45, distance: 12.3
click at [508, 45] on button "Clear All" at bounding box center [513, 45] width 14 height 6
checkbox input "false"
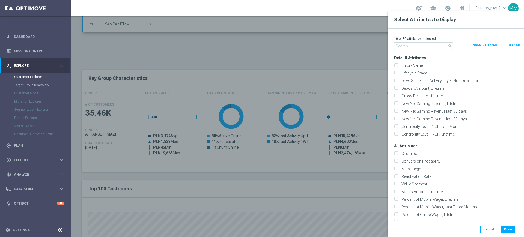
checkbox input "false"
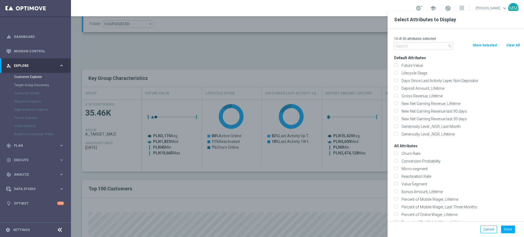
checkbox input "false"
click at [425, 48] on input "text" at bounding box center [423, 46] width 59 height 8
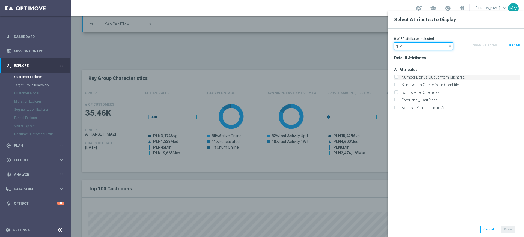
type input "que"
click at [417, 76] on label "Number Bonus Queue from Client file" at bounding box center [459, 77] width 120 height 5
click at [397, 76] on input "Number Bonus Queue from Client file" at bounding box center [396, 78] width 4 height 4
checkbox input "true"
click at [412, 83] on label "Sum Bonus Queue from Client file" at bounding box center [459, 84] width 120 height 5
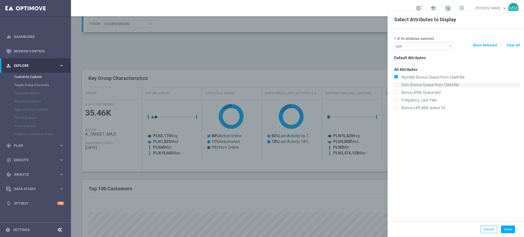
click at [397, 84] on input "Sum Bonus Queue from Client file" at bounding box center [396, 86] width 4 height 4
checkbox input "true"
click at [503, 226] on button "Done" at bounding box center [508, 230] width 14 height 8
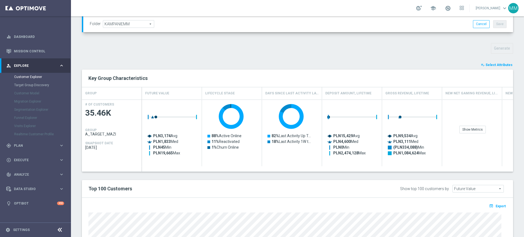
type input "Search"
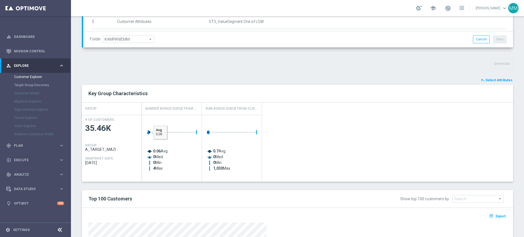
scroll to position [137, 0]
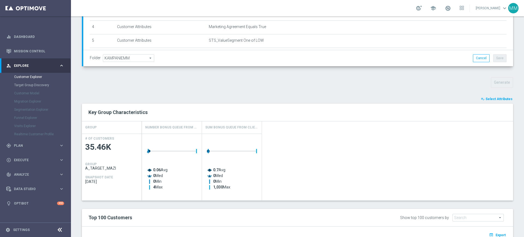
click at [486, 98] on span "Select Attributes" at bounding box center [498, 99] width 27 height 4
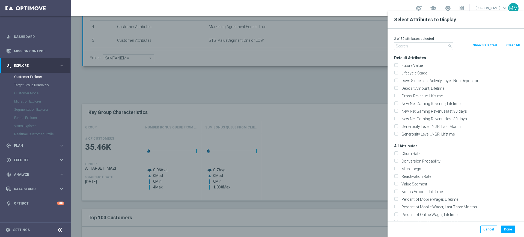
click at [399, 48] on input "text" at bounding box center [423, 46] width 59 height 8
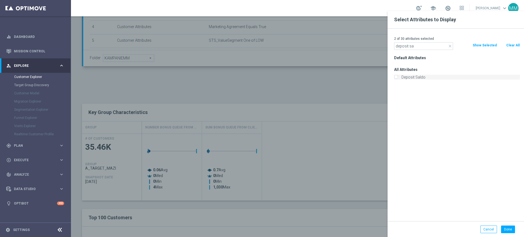
type input "deposit sa"
click at [414, 76] on label "Deposit Saldo" at bounding box center [459, 77] width 120 height 5
click at [397, 76] on input "Deposit Saldo" at bounding box center [396, 78] width 4 height 4
checkbox input "true"
click at [510, 230] on button "Done" at bounding box center [508, 230] width 14 height 8
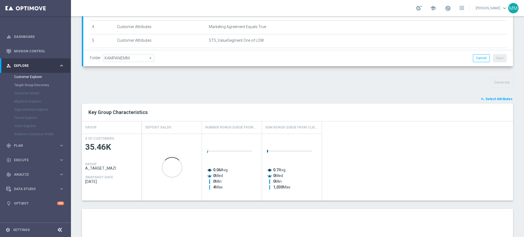
click at [342, 170] on div "Created with Highcharts 9.3.3 0.06 Avg 0 Med 0 Min 4 Max Created with Highchart…" at bounding box center [327, 167] width 371 height 67
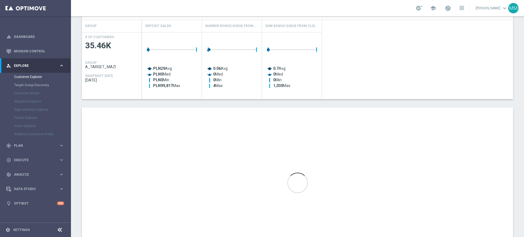
scroll to position [205, 0]
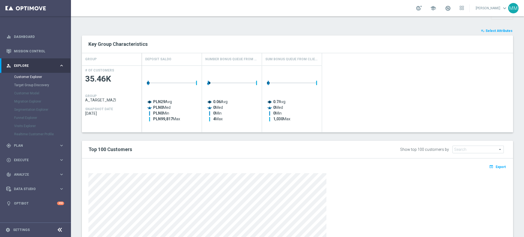
click at [469, 150] on span "Future Value" at bounding box center [478, 149] width 51 height 7
click at [468, 166] on span "Deposit Saldo" at bounding box center [478, 165] width 45 height 4
type input "Deposit Saldo"
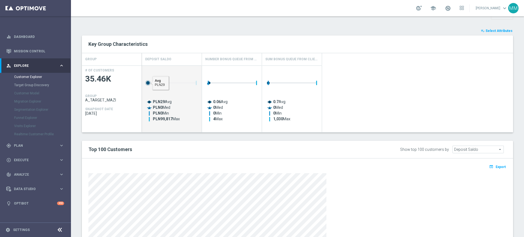
drag, startPoint x: 148, startPoint y: 83, endPoint x: 152, endPoint y: 83, distance: 4.1
click at [152, 84] on g "Press SPACE to select this row." at bounding box center [171, 82] width 52 height 5
click at [145, 151] on h2 "Top 100 Customers" at bounding box center [208, 149] width 240 height 7
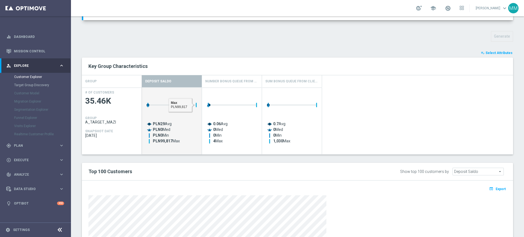
scroll to position [171, 0]
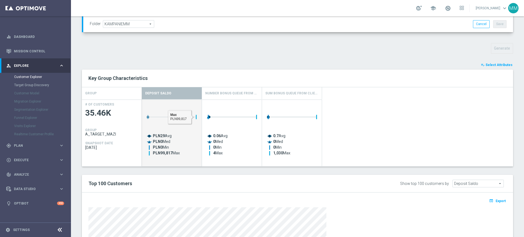
click at [178, 172] on div "playlist_add_check Select Attributes Key Group Characteristics GROUP Deposit Sa…" at bounding box center [297, 194] width 431 height 264
click at [171, 79] on h2 "Key Group Characteristics" at bounding box center [297, 78] width 418 height 7
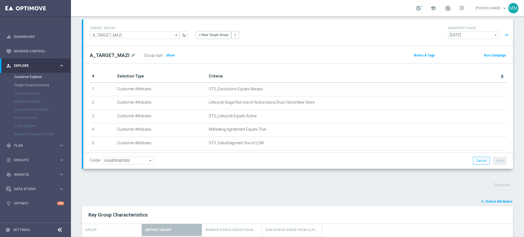
scroll to position [102, 0]
